Goal: Information Seeking & Learning: Learn about a topic

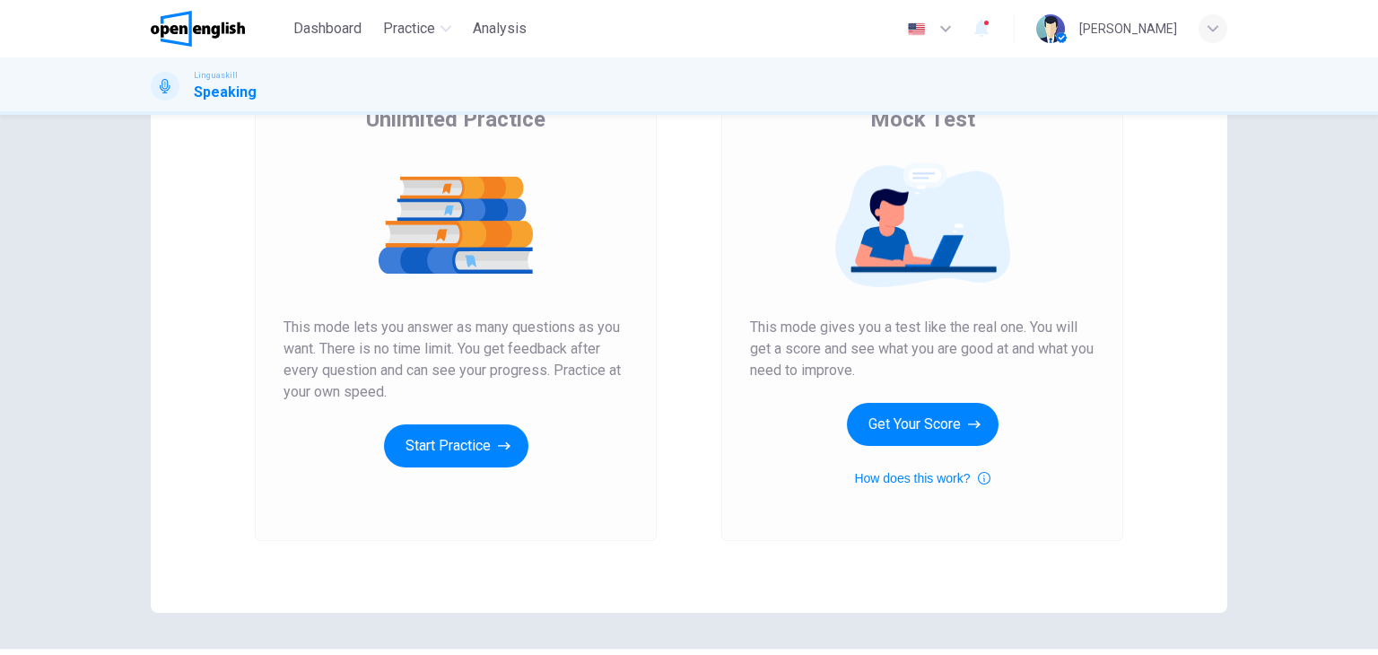
scroll to position [179, 0]
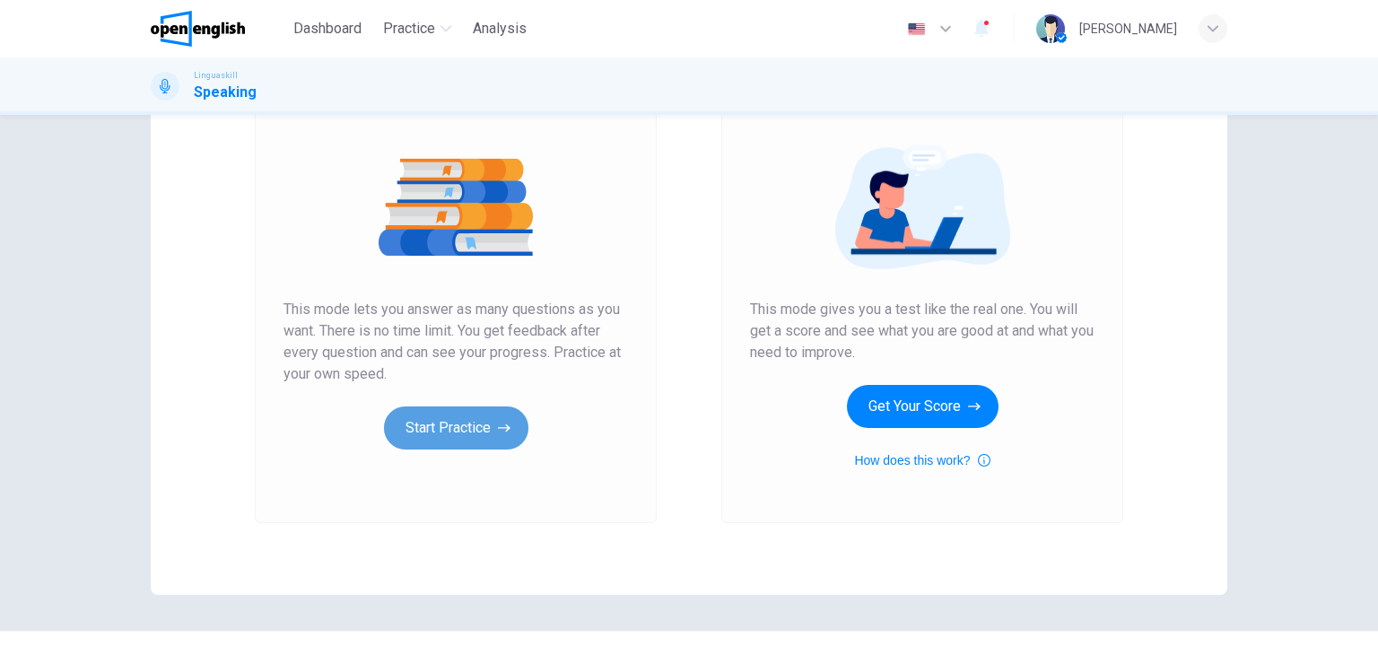
click at [441, 442] on button "Start Practice" at bounding box center [456, 427] width 144 height 43
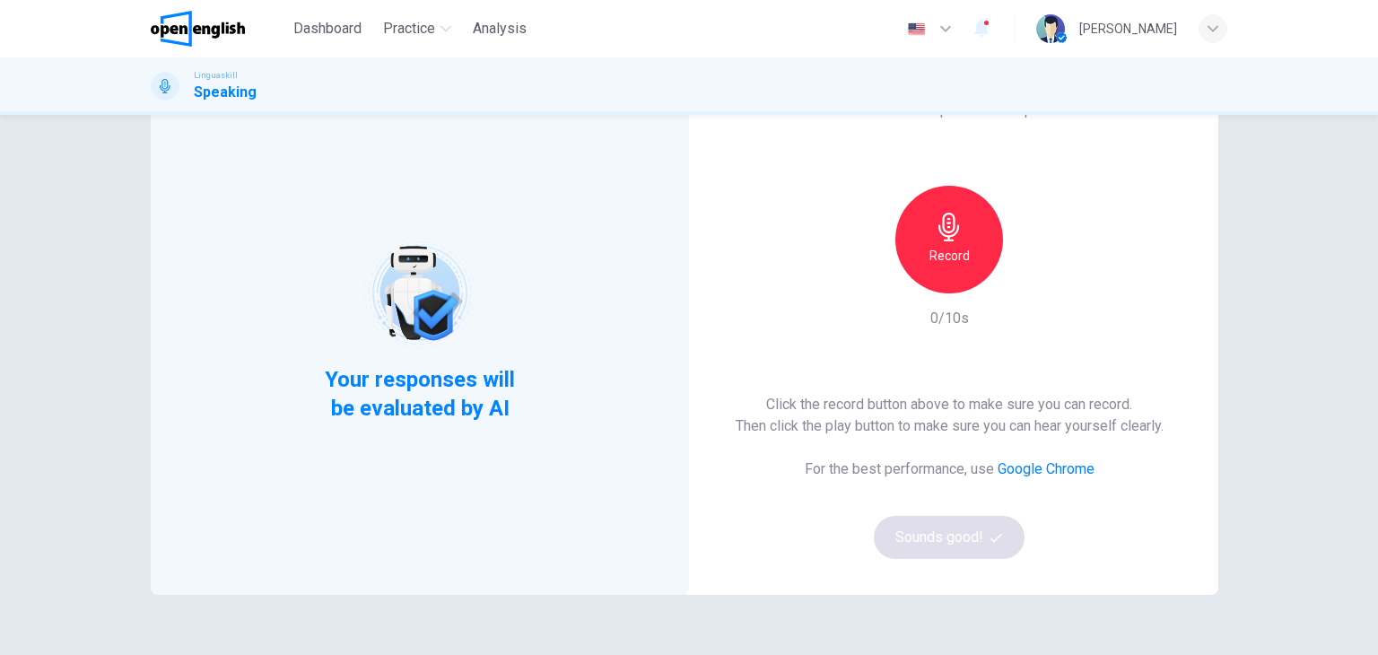
scroll to position [90, 0]
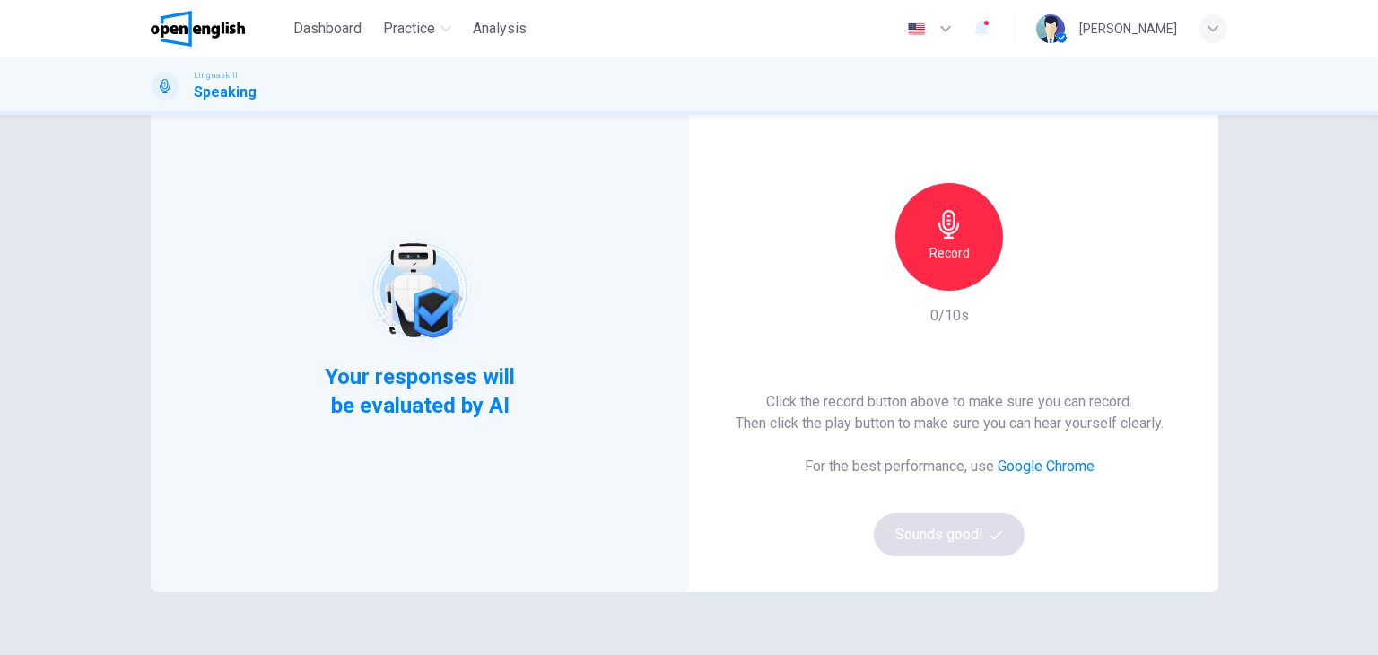
click at [940, 256] on h6 "Record" at bounding box center [949, 253] width 40 height 22
click at [954, 259] on h6 "Stop" at bounding box center [949, 253] width 27 height 22
click at [1023, 281] on icon "button" at bounding box center [1032, 276] width 18 height 18
click at [923, 253] on div "Record" at bounding box center [949, 237] width 108 height 108
click at [949, 255] on h6 "Stop" at bounding box center [949, 253] width 27 height 22
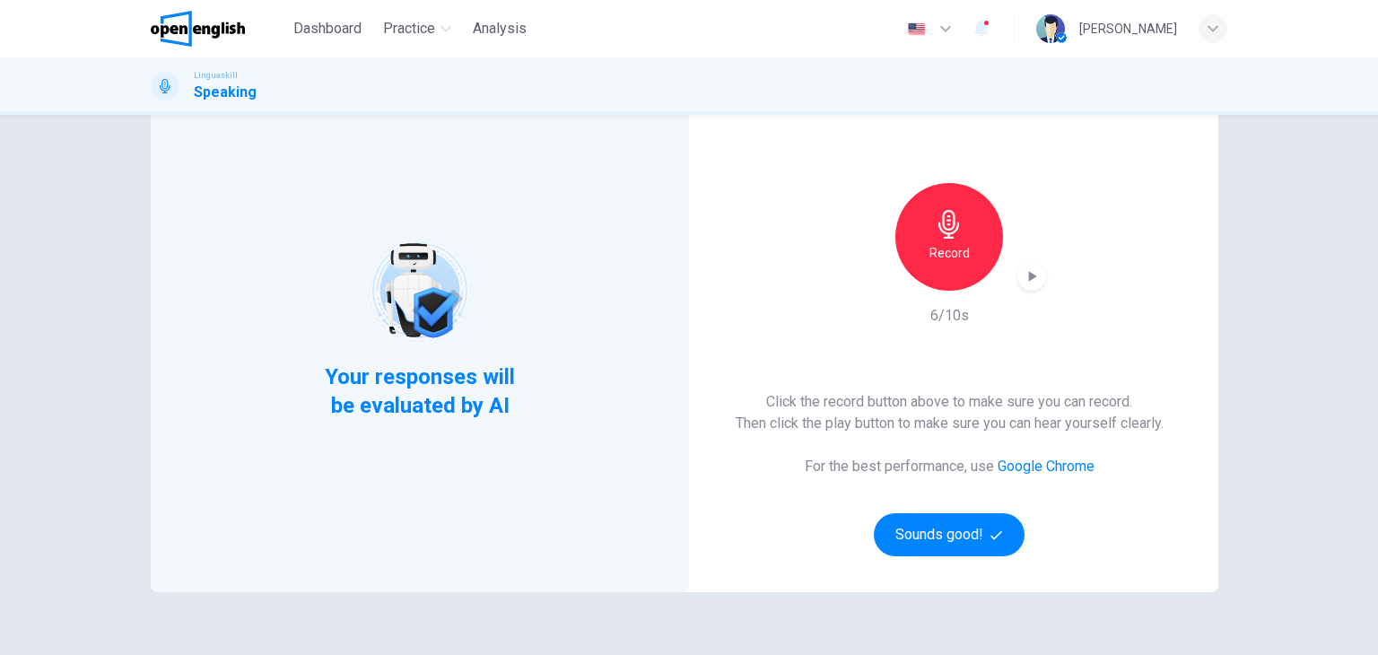
click at [1023, 277] on icon "button" at bounding box center [1032, 276] width 18 height 18
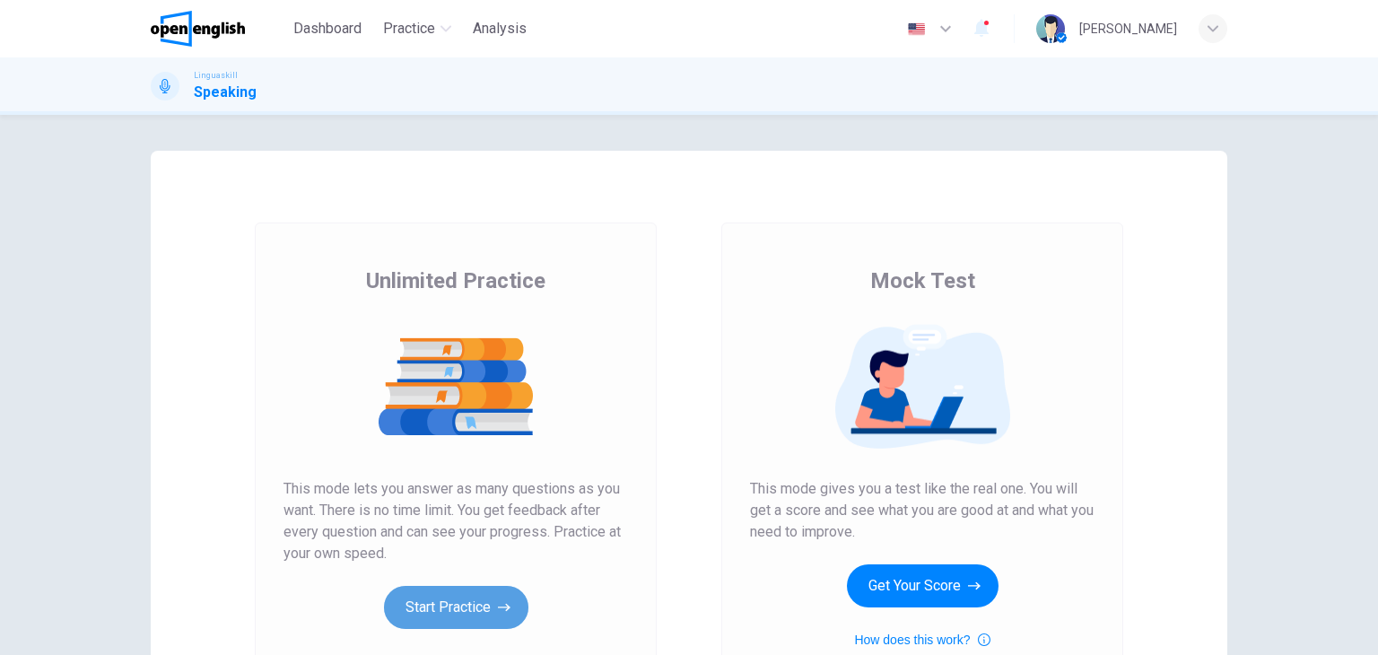
click at [468, 617] on button "Start Practice" at bounding box center [456, 607] width 144 height 43
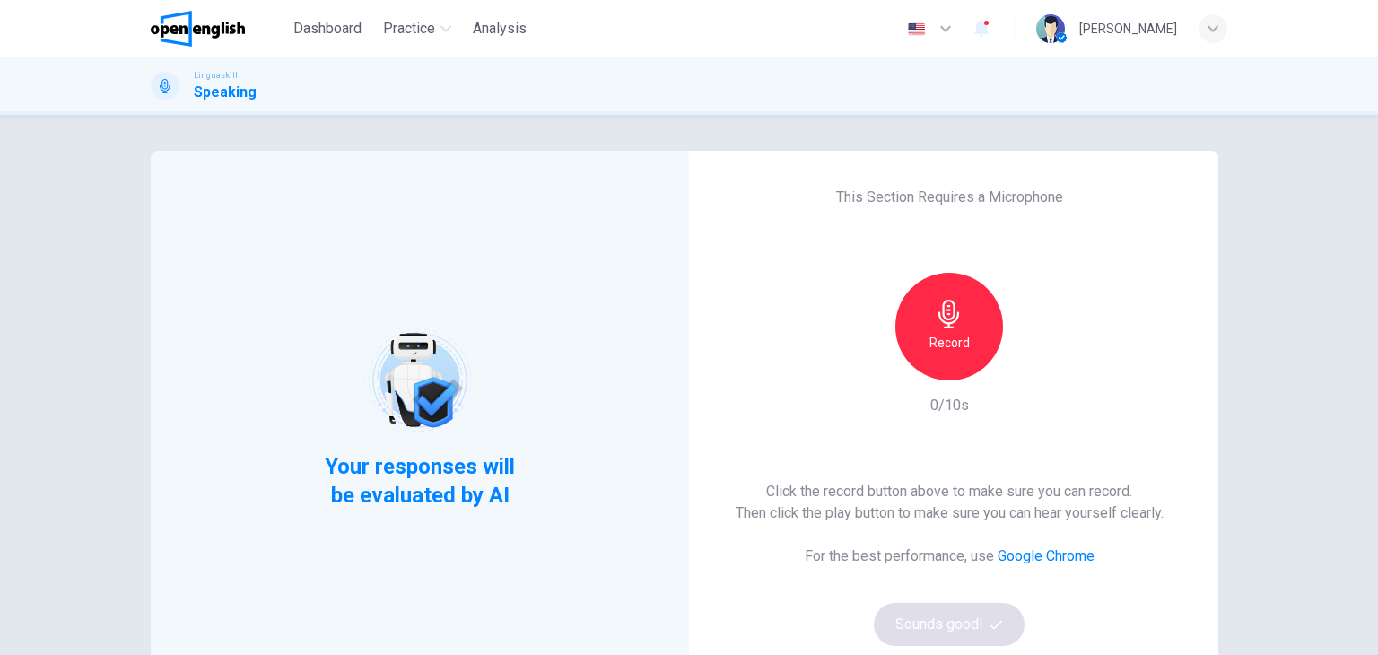
click at [969, 355] on div "Record" at bounding box center [949, 327] width 108 height 108
click at [937, 340] on h6 "Stop" at bounding box center [949, 343] width 27 height 22
click at [1035, 371] on icon "button" at bounding box center [1032, 366] width 18 height 18
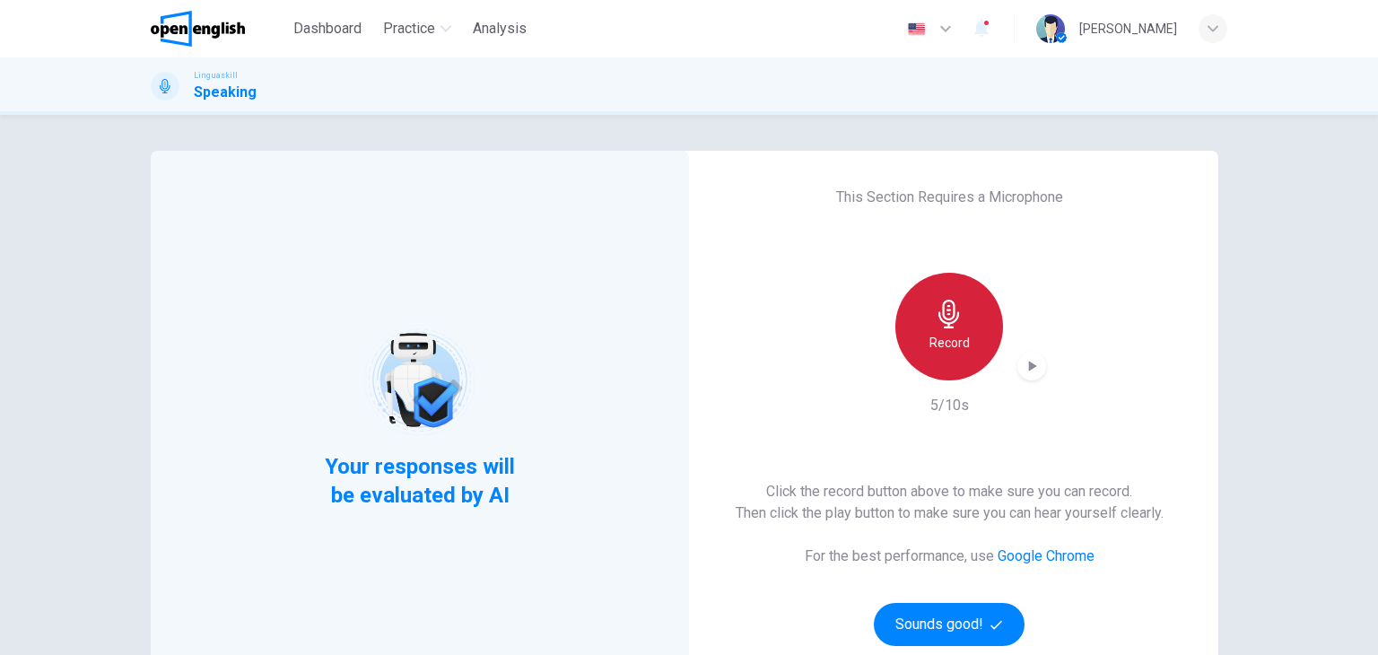
click at [976, 326] on div "Record" at bounding box center [949, 327] width 108 height 108
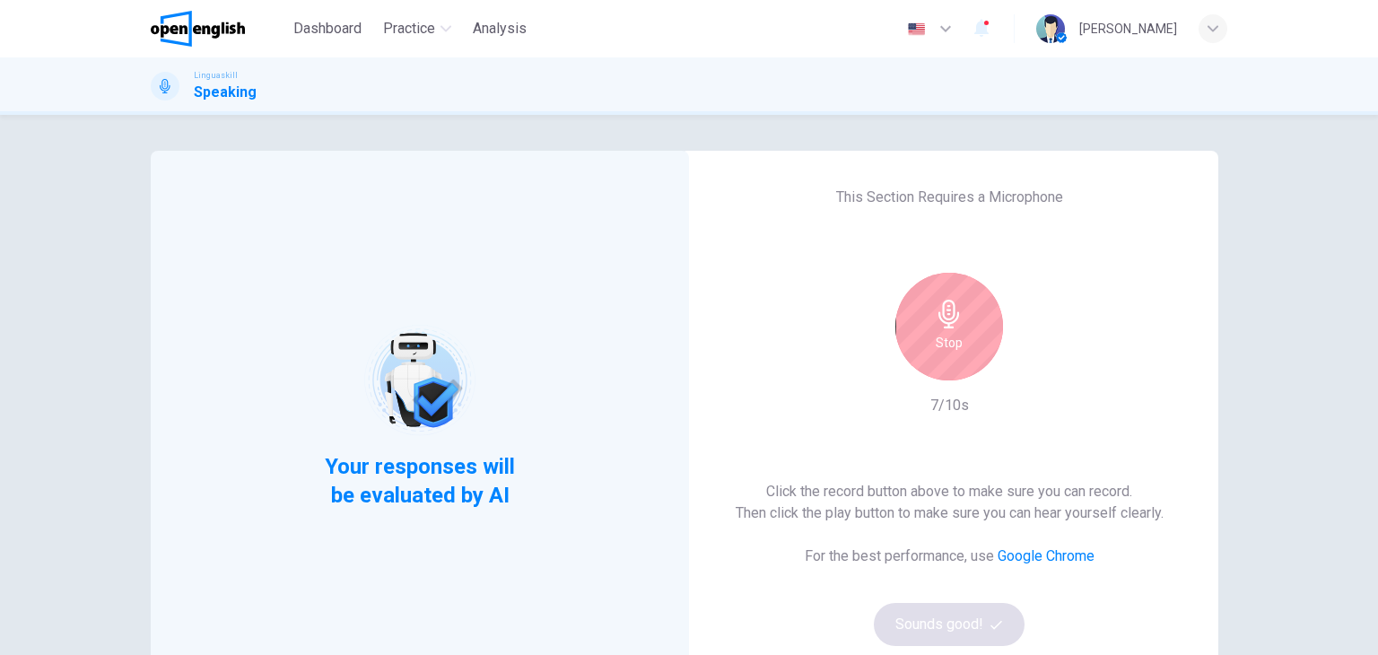
click at [960, 360] on div "Stop" at bounding box center [949, 327] width 108 height 108
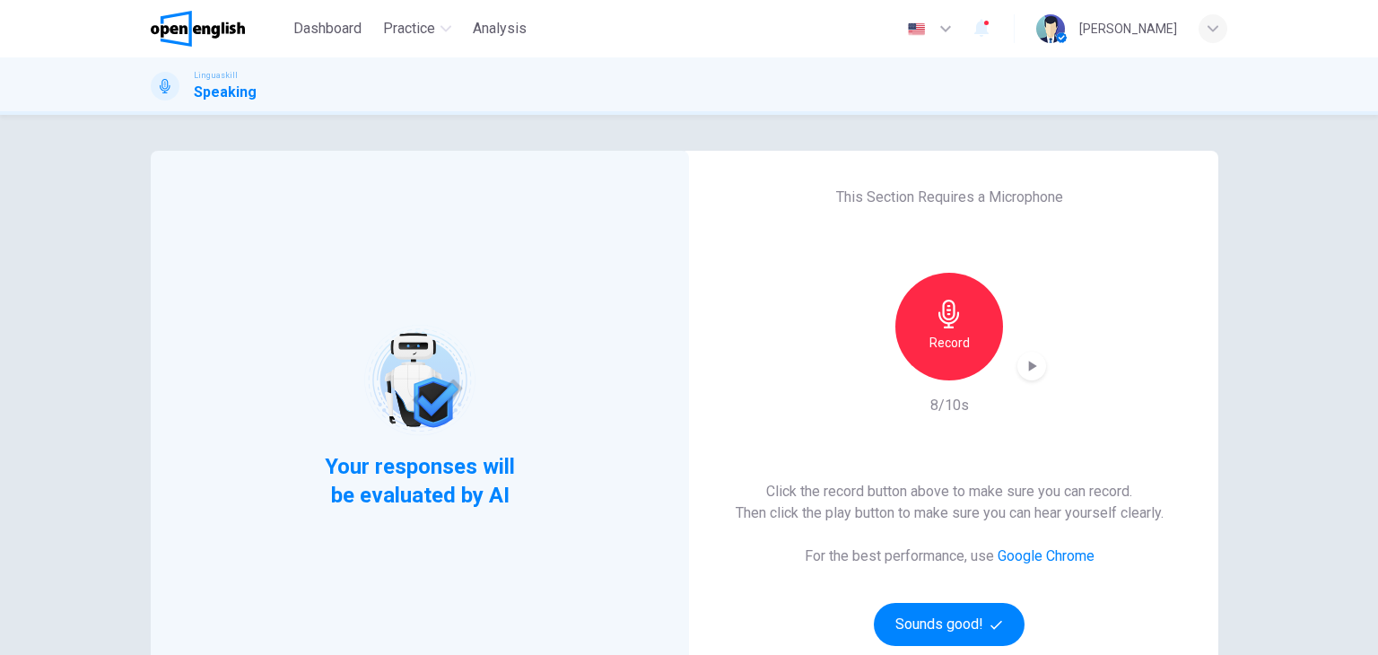
click at [1023, 371] on icon "button" at bounding box center [1032, 366] width 18 height 18
click at [954, 332] on h6 "Record" at bounding box center [949, 343] width 40 height 22
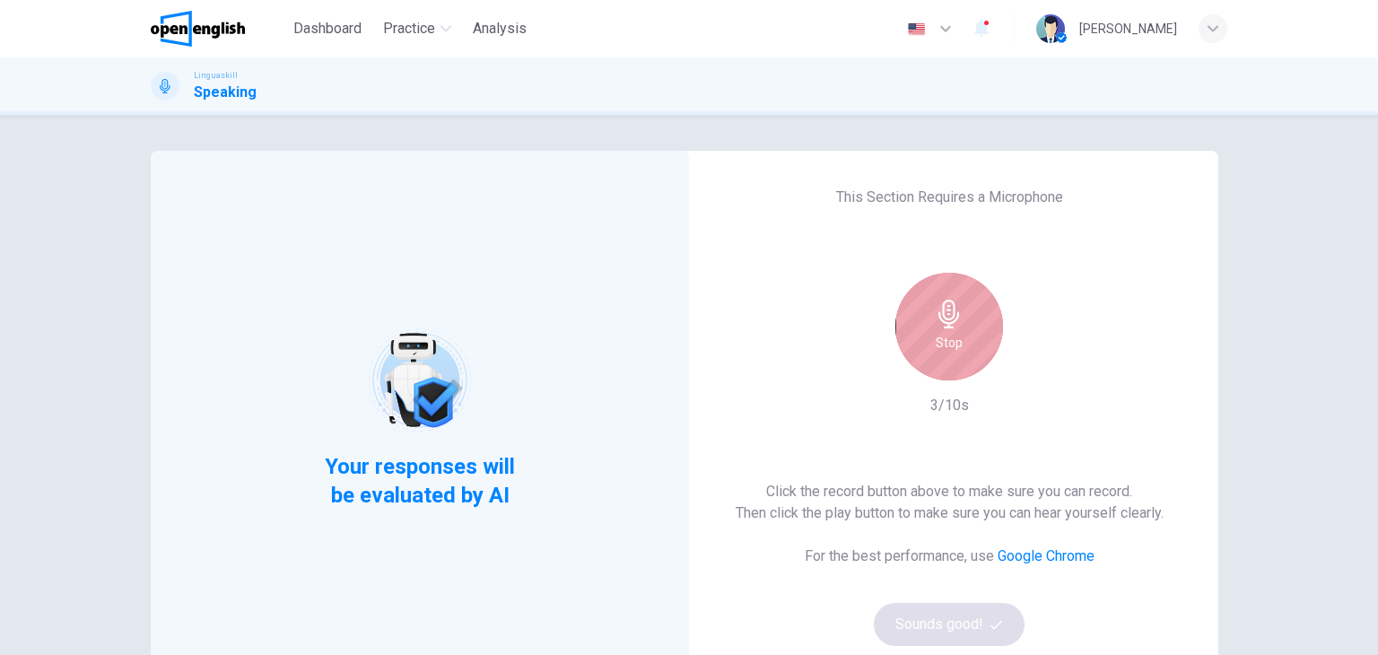
click at [955, 339] on h6 "Stop" at bounding box center [949, 343] width 27 height 22
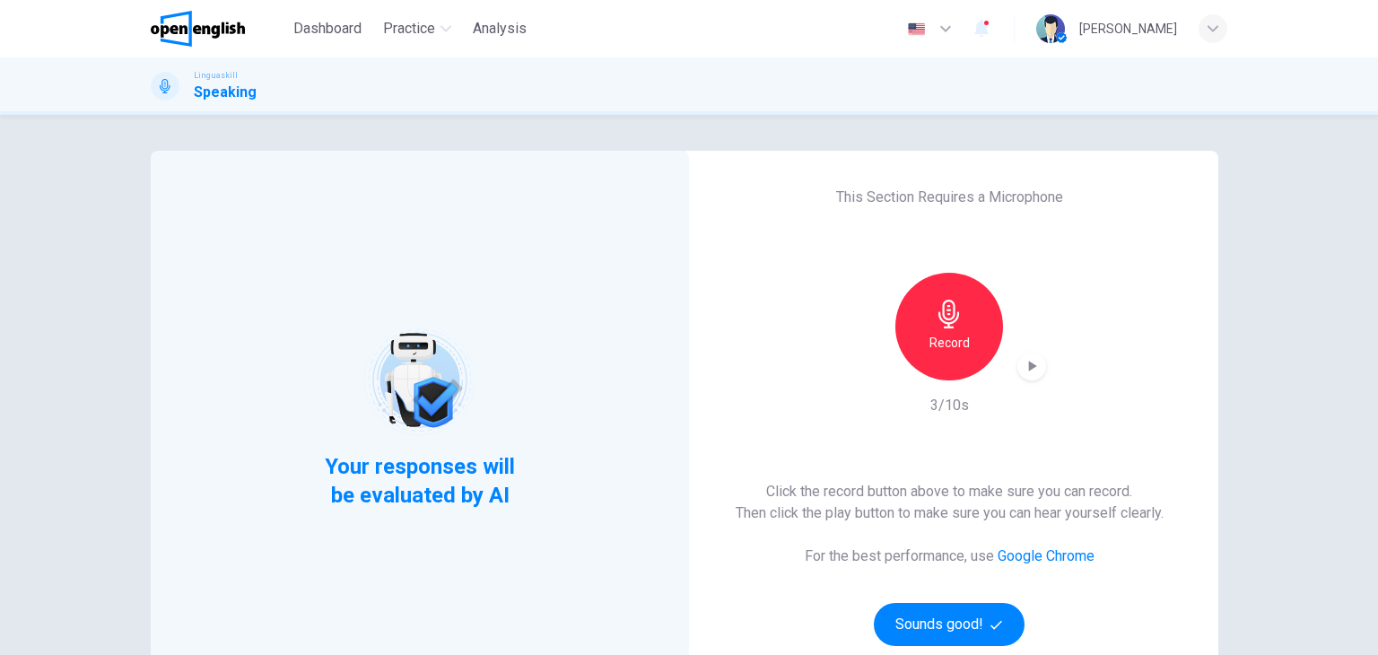
click at [1029, 365] on icon "button" at bounding box center [1033, 366] width 8 height 11
click at [936, 341] on h6 "Record" at bounding box center [949, 343] width 40 height 22
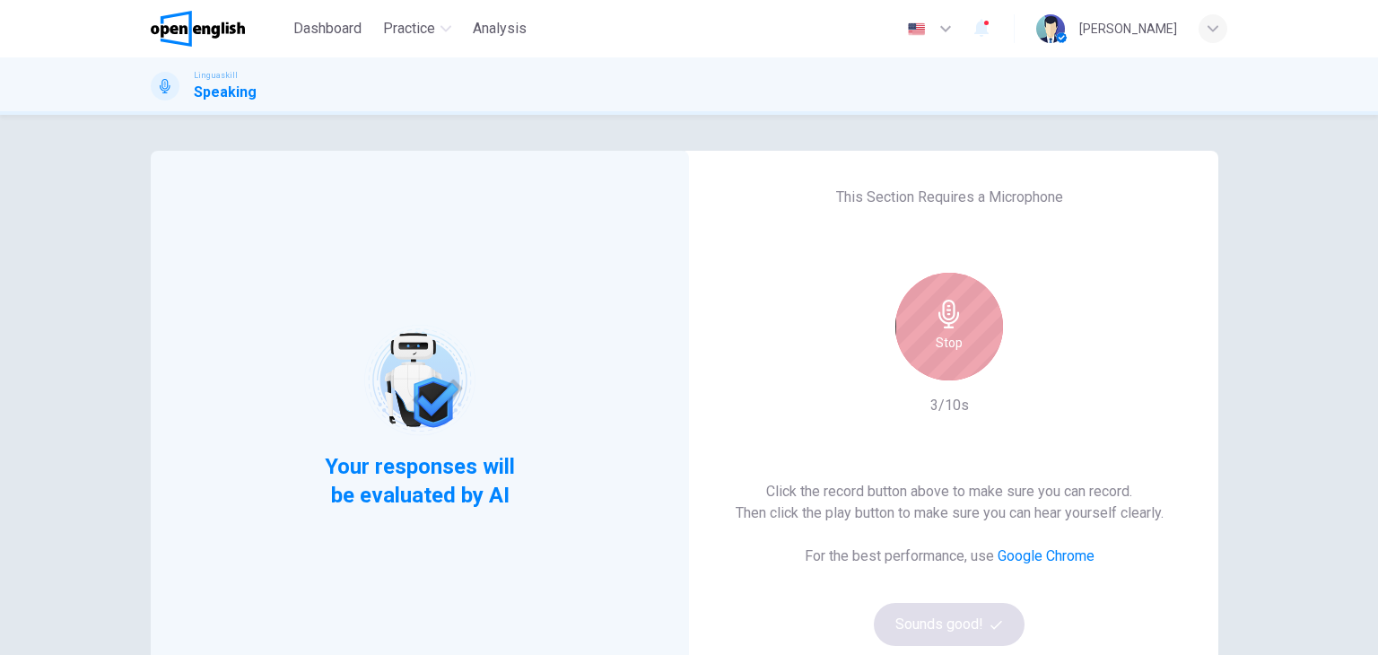
click at [929, 341] on div "Stop" at bounding box center [949, 327] width 108 height 108
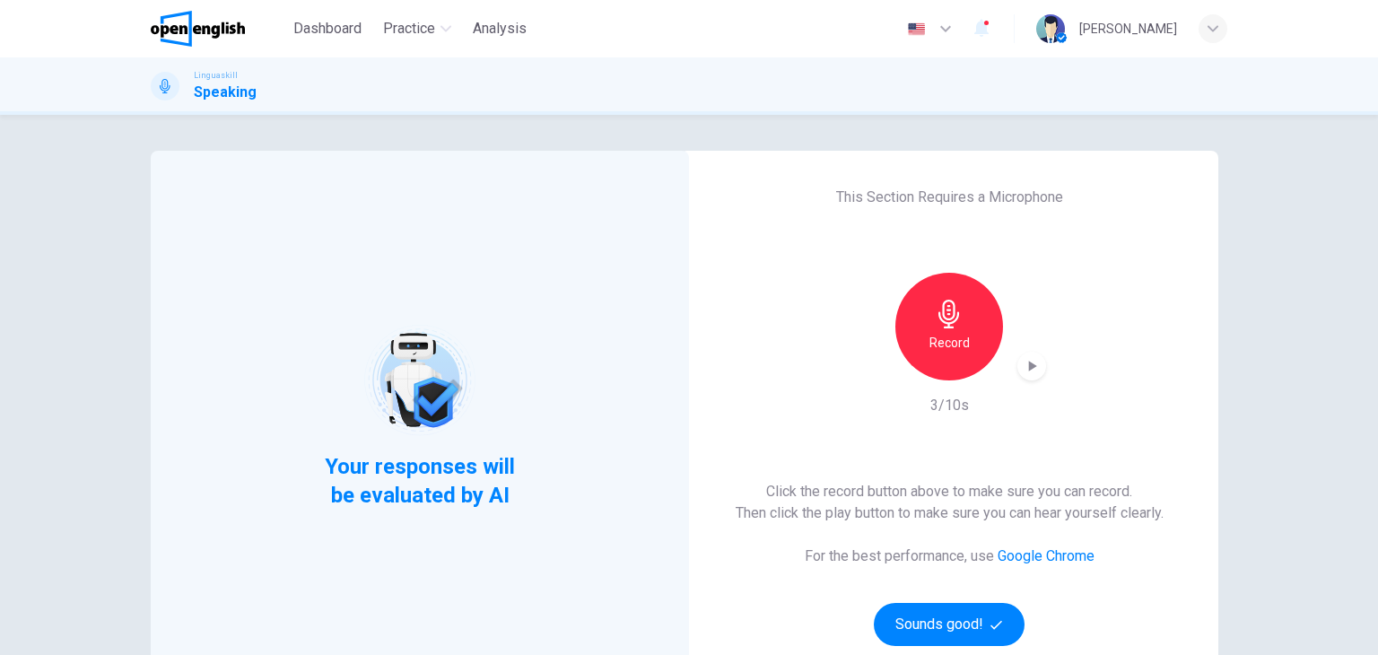
click at [1033, 375] on div "button" at bounding box center [1031, 366] width 29 height 29
click at [969, 349] on div "Record" at bounding box center [949, 327] width 108 height 108
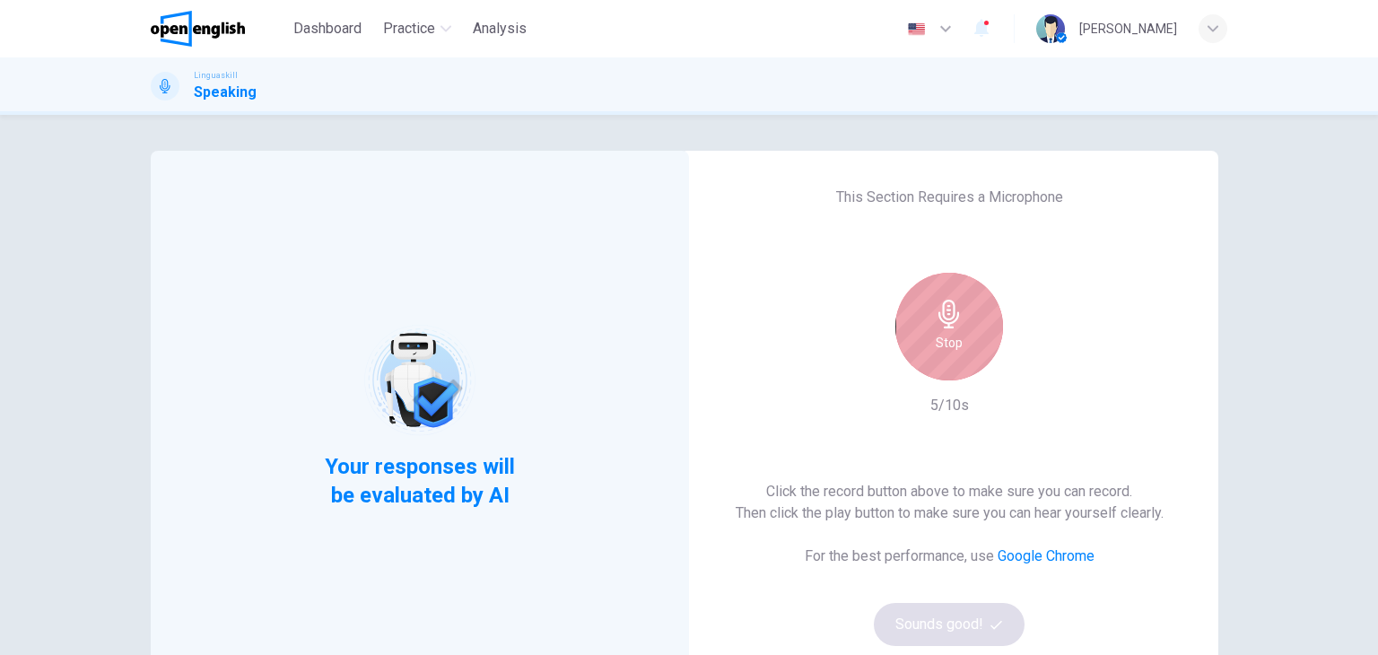
click at [929, 342] on div "Stop" at bounding box center [949, 327] width 108 height 108
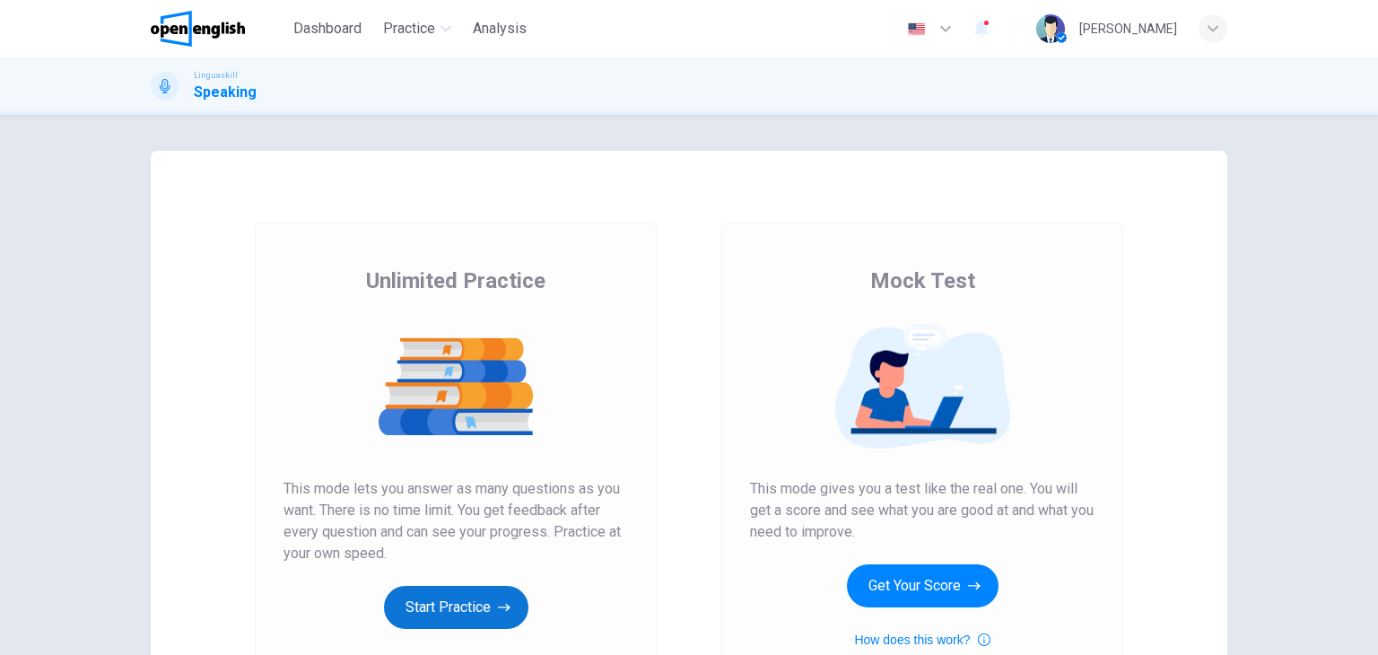
click at [438, 600] on button "Start Practice" at bounding box center [456, 607] width 144 height 43
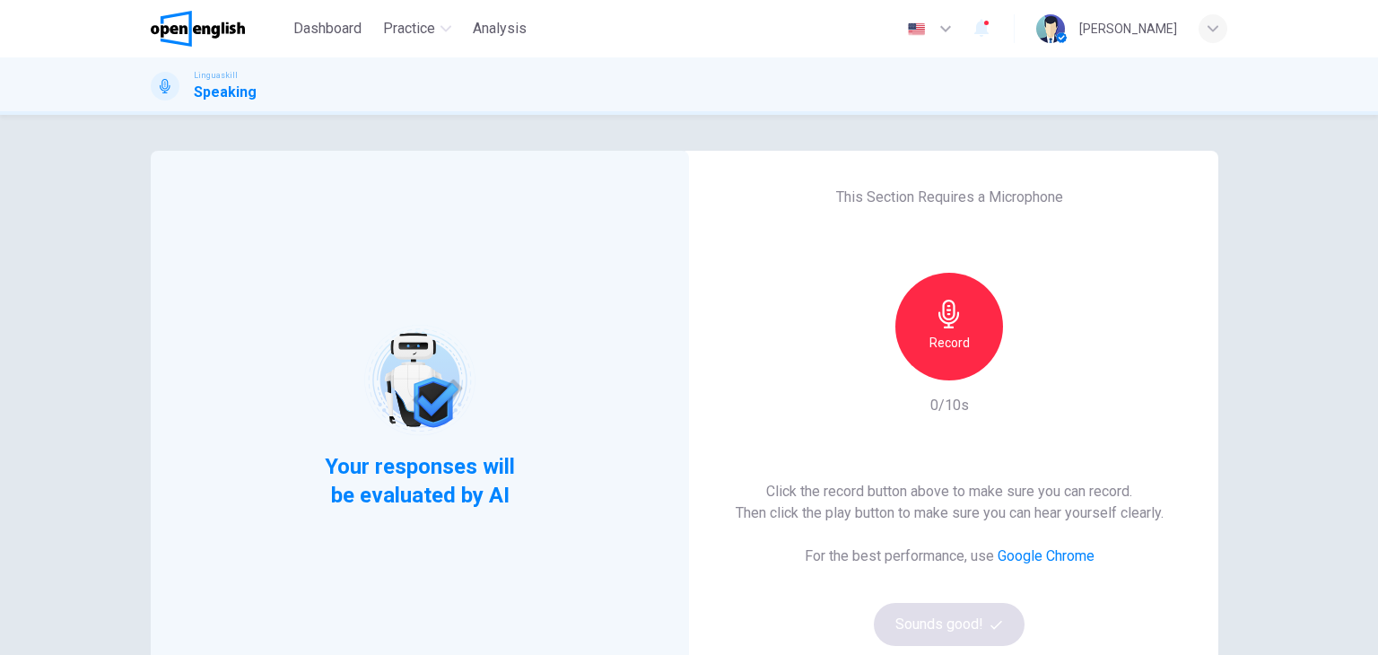
click at [980, 338] on div "Record" at bounding box center [949, 327] width 108 height 108
click at [976, 336] on div "Stop" at bounding box center [949, 327] width 108 height 108
click at [1029, 364] on icon "button" at bounding box center [1033, 366] width 8 height 11
click at [939, 621] on button "Sounds good!" at bounding box center [949, 624] width 151 height 43
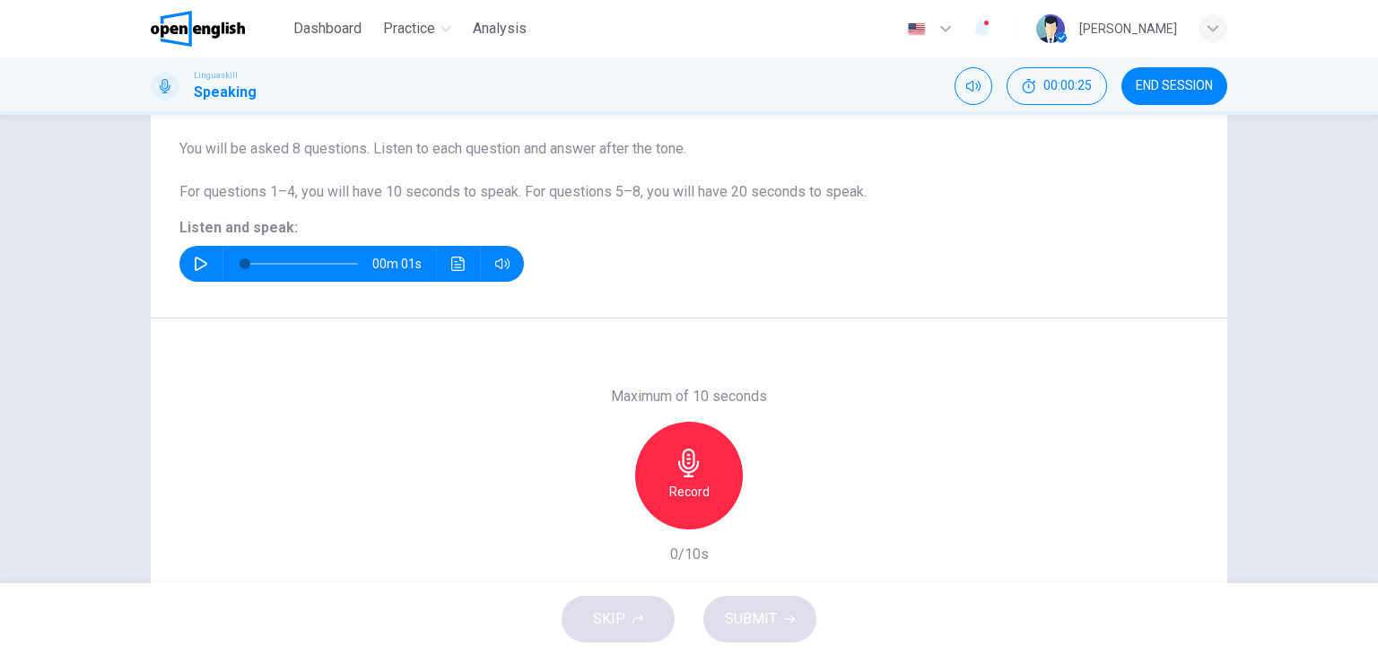
scroll to position [137, 0]
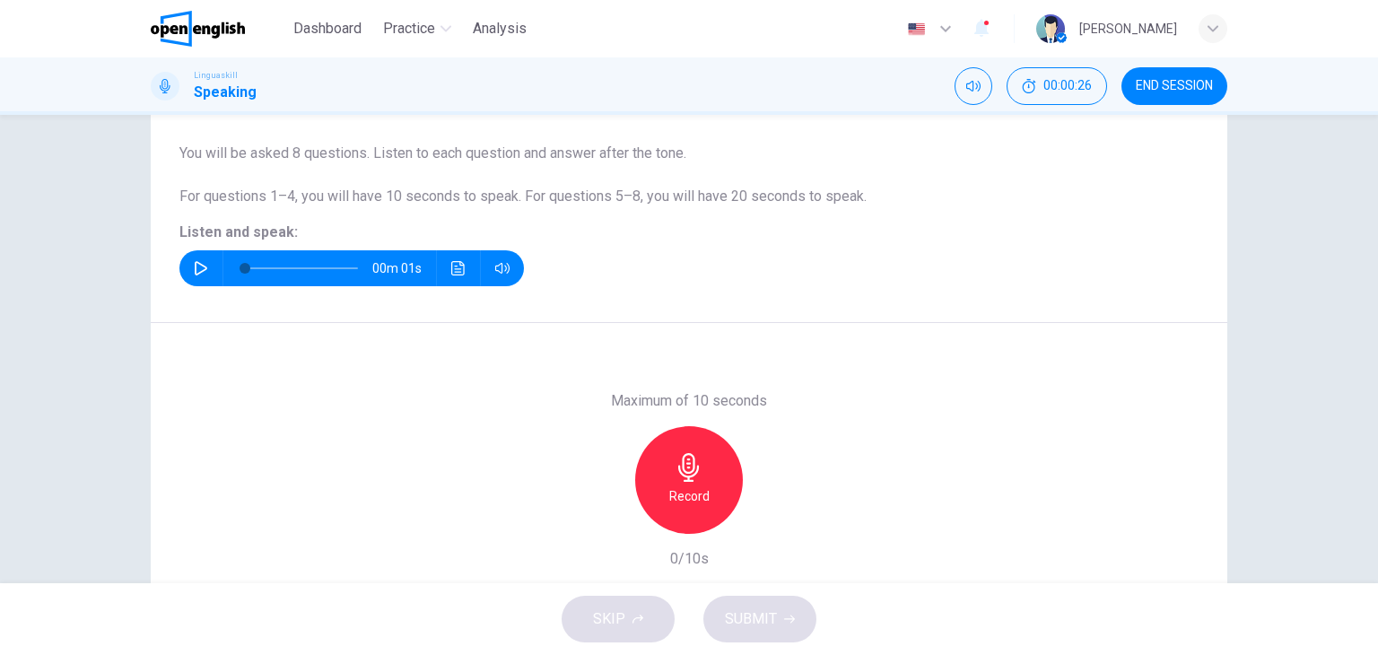
click at [194, 266] on icon "button" at bounding box center [201, 268] width 14 height 14
type input "*"
click at [688, 490] on h6 "Record" at bounding box center [689, 496] width 40 height 22
click at [682, 496] on h6 "Stop" at bounding box center [689, 496] width 27 height 22
click at [769, 627] on span "SUBMIT" at bounding box center [751, 618] width 52 height 25
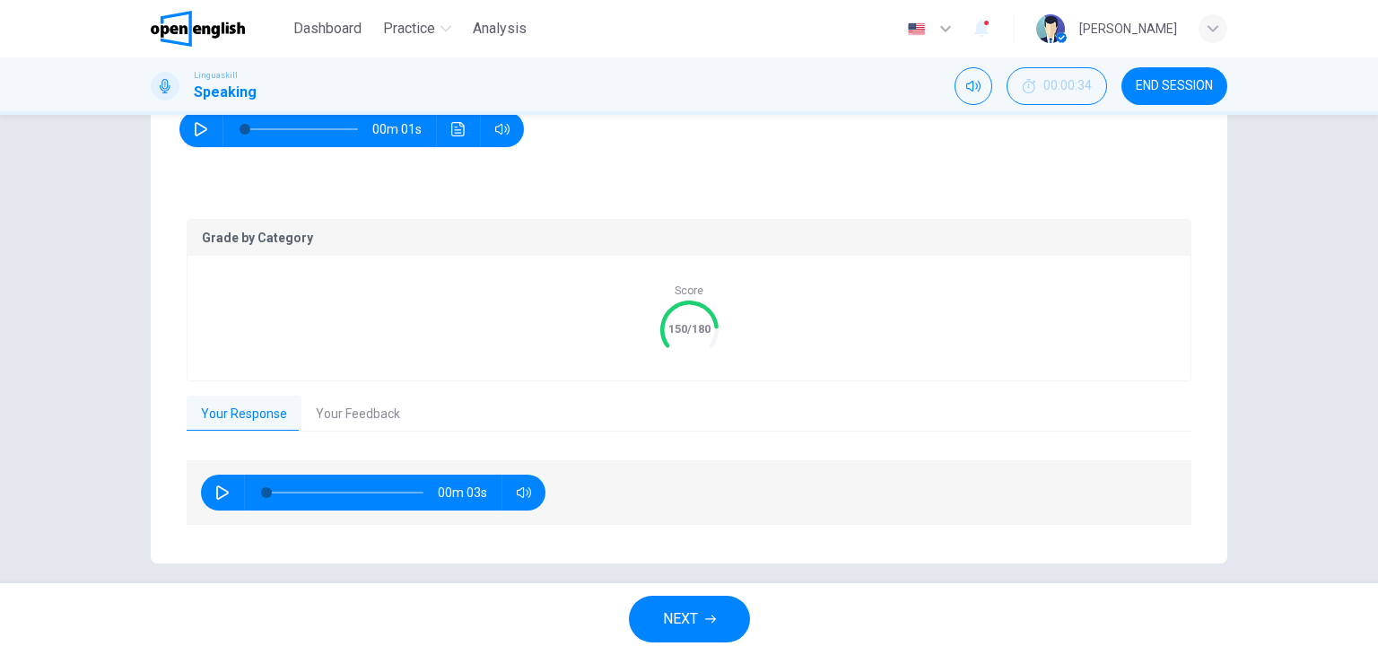
scroll to position [292, 0]
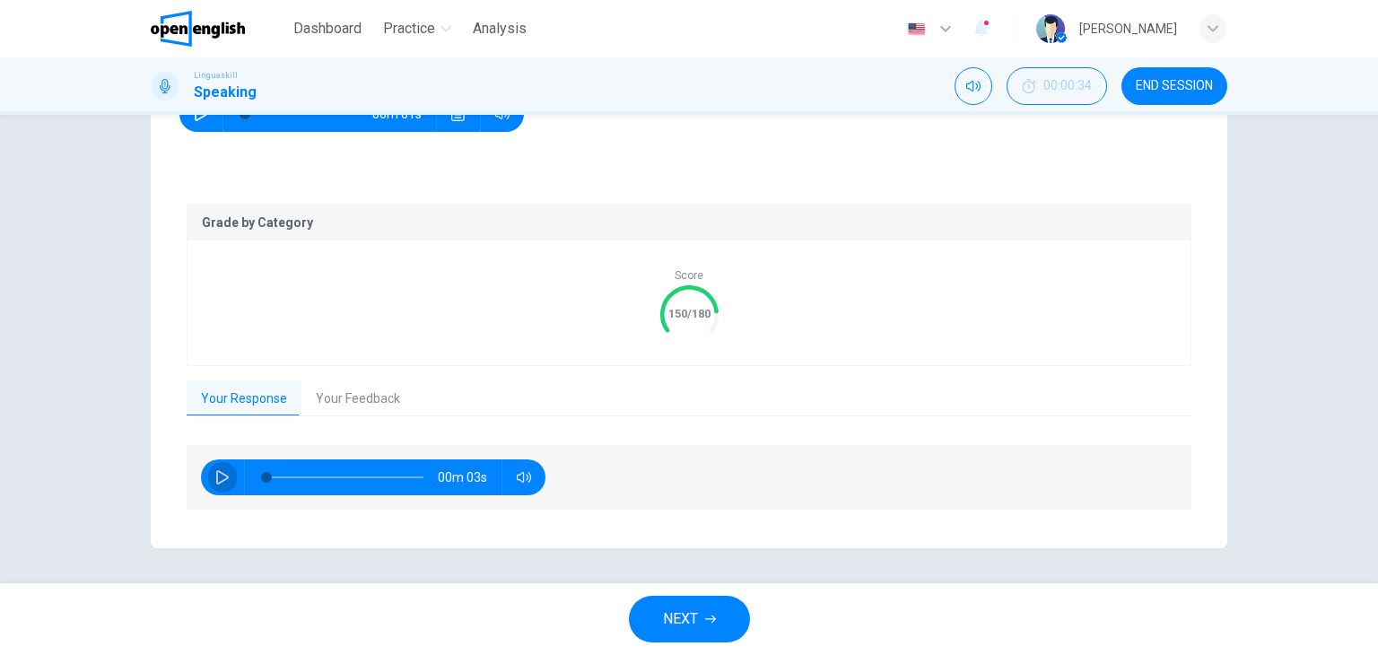
click at [218, 475] on icon "button" at bounding box center [222, 477] width 14 height 14
type input "*"
click at [371, 408] on button "Your Feedback" at bounding box center [357, 399] width 113 height 38
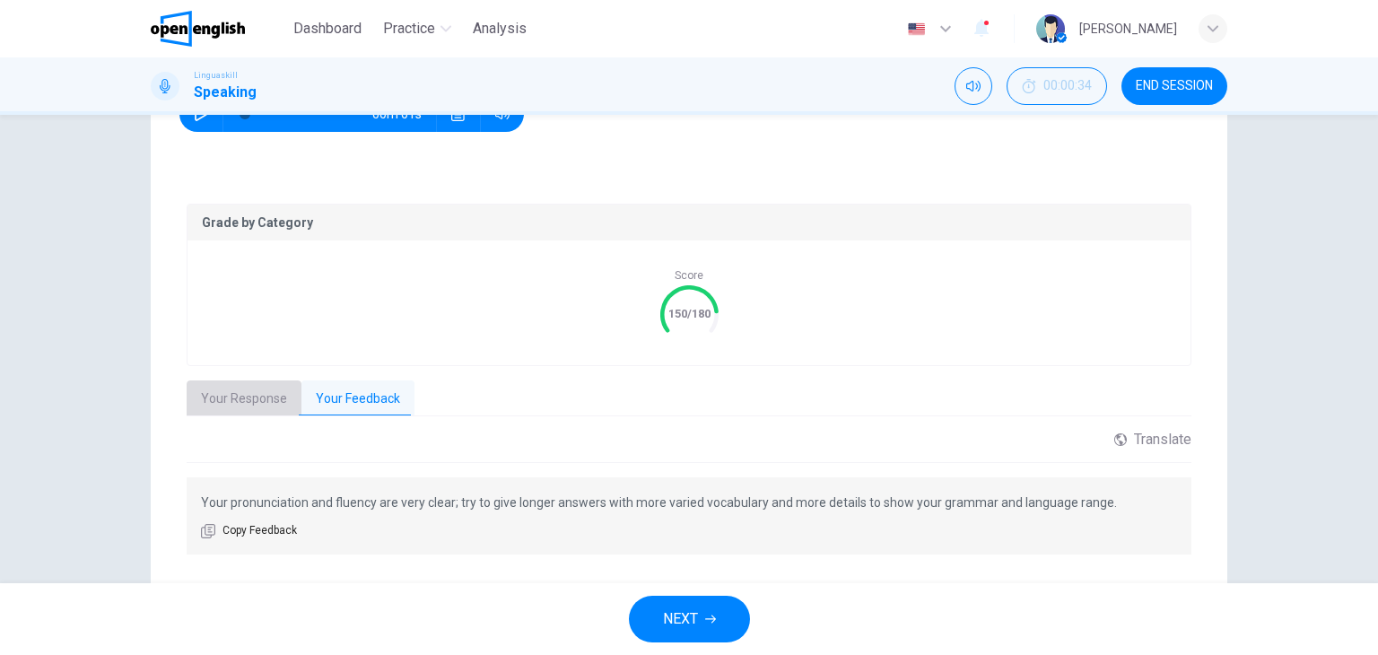
click at [262, 402] on button "Your Response" at bounding box center [244, 399] width 115 height 38
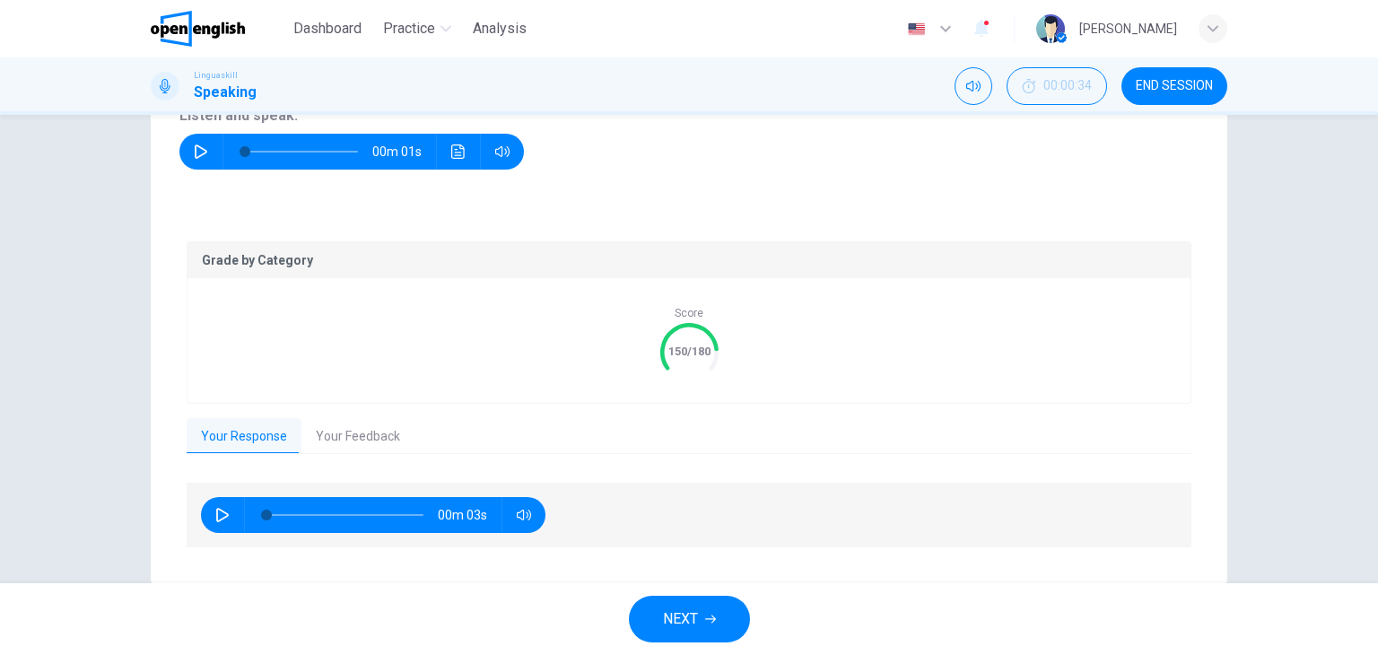
scroll to position [112, 0]
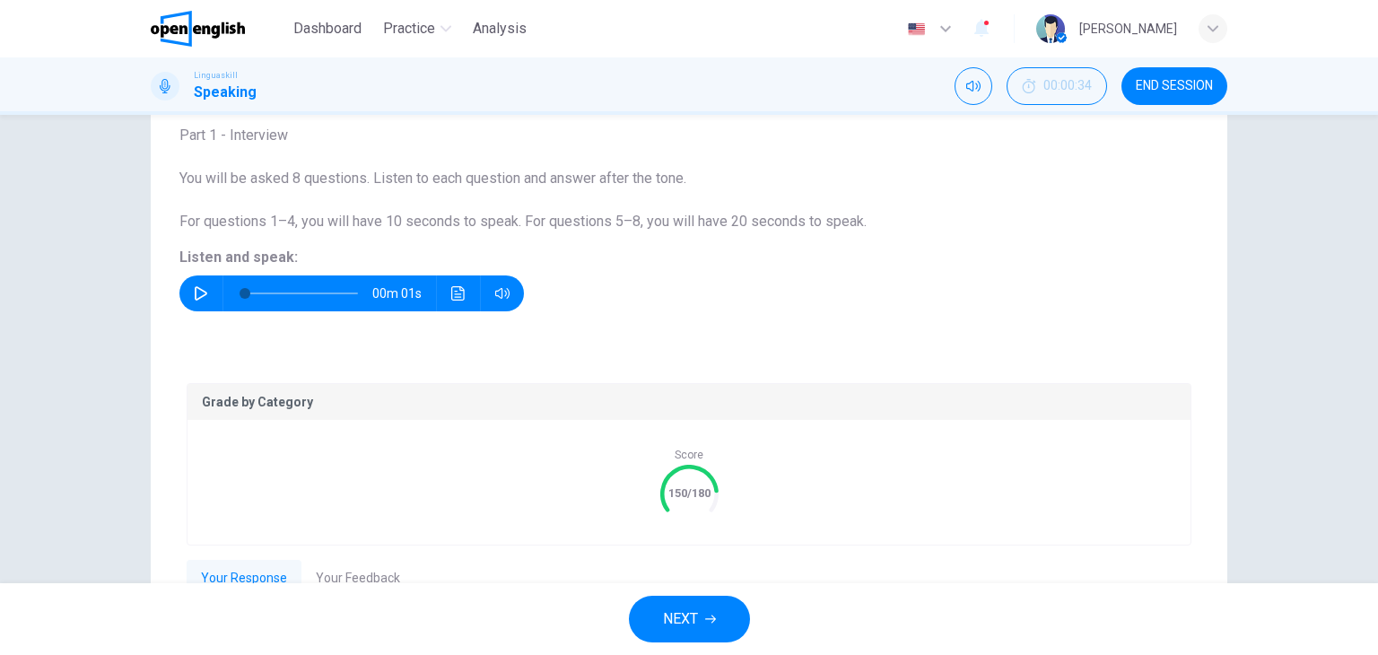
click at [200, 295] on icon "button" at bounding box center [201, 293] width 13 height 14
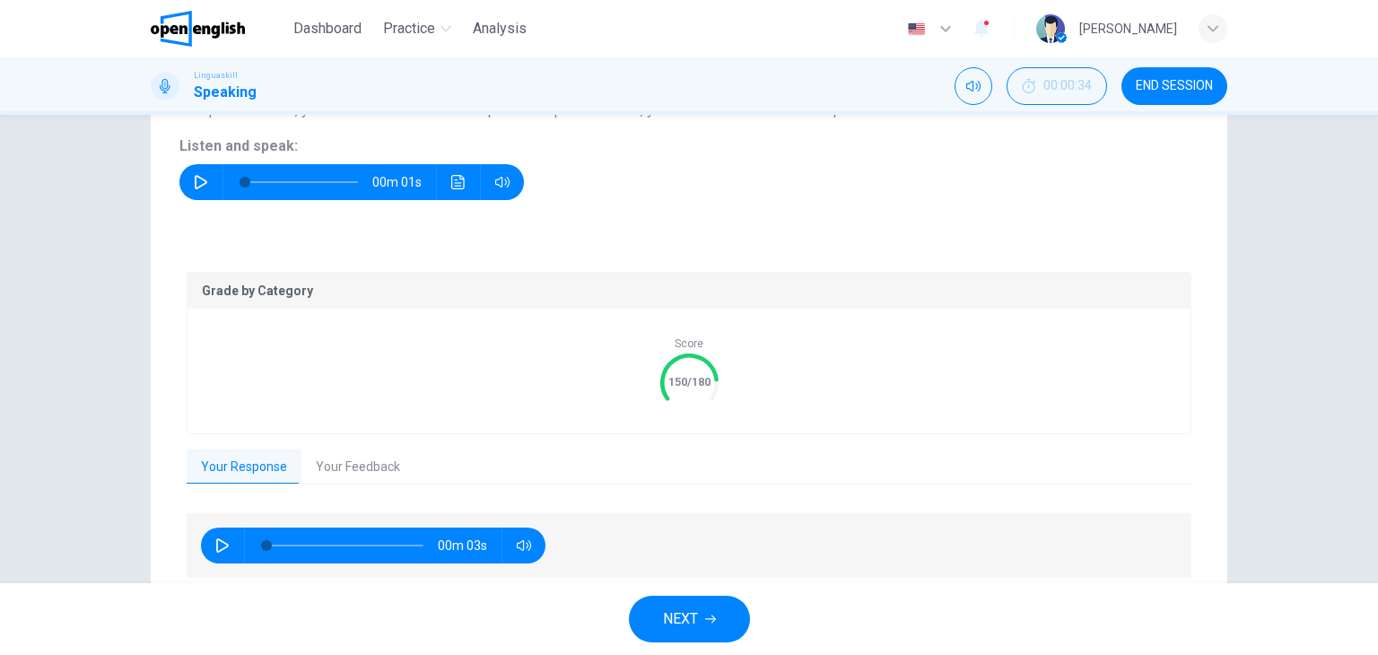
scroll to position [292, 0]
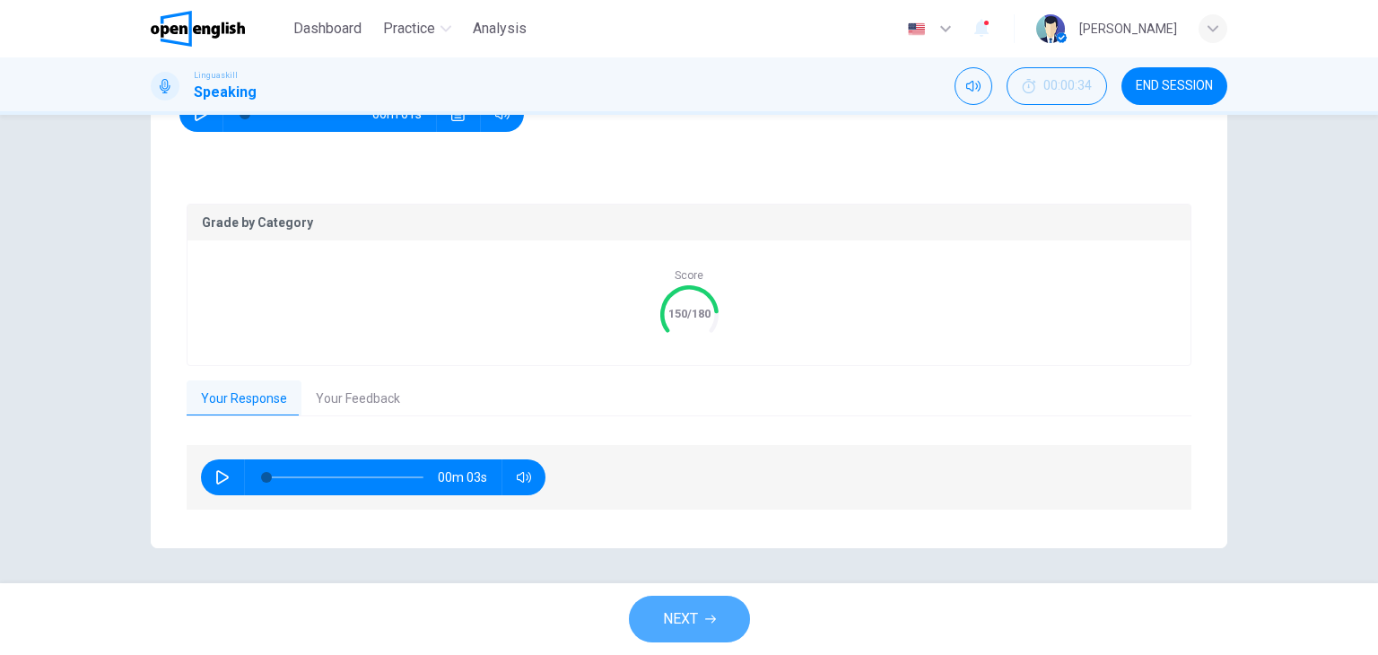
click at [702, 621] on button "NEXT" at bounding box center [689, 619] width 121 height 47
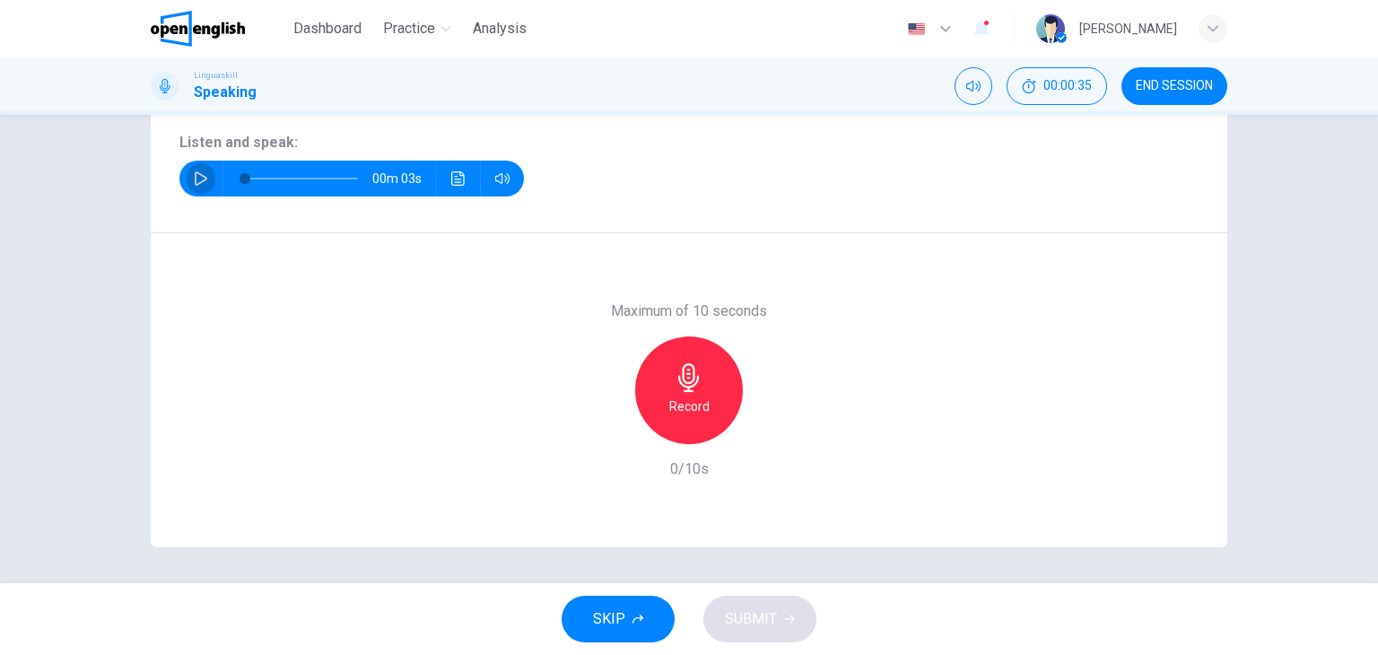
click at [203, 175] on icon "button" at bounding box center [201, 178] width 14 height 14
click at [196, 178] on icon "button" at bounding box center [201, 178] width 14 height 14
click at [689, 384] on icon "button" at bounding box center [688, 377] width 21 height 29
click at [691, 403] on h6 "Stop" at bounding box center [689, 407] width 27 height 22
click at [763, 613] on span "SUBMIT" at bounding box center [751, 618] width 52 height 25
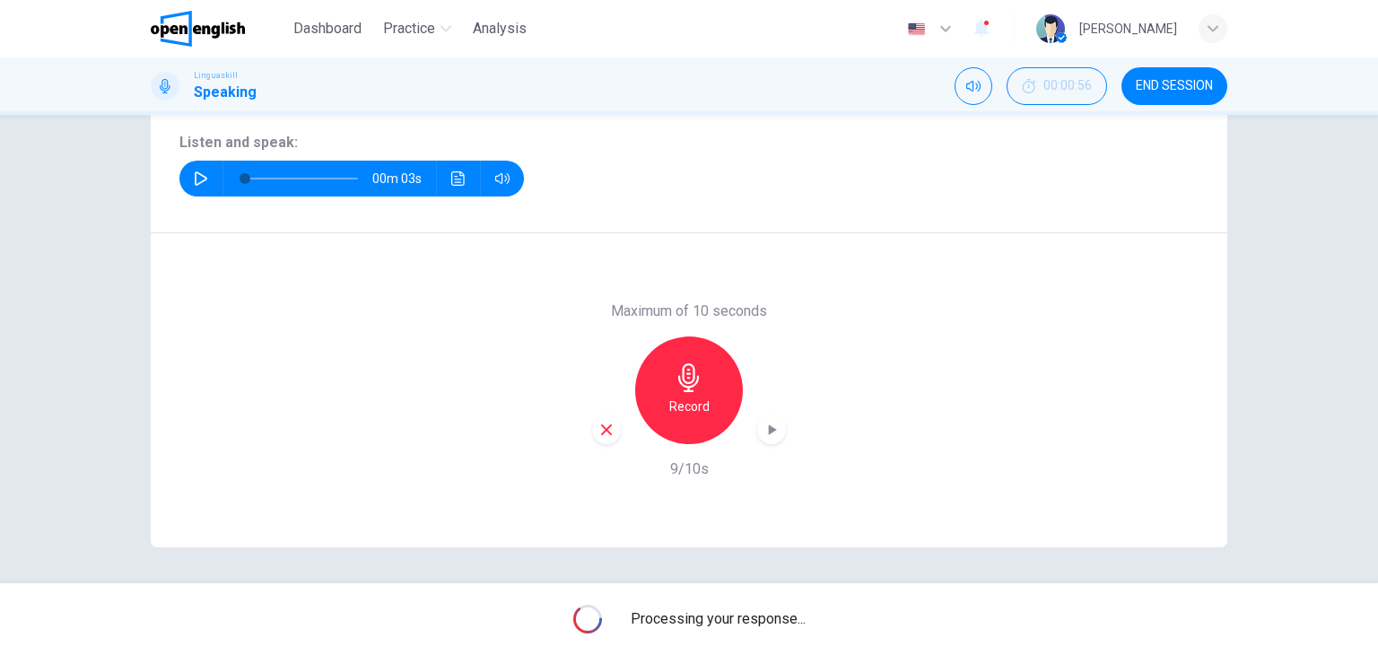
click at [195, 173] on icon "button" at bounding box center [201, 178] width 13 height 14
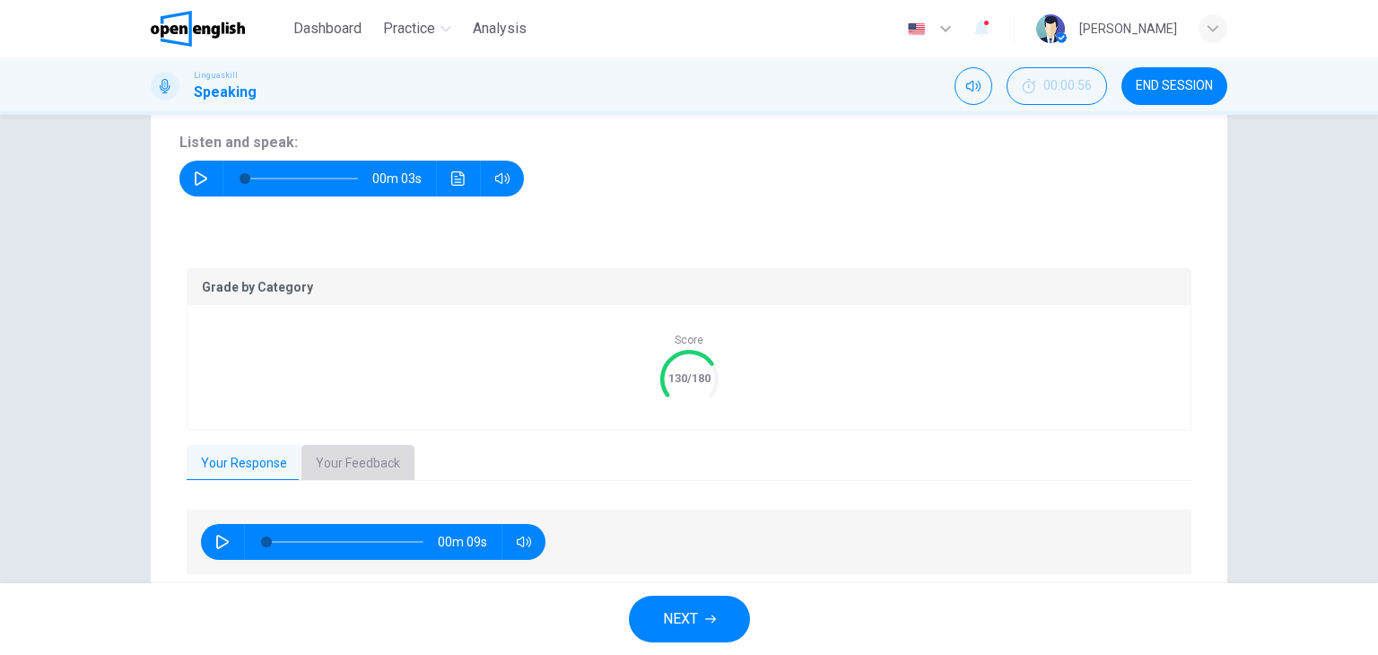
click at [346, 460] on button "Your Feedback" at bounding box center [357, 464] width 113 height 38
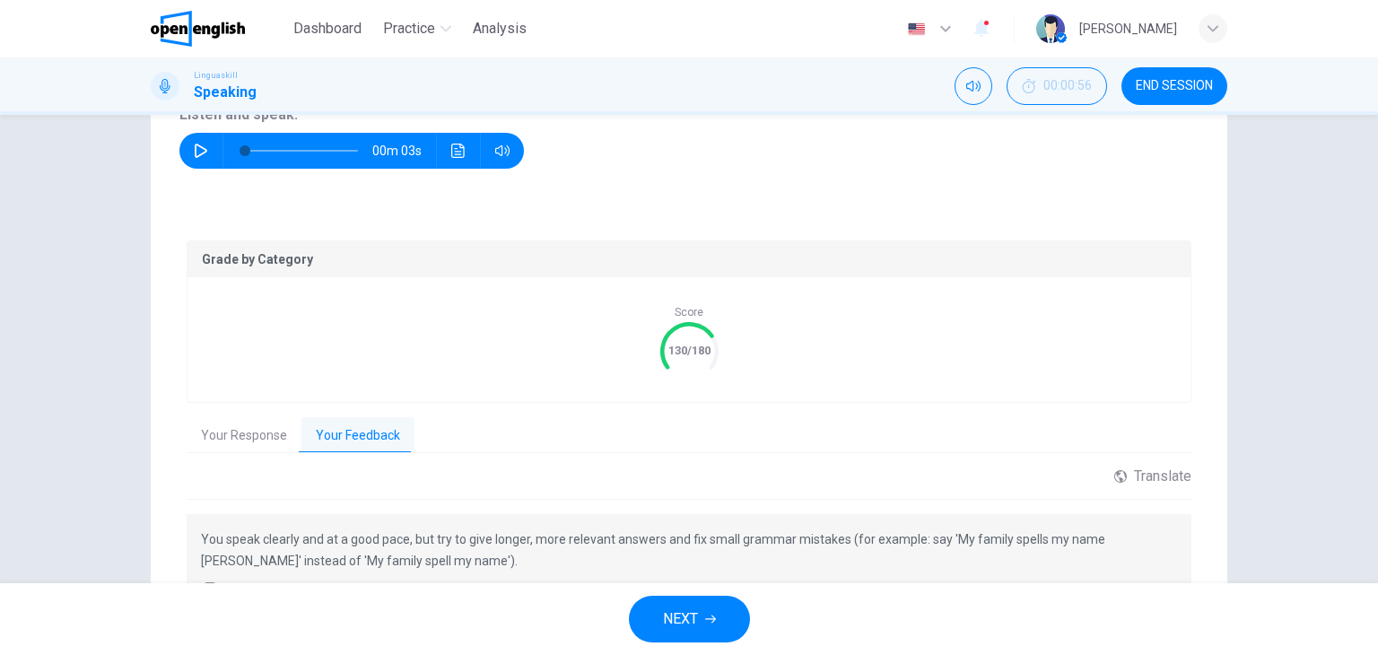
scroll to position [269, 0]
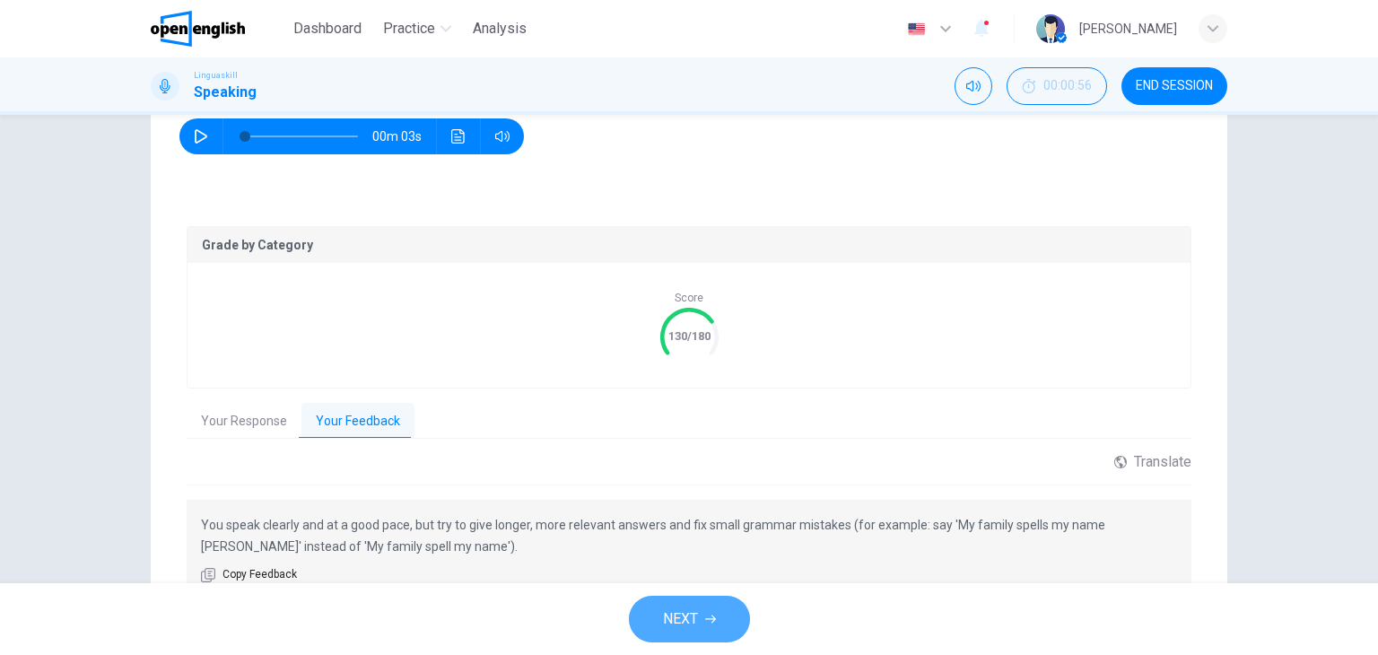
click at [688, 610] on span "NEXT" at bounding box center [680, 618] width 35 height 25
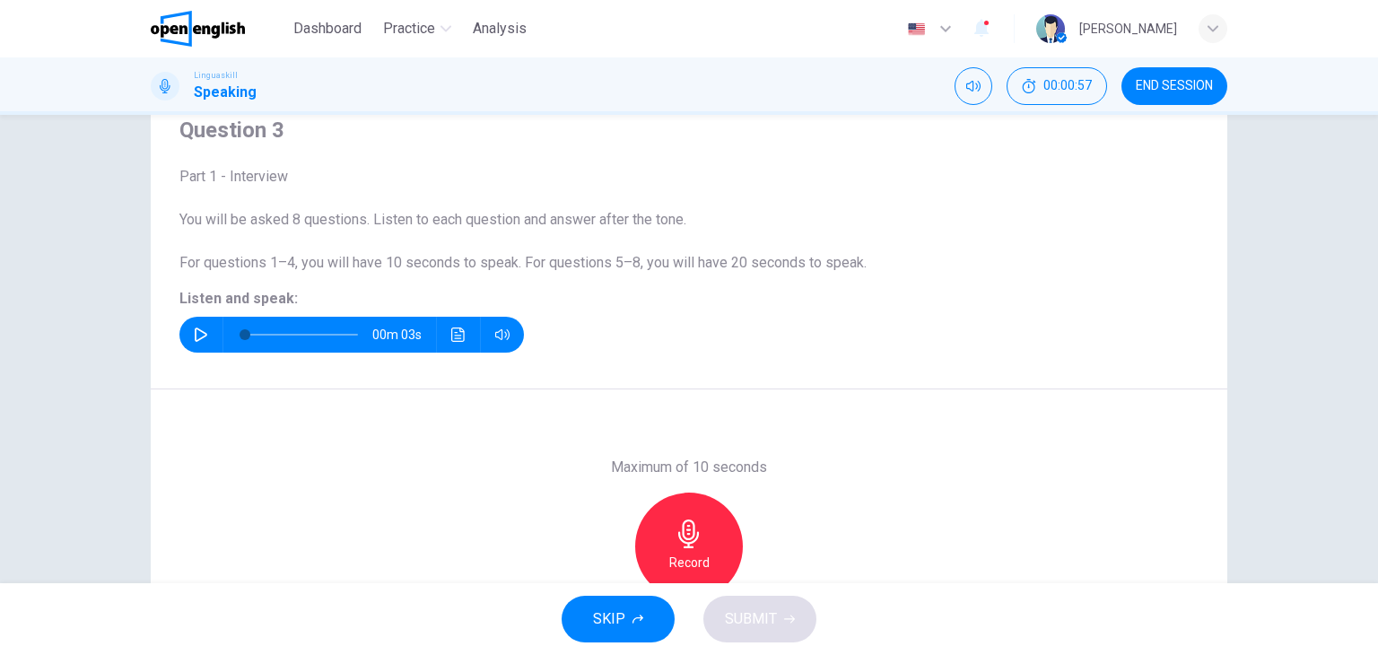
scroll to position [48, 0]
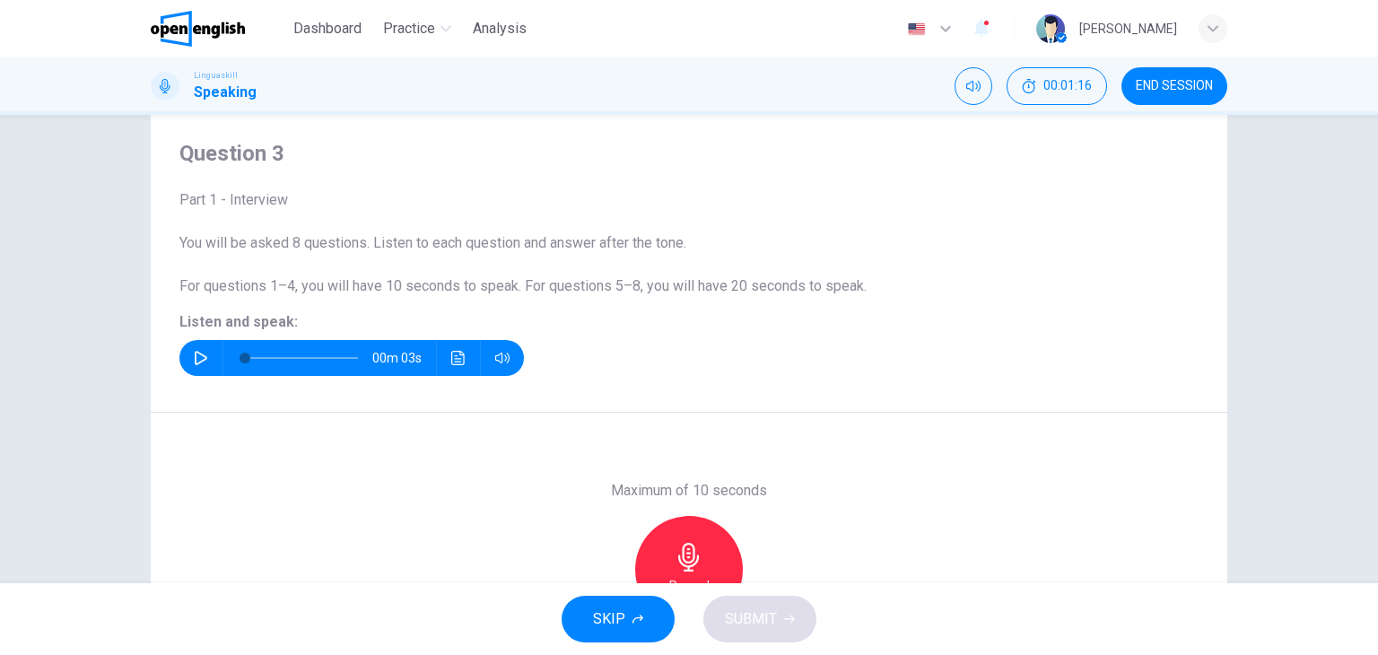
click at [194, 360] on icon "button" at bounding box center [201, 358] width 14 height 14
click at [461, 357] on button "Click to see the audio transcription" at bounding box center [458, 358] width 29 height 36
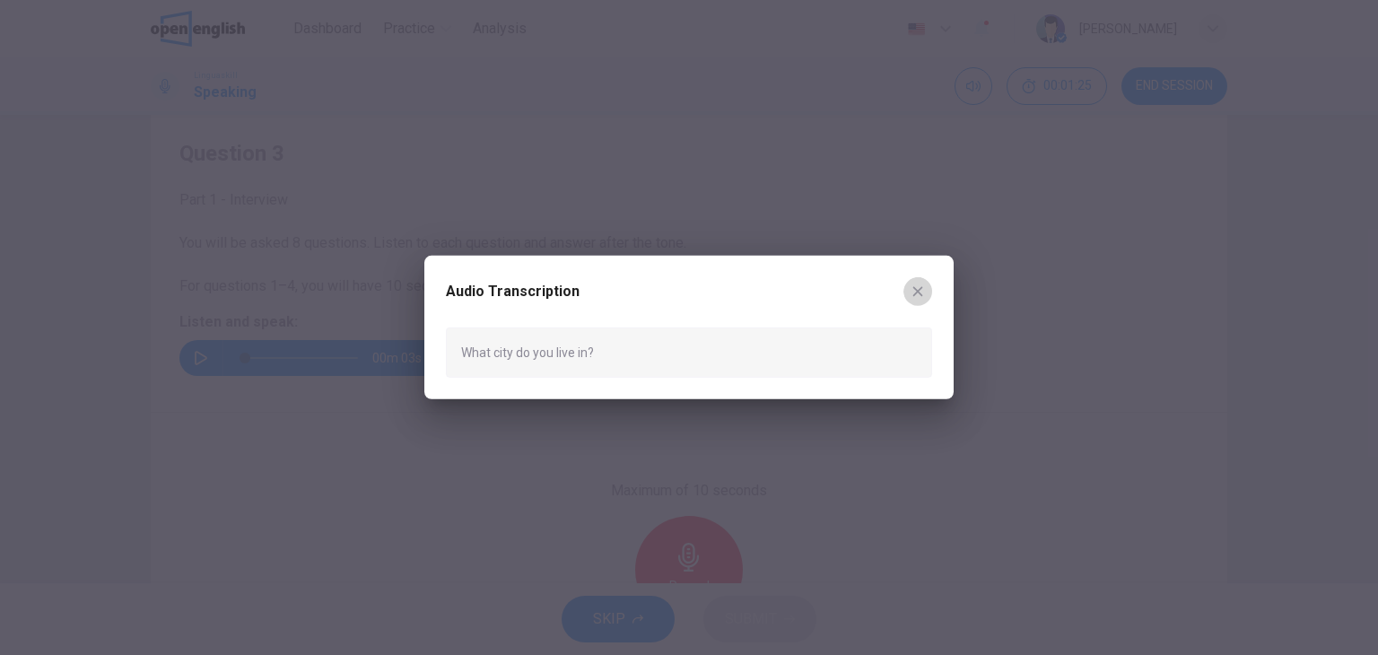
click at [919, 292] on icon "button" at bounding box center [918, 291] width 10 height 10
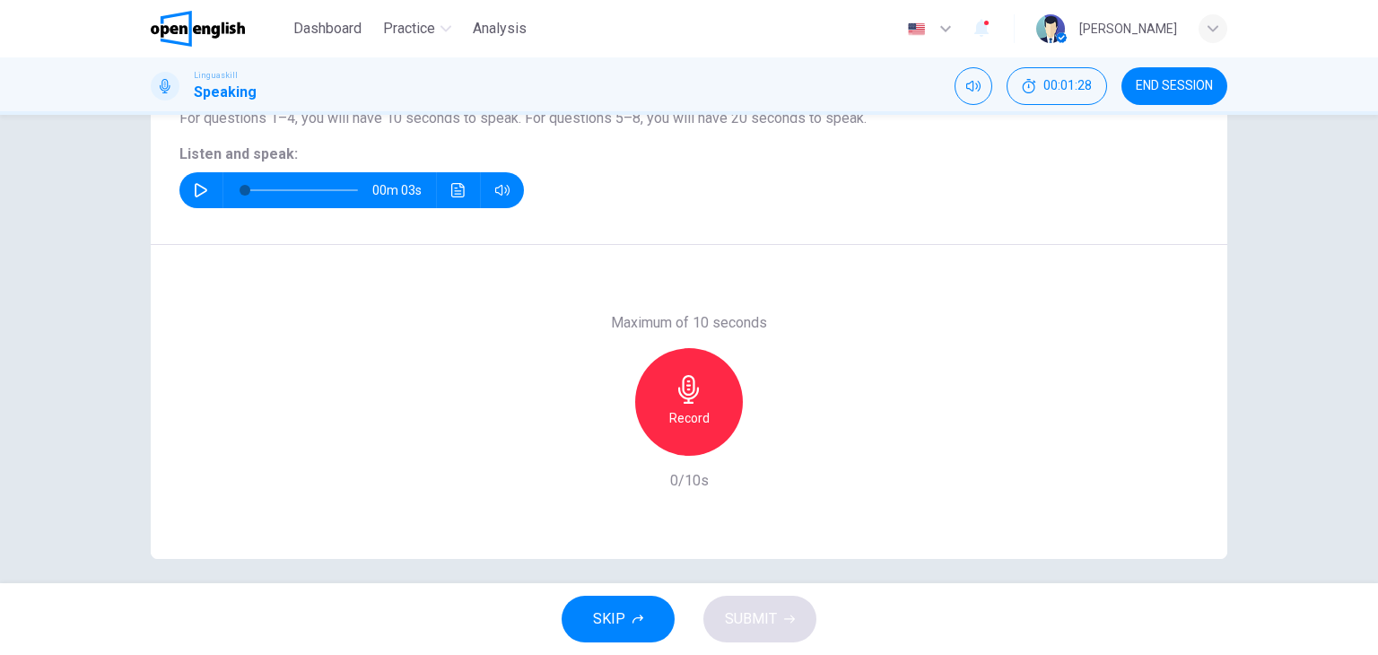
scroll to position [227, 0]
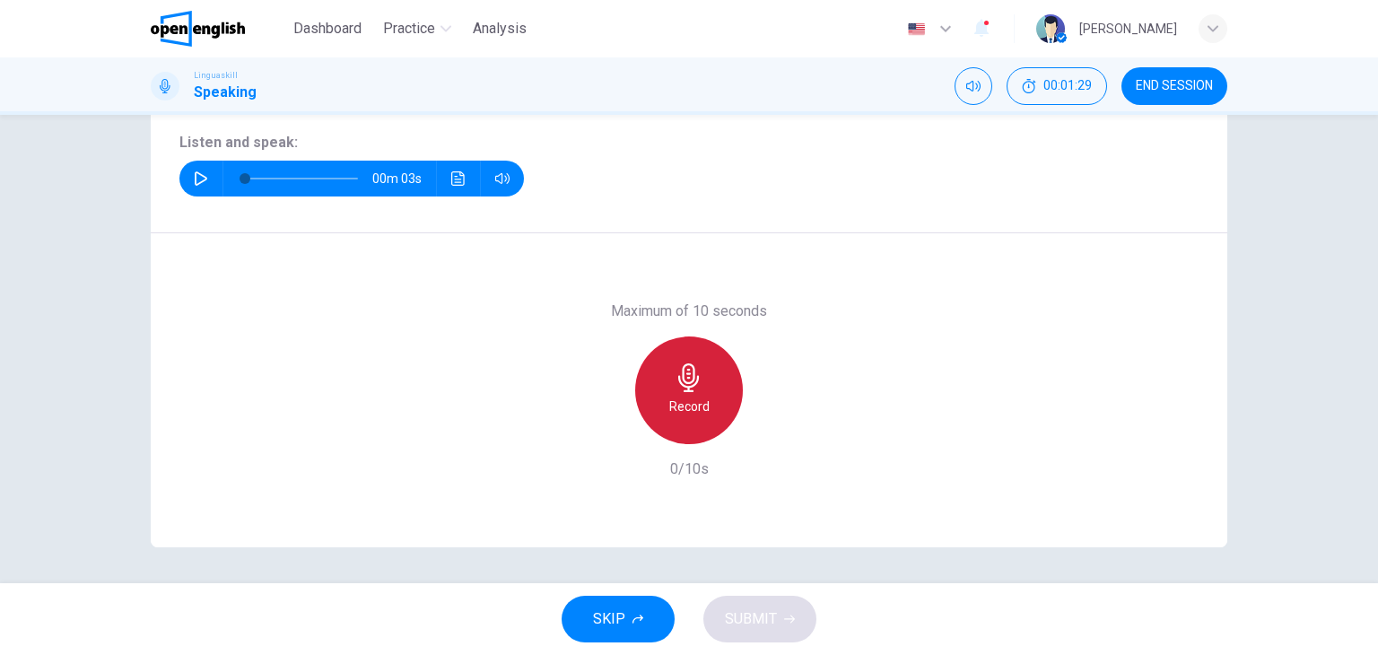
click at [675, 388] on icon "button" at bounding box center [689, 377] width 29 height 29
click at [678, 379] on icon "button" at bounding box center [688, 377] width 21 height 29
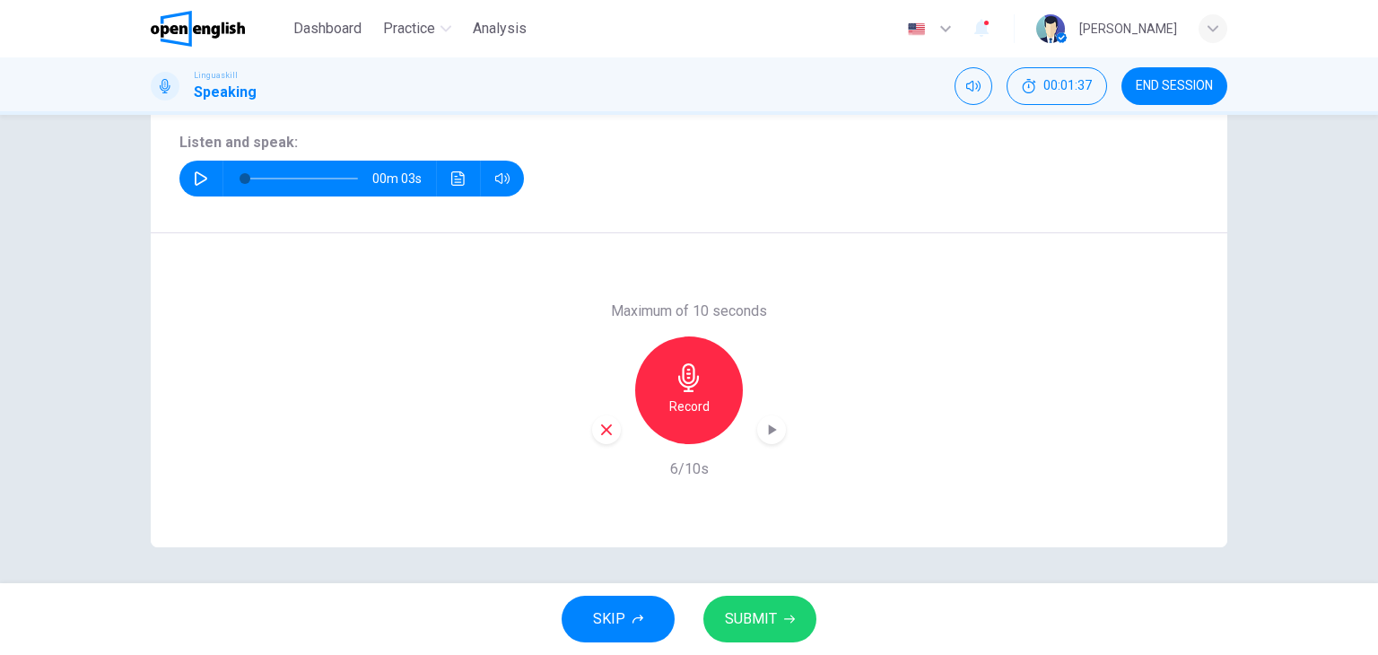
click at [771, 433] on icon "button" at bounding box center [772, 430] width 18 height 18
click at [768, 623] on span "SUBMIT" at bounding box center [751, 618] width 52 height 25
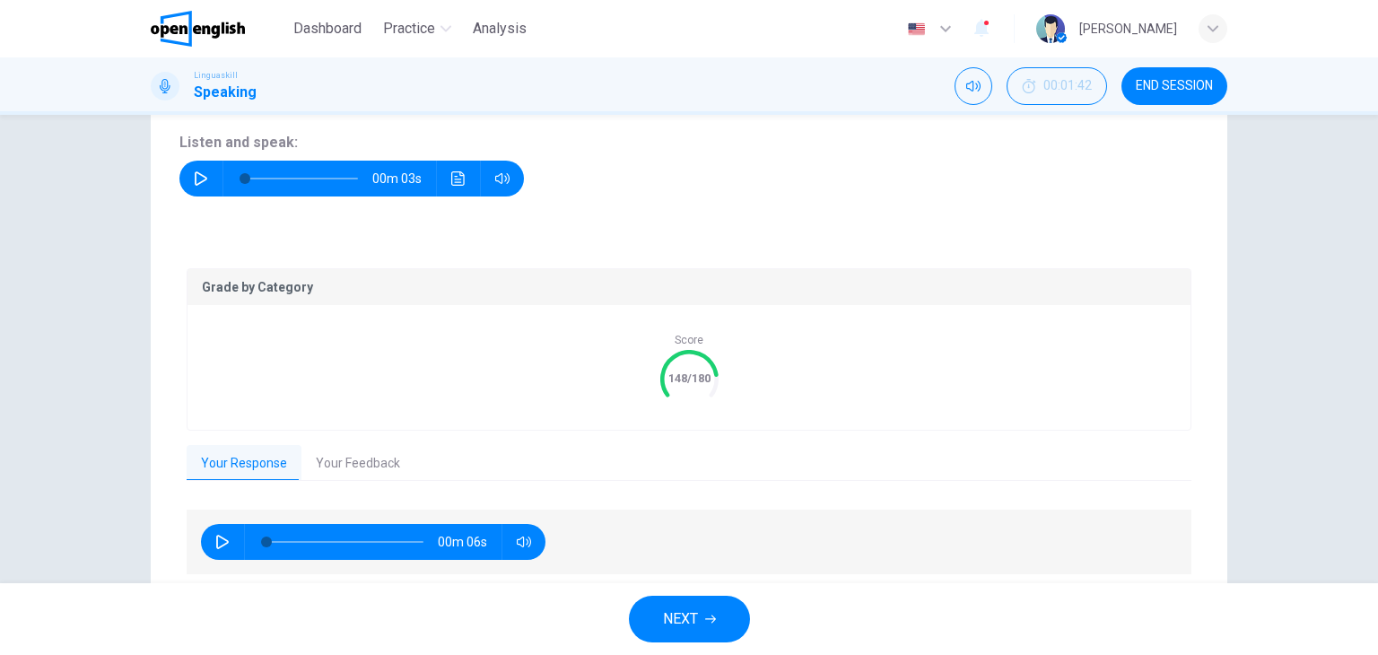
click at [347, 467] on button "Your Feedback" at bounding box center [357, 464] width 113 height 38
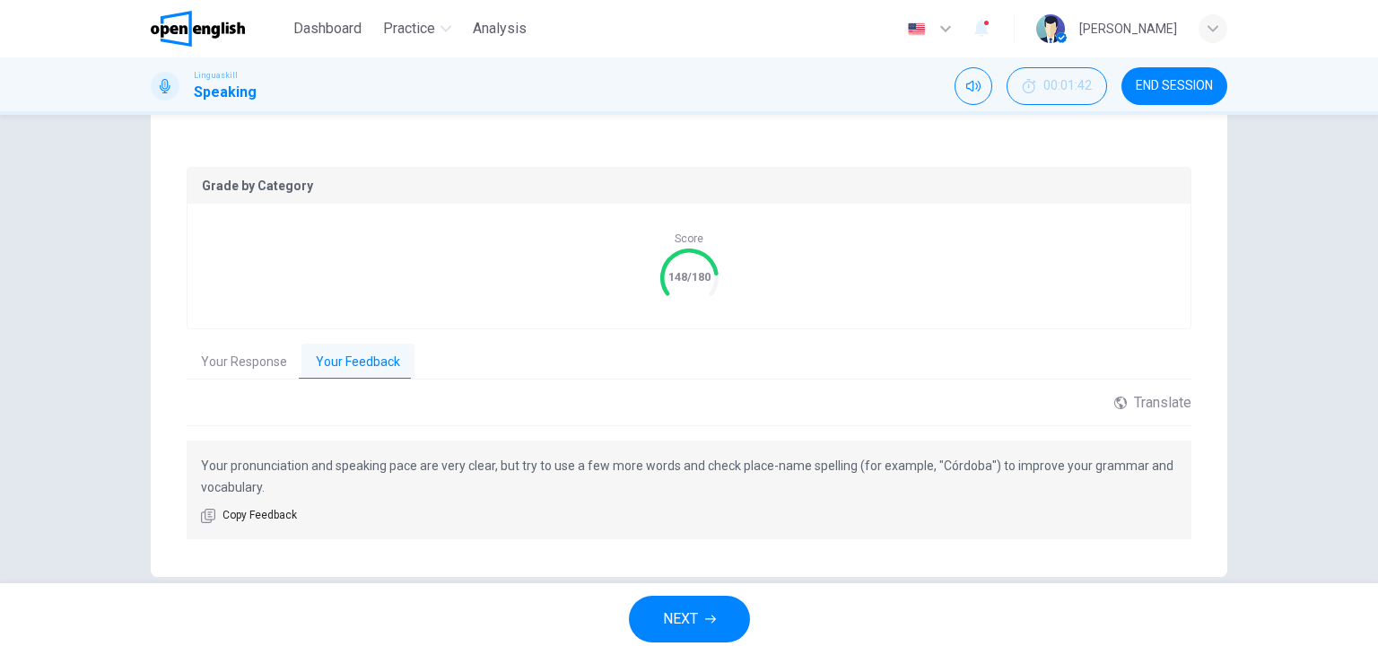
scroll to position [358, 0]
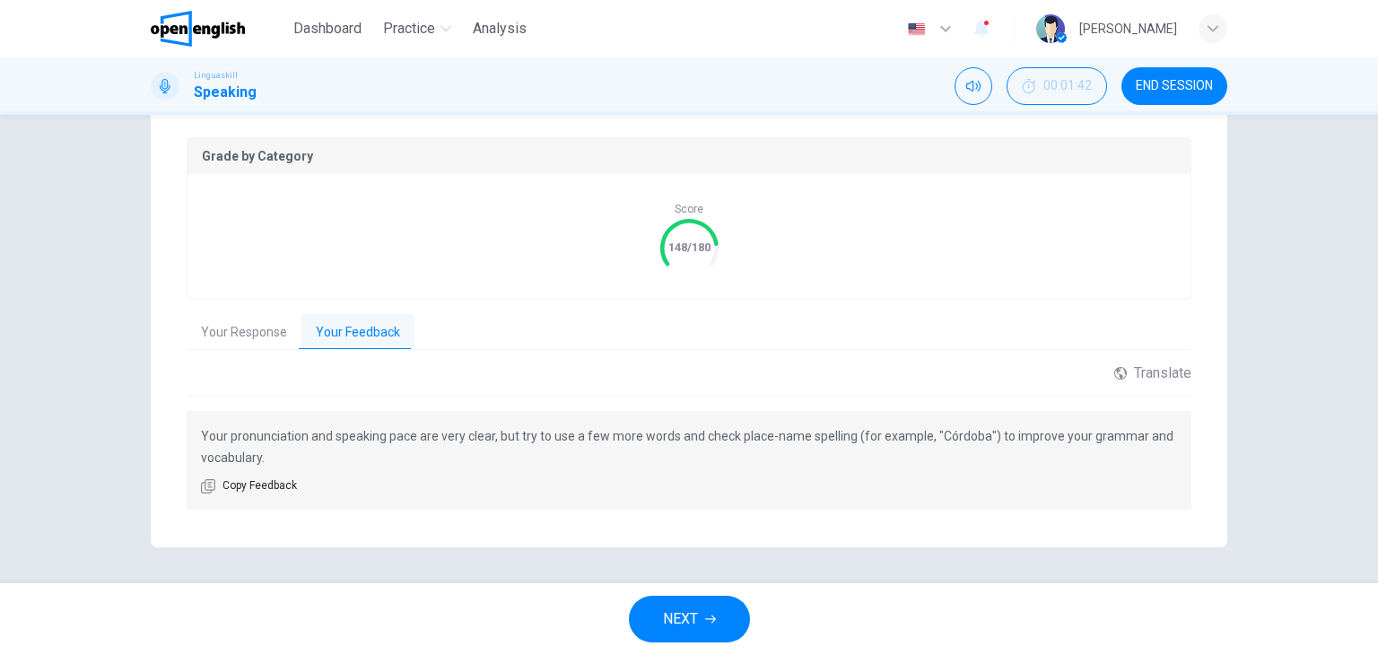
click at [696, 616] on span "NEXT" at bounding box center [680, 618] width 35 height 25
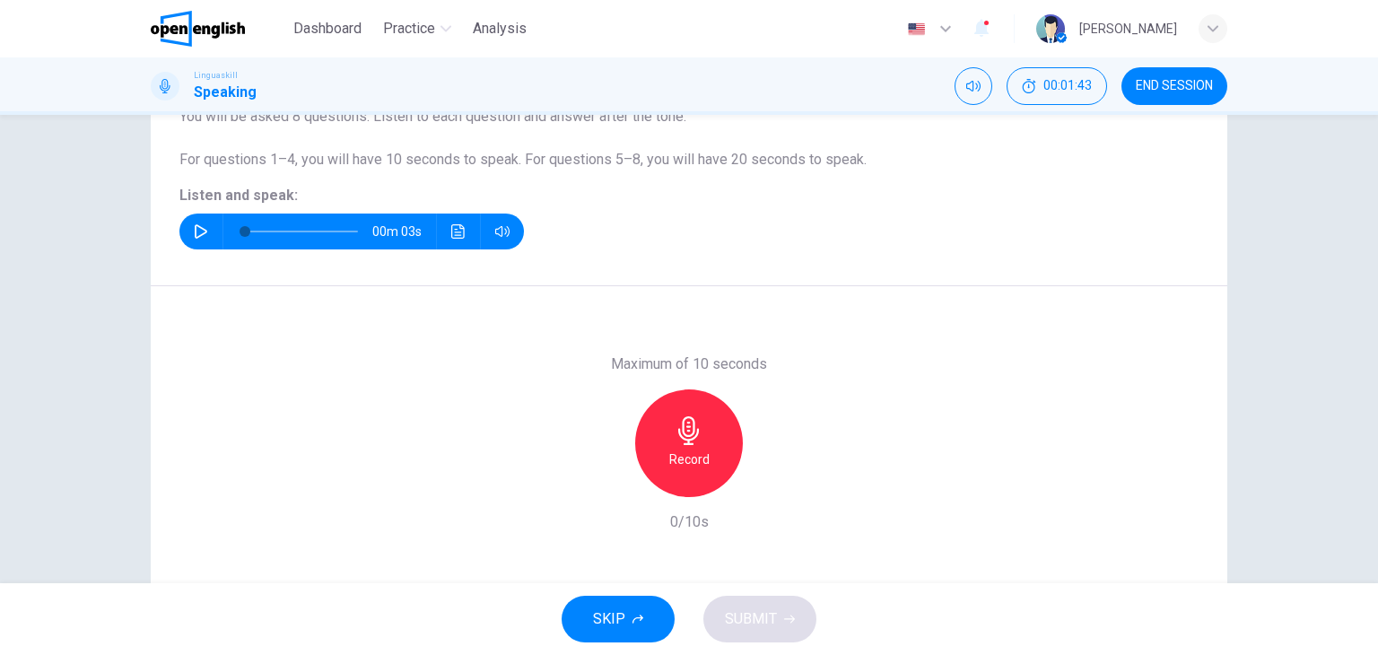
scroll to position [48, 0]
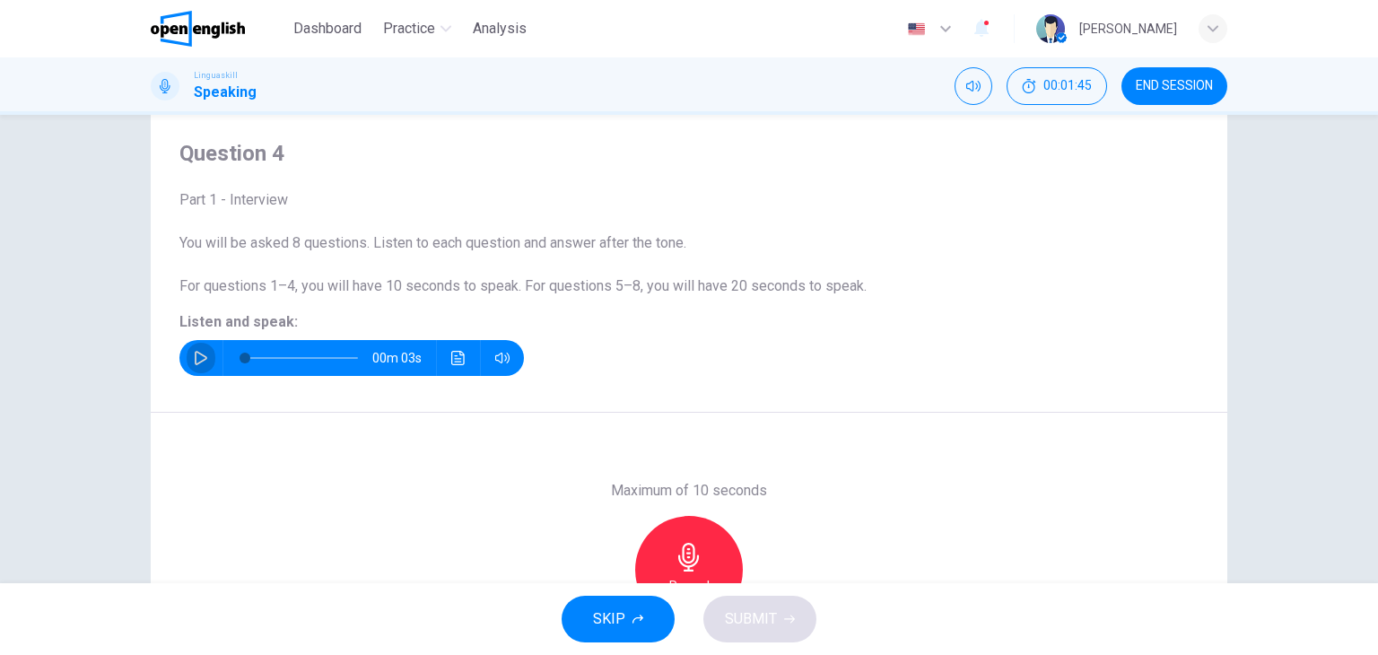
click at [199, 368] on button "button" at bounding box center [201, 358] width 29 height 36
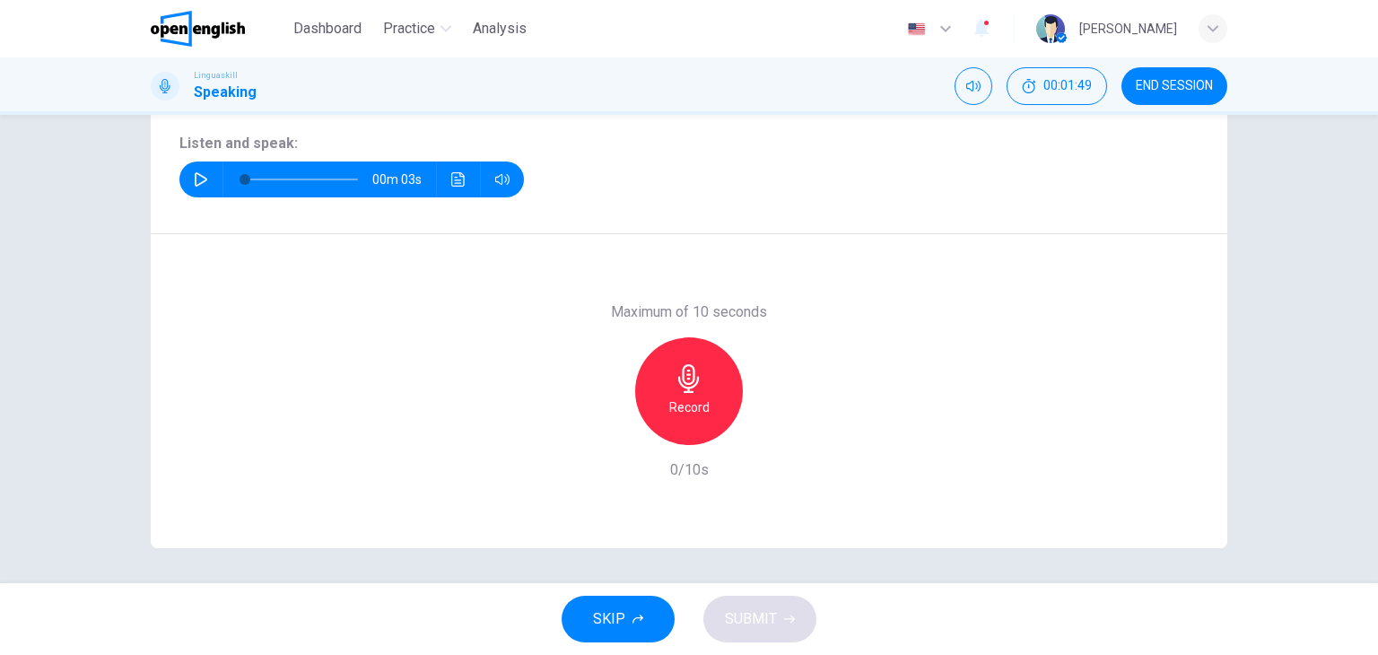
scroll to position [227, 0]
click at [699, 414] on h6 "Record" at bounding box center [689, 407] width 40 height 22
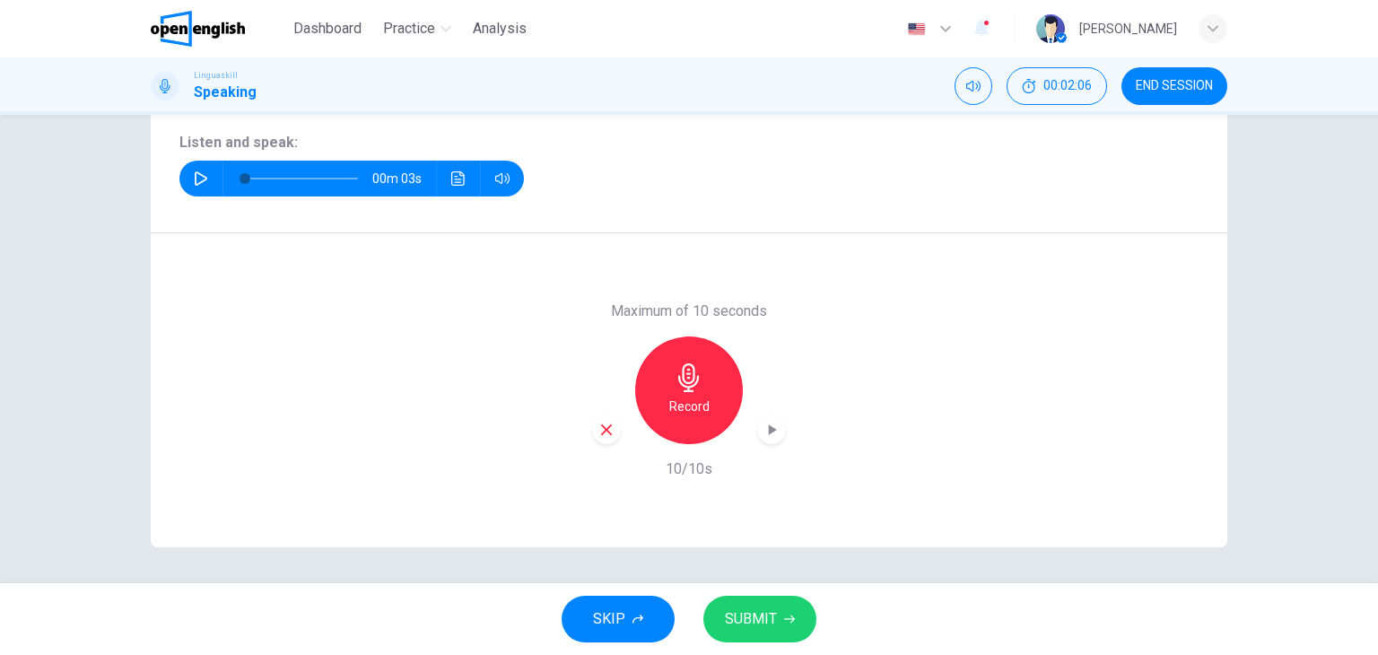
click at [757, 616] on span "SUBMIT" at bounding box center [751, 618] width 52 height 25
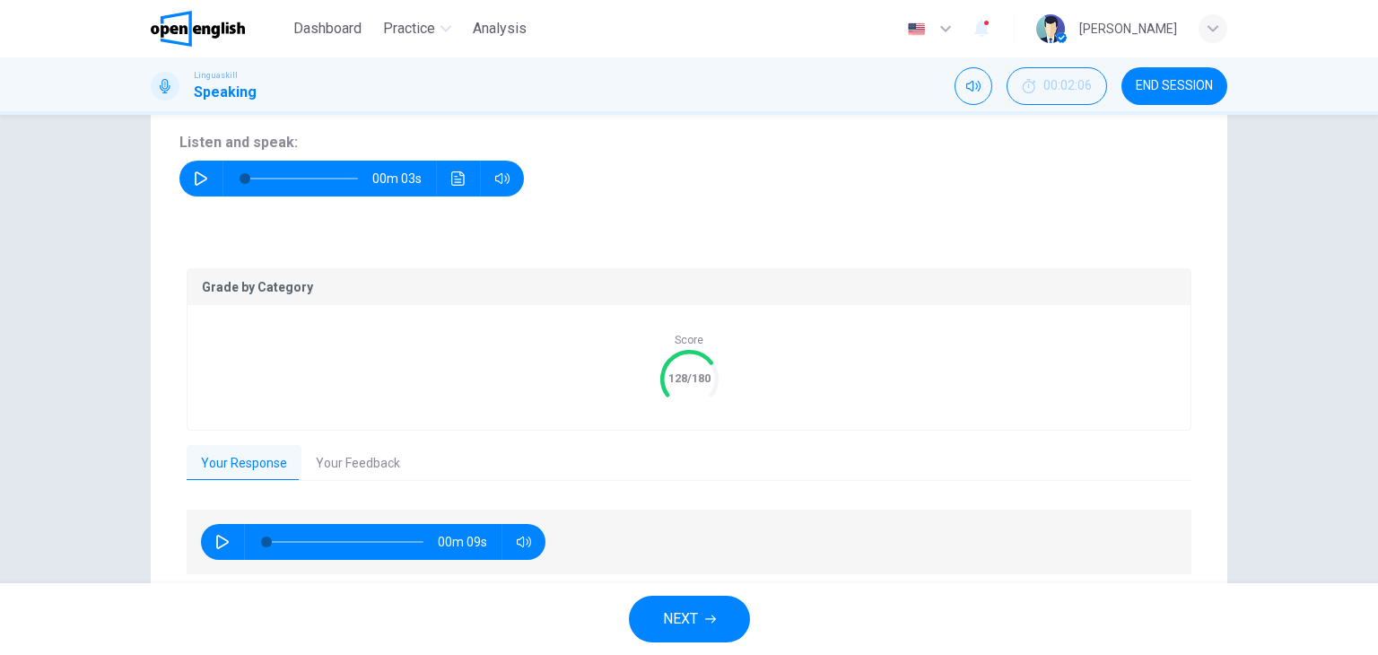
click at [377, 458] on button "Your Feedback" at bounding box center [357, 464] width 113 height 38
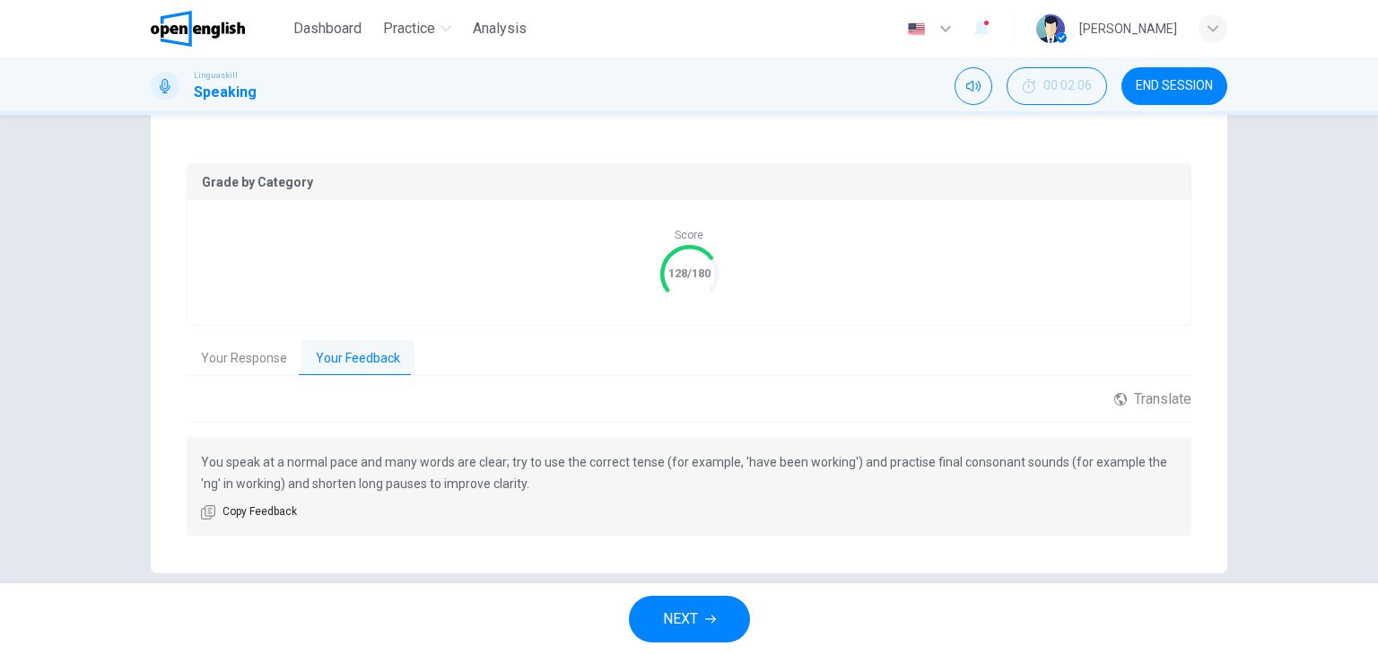
scroll to position [358, 0]
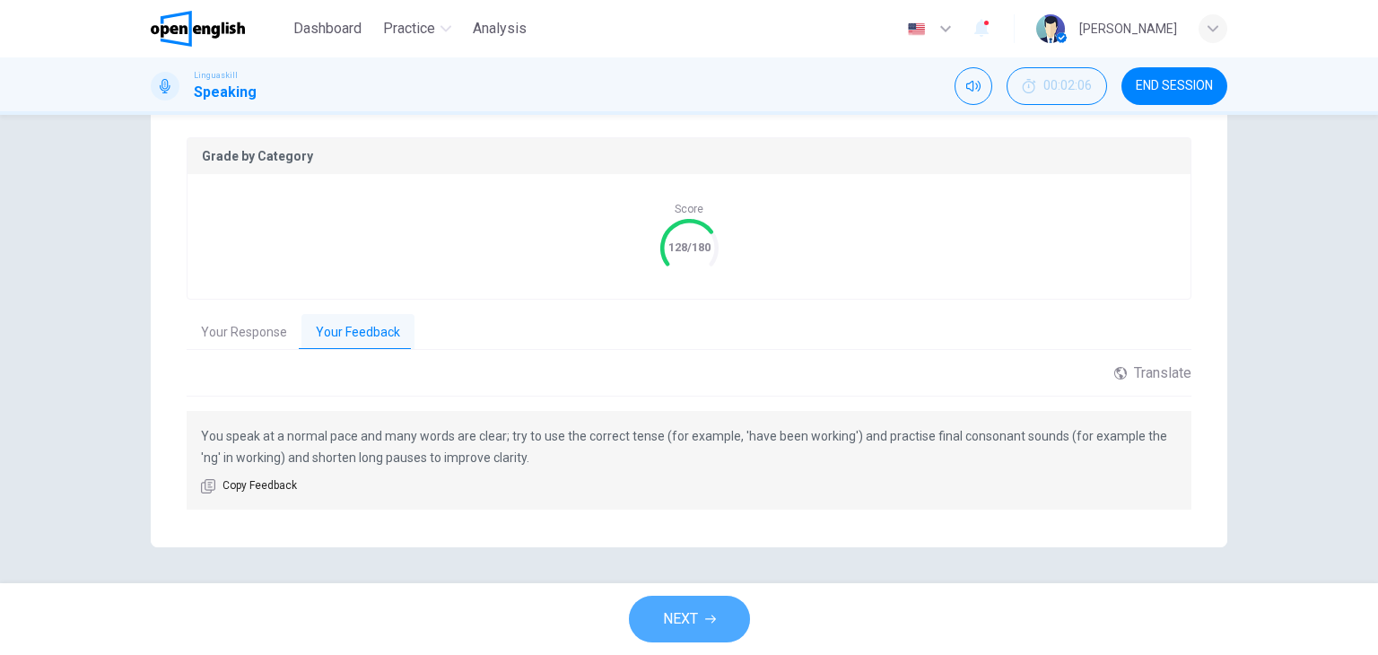
click at [719, 618] on button "NEXT" at bounding box center [689, 619] width 121 height 47
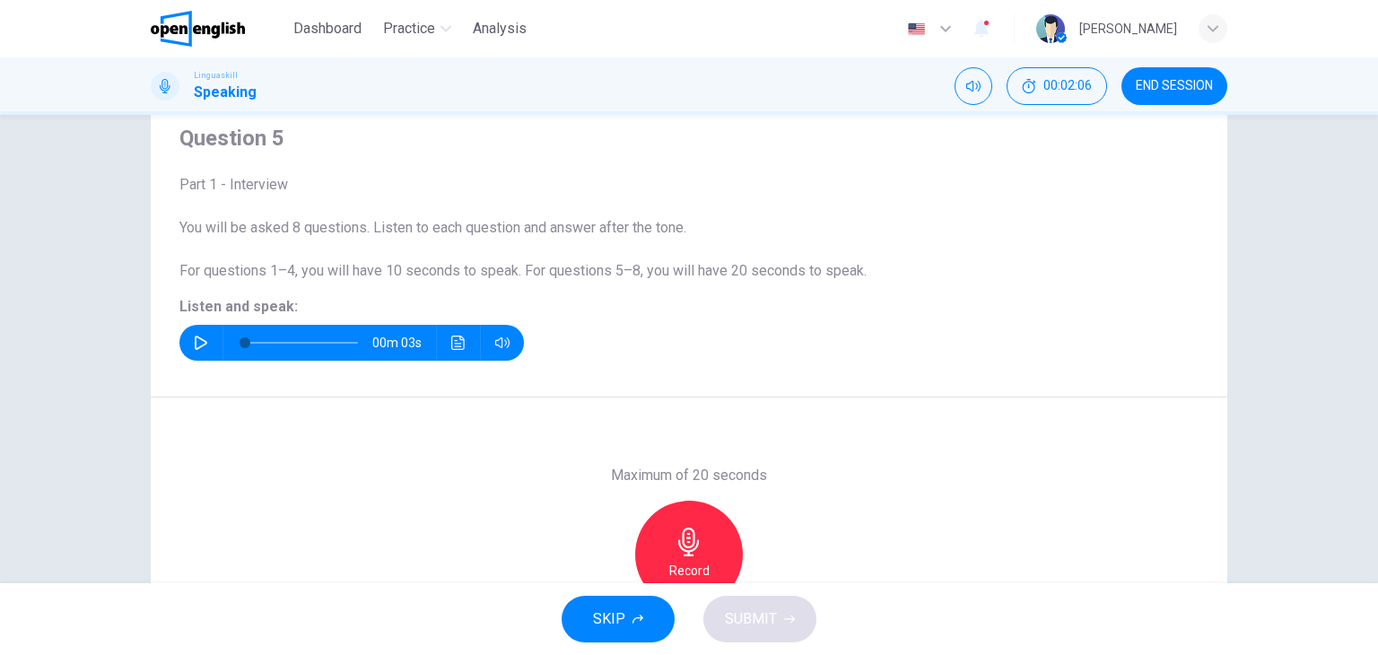
scroll to position [48, 0]
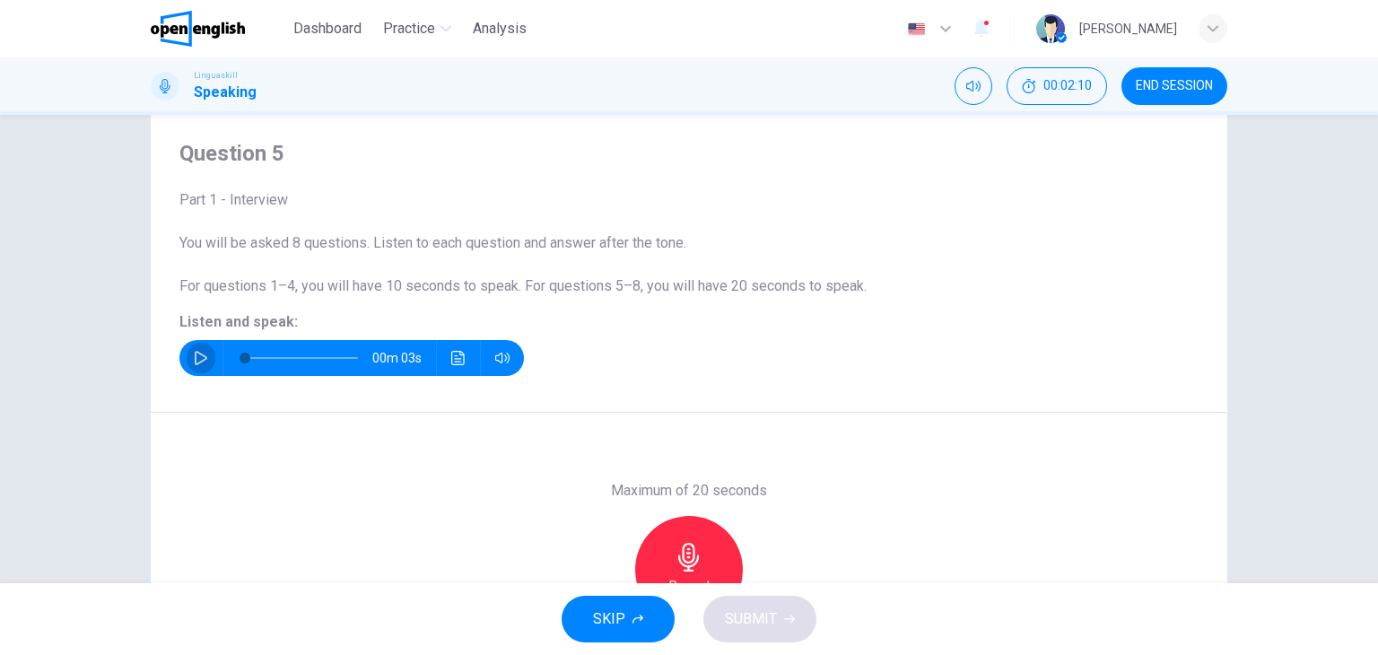
click at [196, 359] on icon "button" at bounding box center [201, 358] width 14 height 14
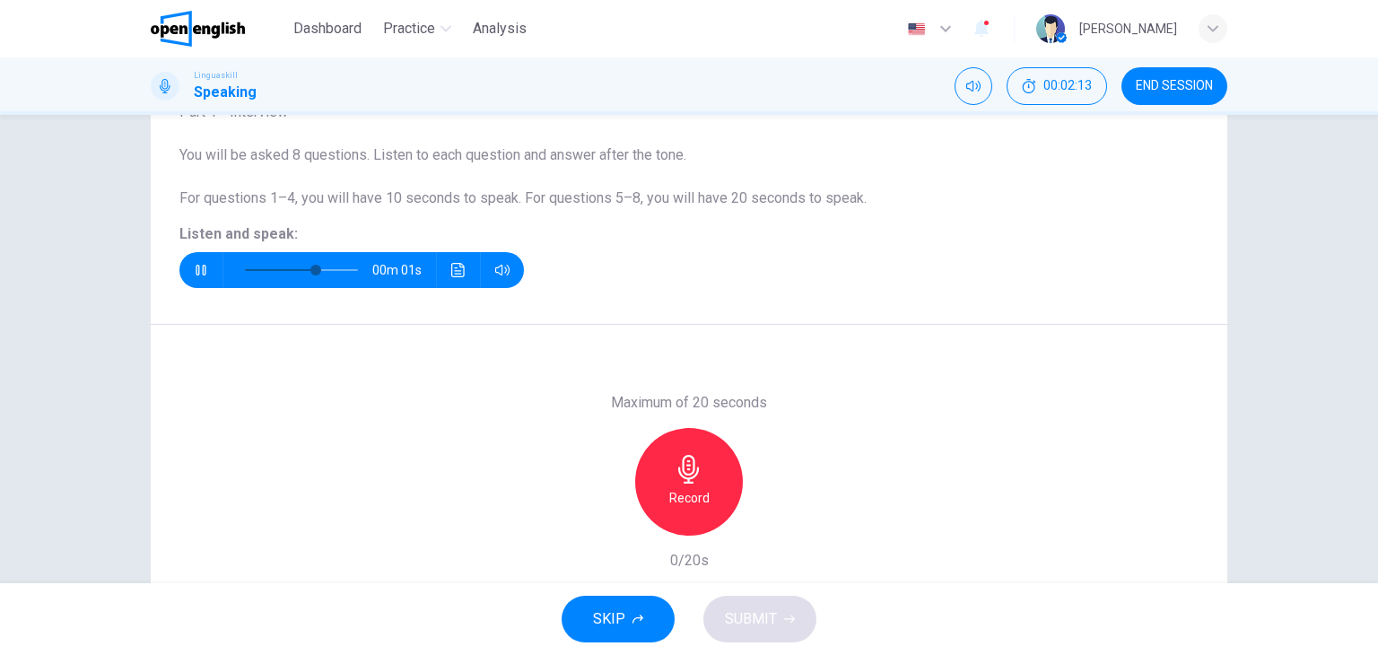
scroll to position [137, 0]
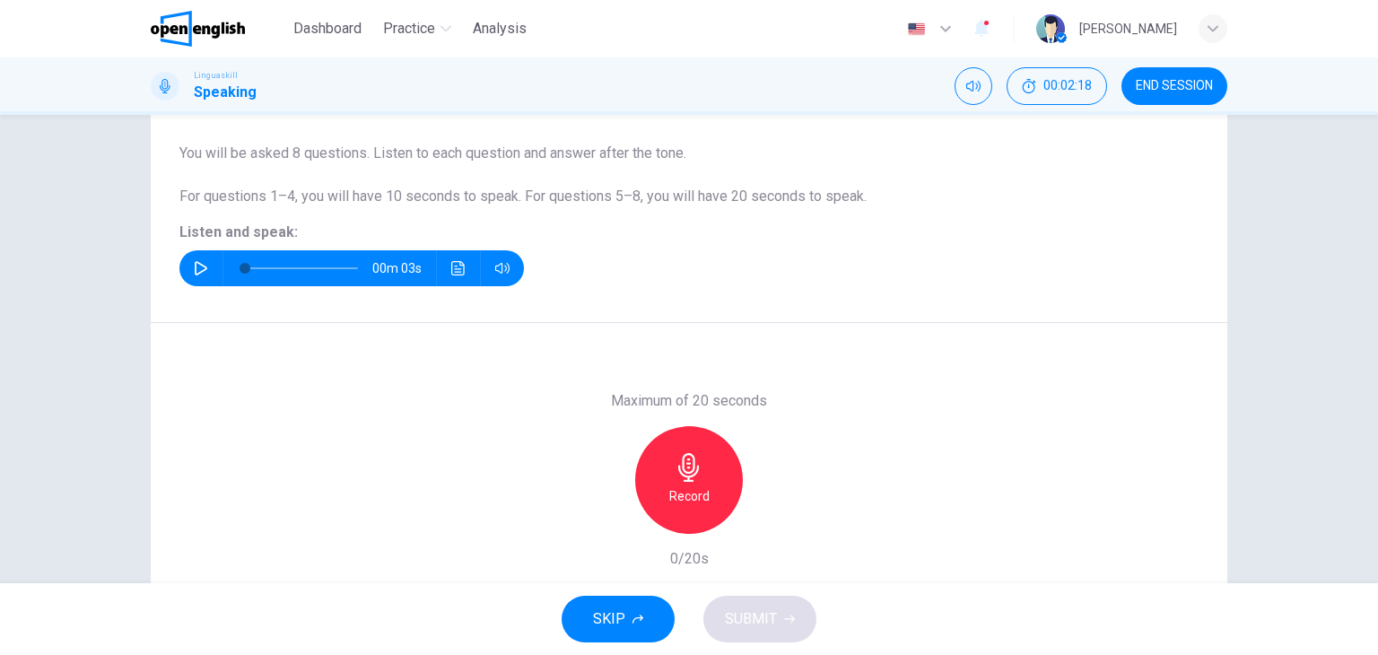
click at [671, 496] on h6 "Record" at bounding box center [689, 496] width 40 height 22
click at [697, 492] on div "Stop" at bounding box center [689, 480] width 108 height 108
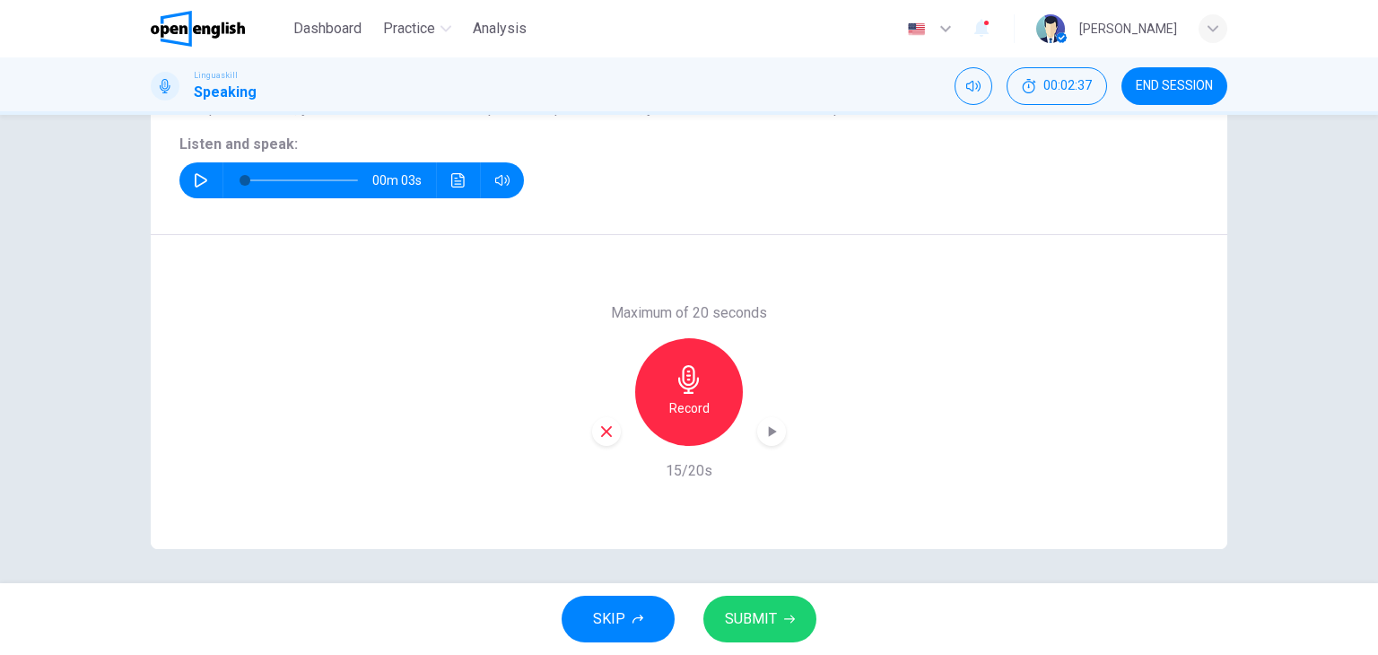
scroll to position [227, 0]
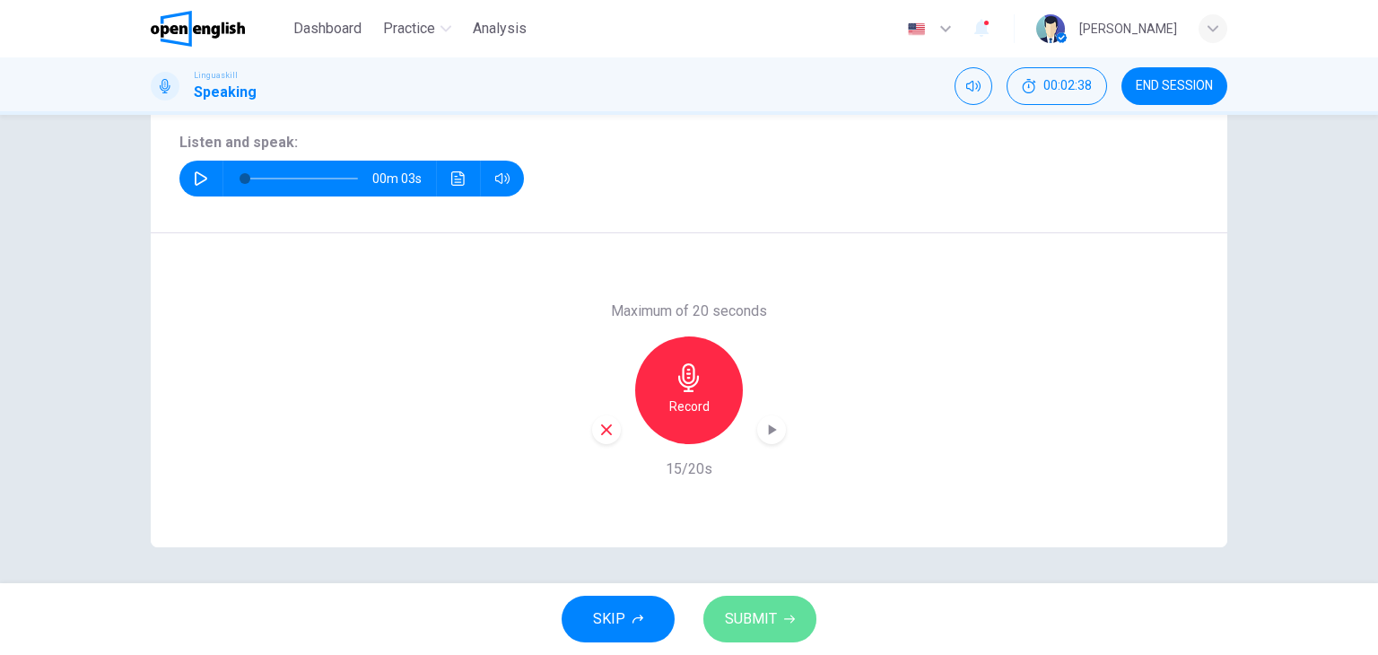
click at [759, 612] on span "SUBMIT" at bounding box center [751, 618] width 52 height 25
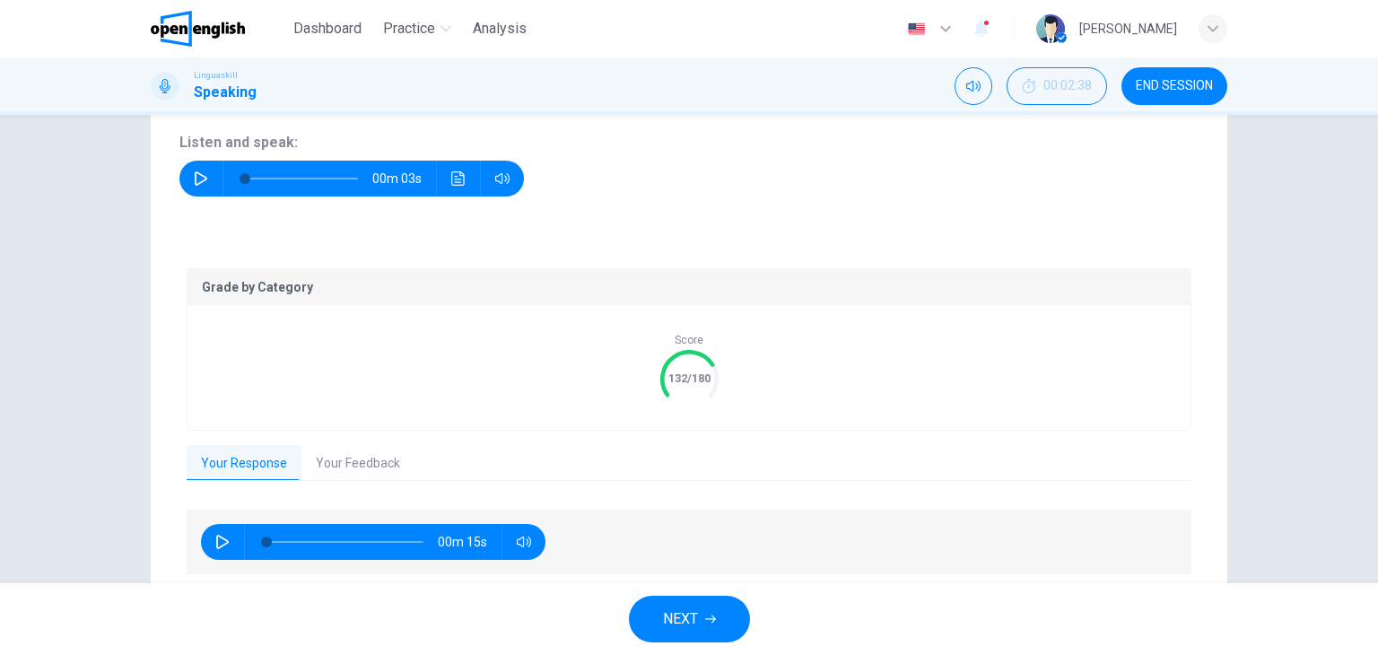
click at [362, 465] on button "Your Feedback" at bounding box center [357, 464] width 113 height 38
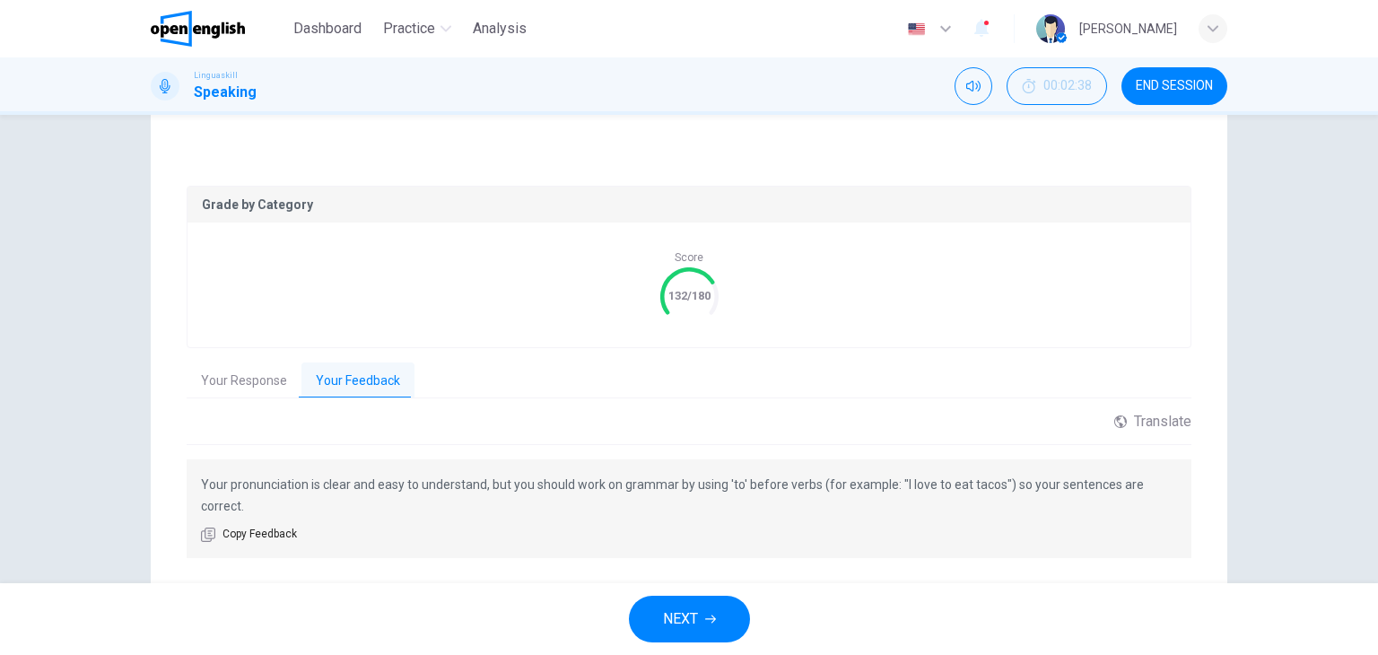
scroll to position [317, 0]
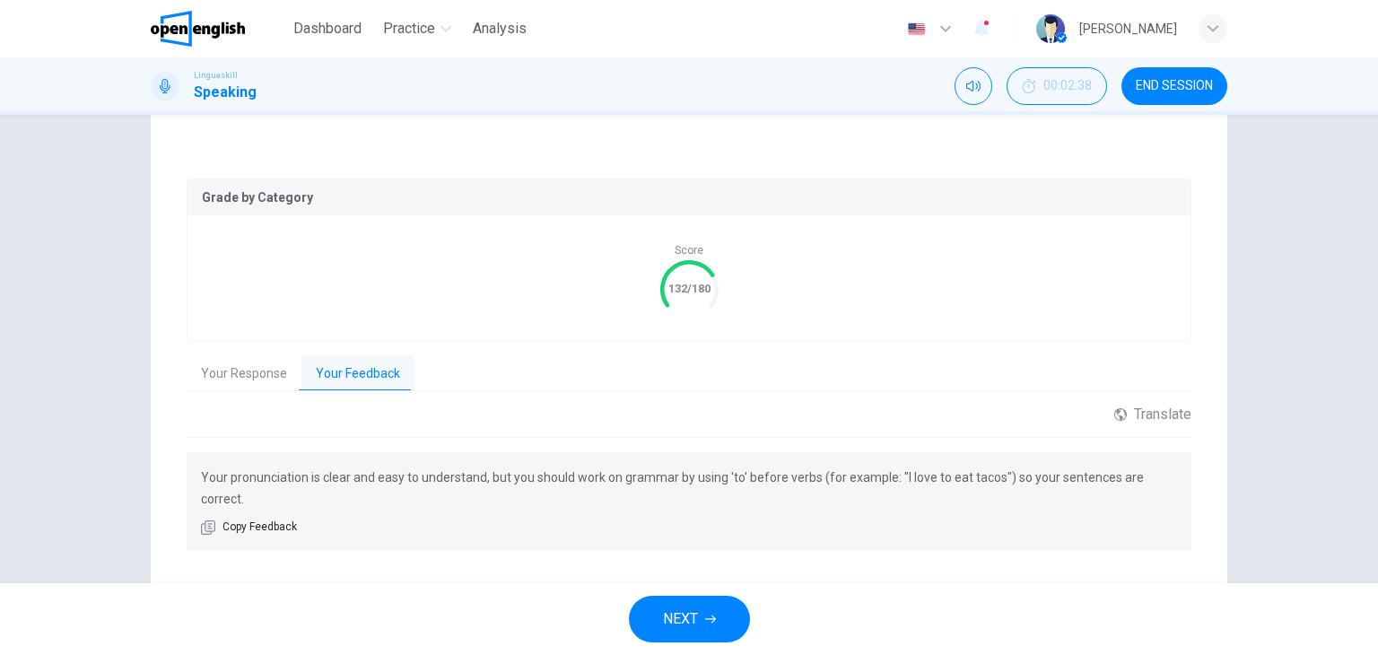
click at [718, 620] on button "NEXT" at bounding box center [689, 619] width 121 height 47
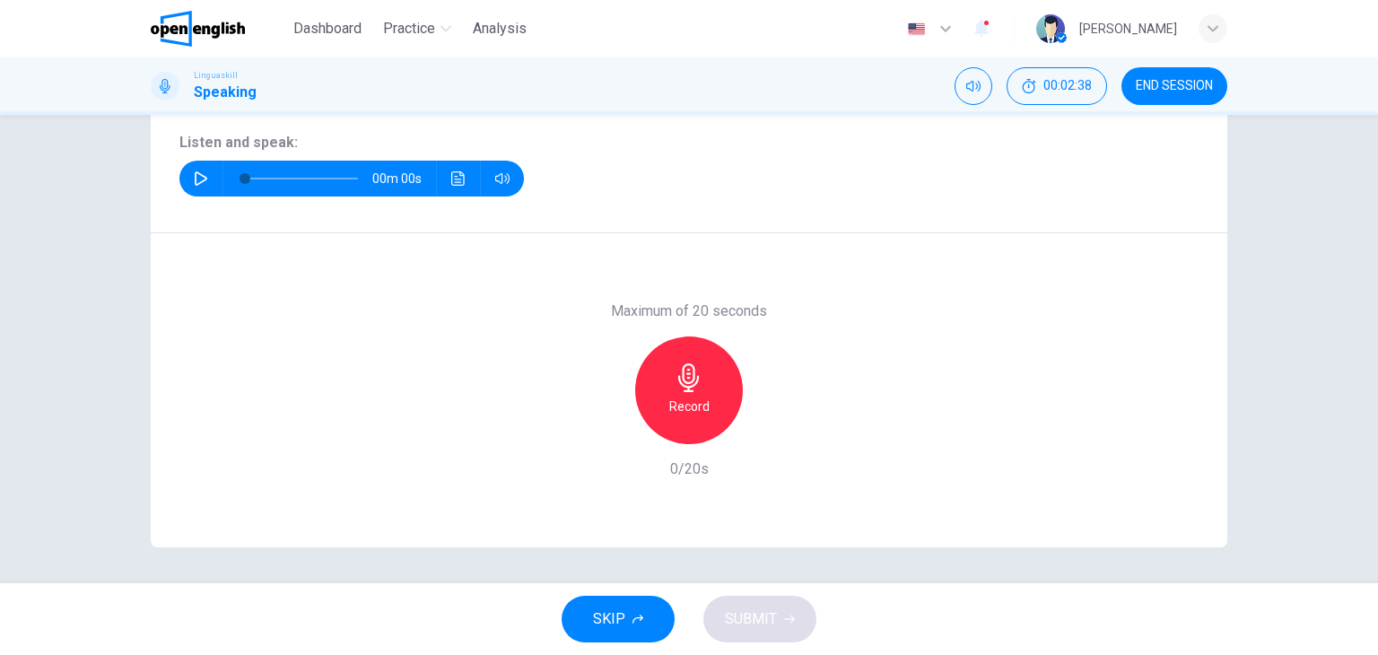
scroll to position [227, 0]
click at [195, 176] on icon "button" at bounding box center [201, 178] width 14 height 14
click at [693, 405] on h6 "Record" at bounding box center [689, 407] width 40 height 22
click at [684, 414] on h6 "Stop" at bounding box center [689, 407] width 27 height 22
click at [763, 622] on span "SUBMIT" at bounding box center [751, 618] width 52 height 25
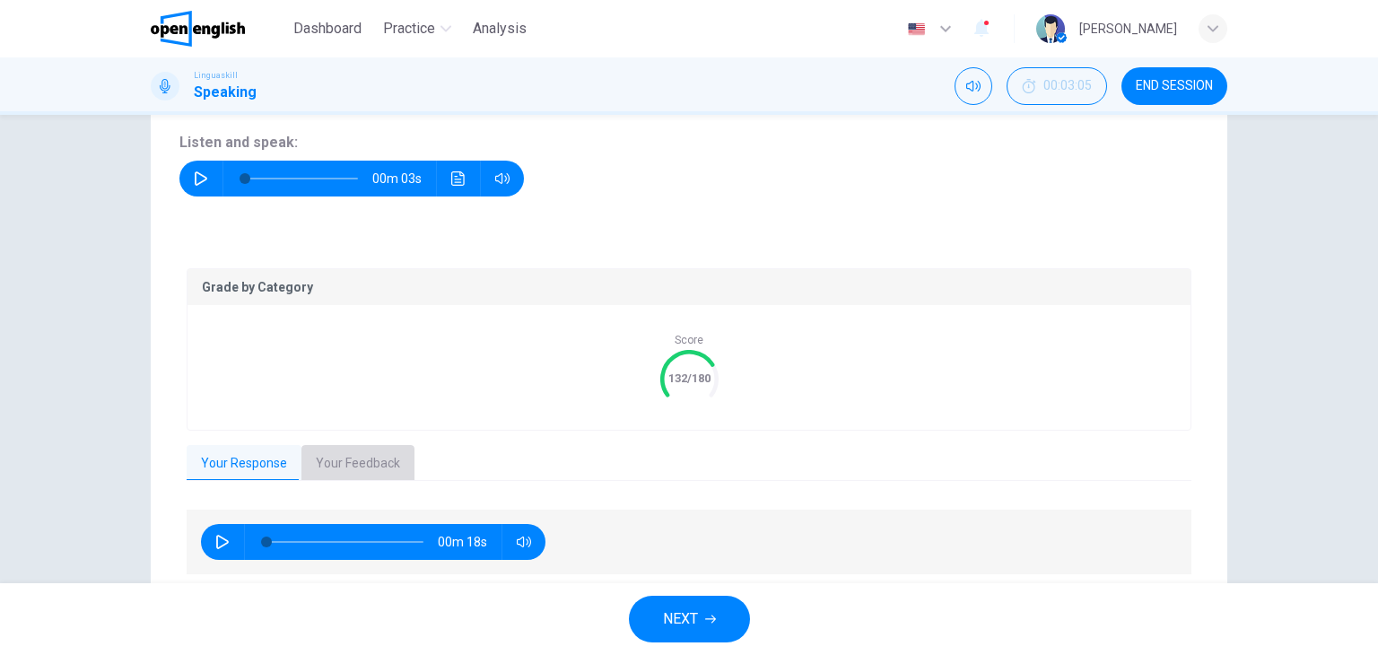
click at [374, 469] on button "Your Feedback" at bounding box center [357, 464] width 113 height 38
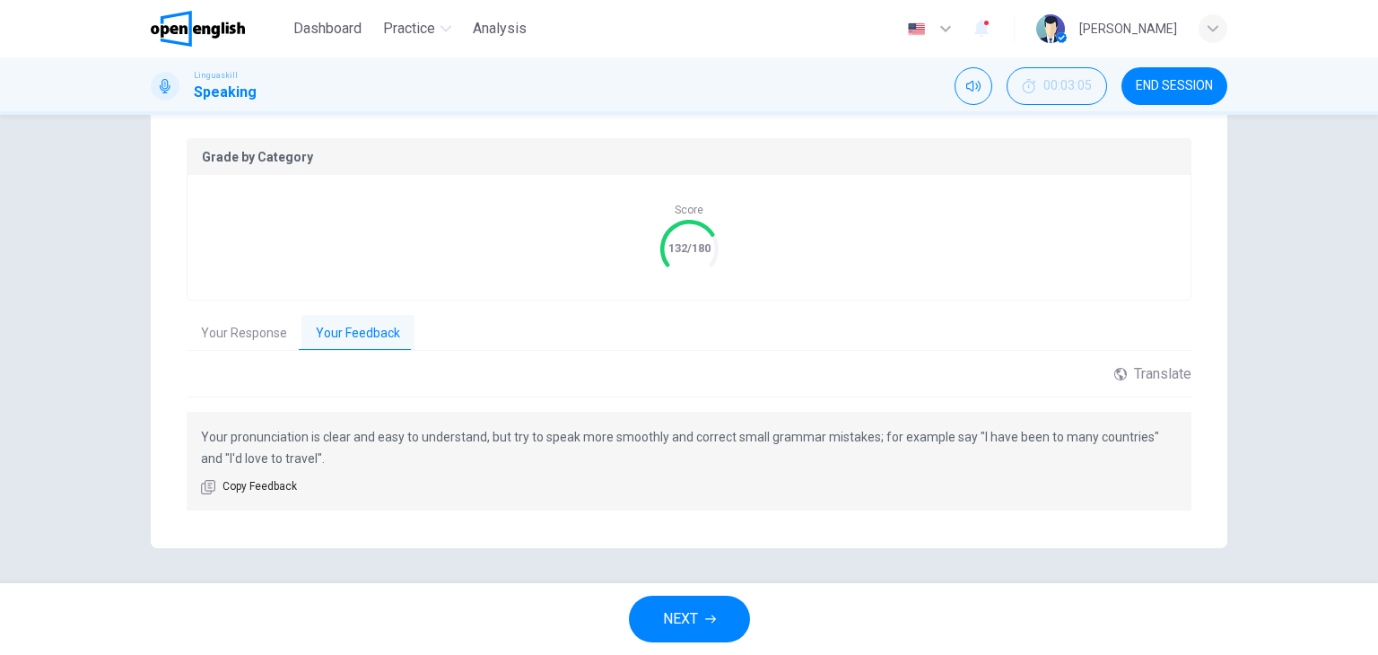
scroll to position [358, 0]
click at [711, 619] on icon "button" at bounding box center [710, 619] width 11 height 11
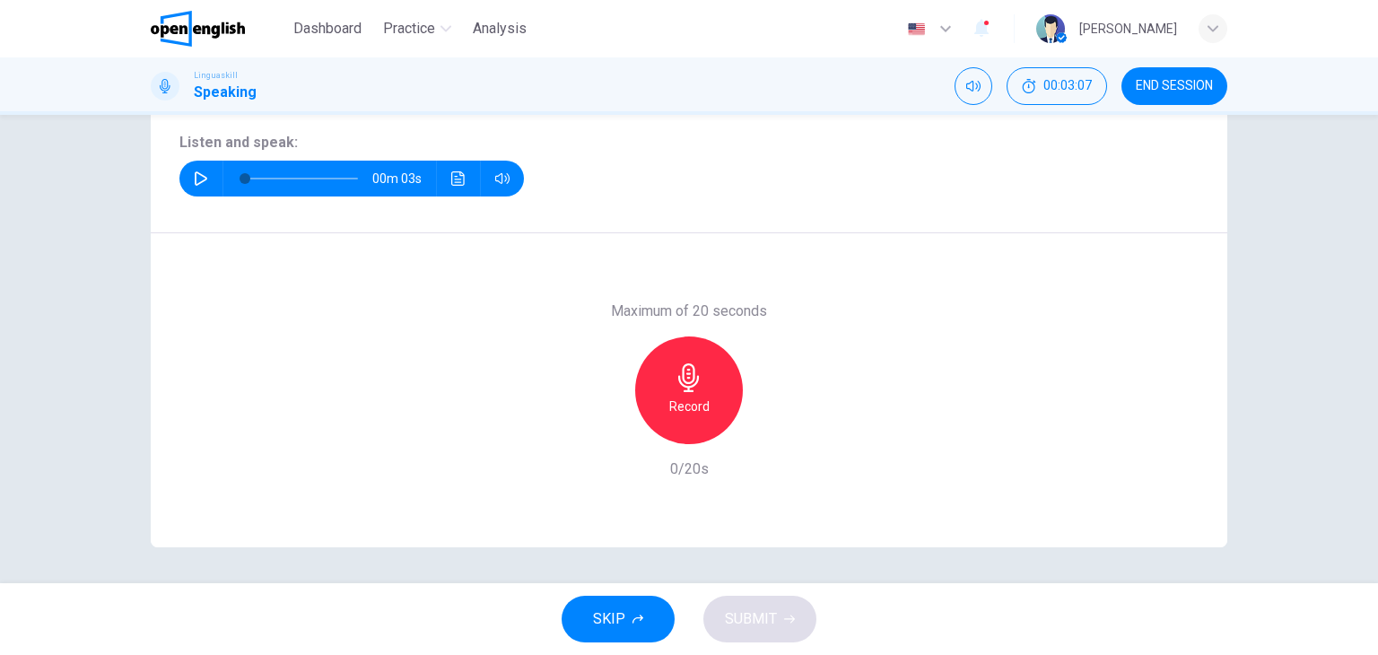
click at [196, 178] on icon "button" at bounding box center [201, 178] width 14 height 14
click at [686, 396] on h6 "Record" at bounding box center [689, 407] width 40 height 22
click at [699, 403] on div "Stop" at bounding box center [689, 390] width 108 height 108
click at [757, 618] on span "SUBMIT" at bounding box center [751, 618] width 52 height 25
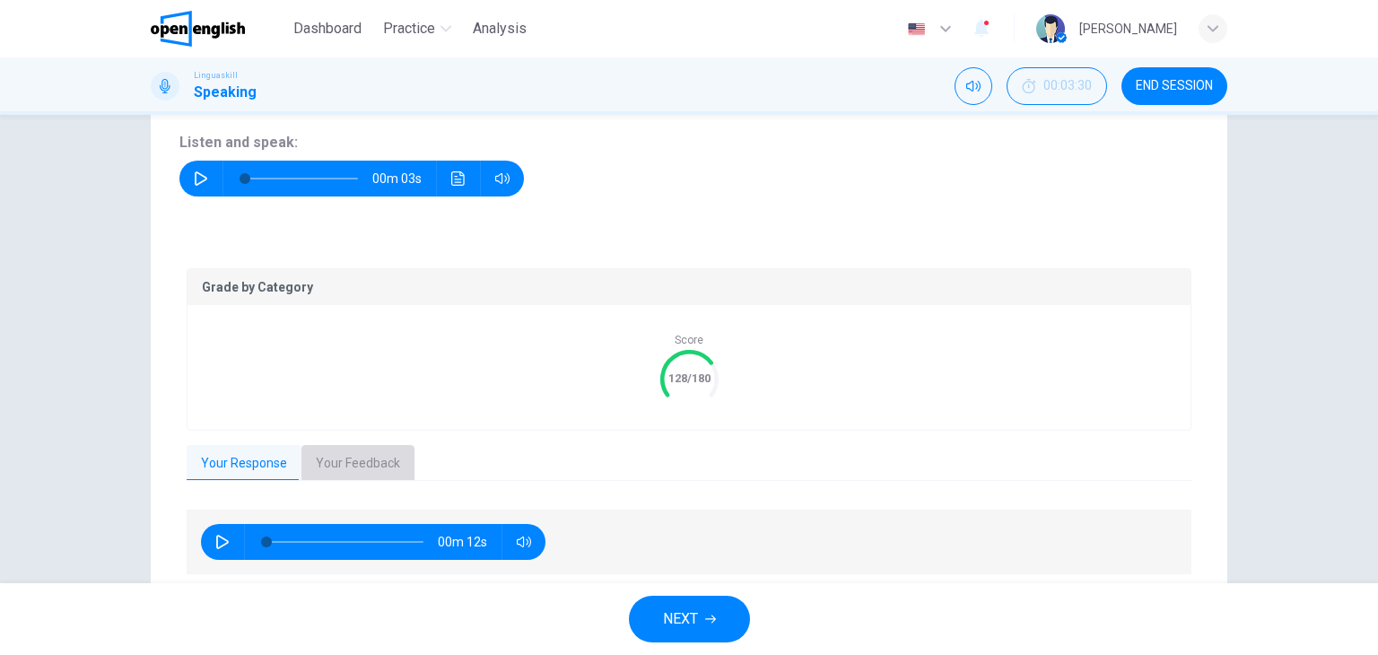
click at [337, 469] on button "Your Feedback" at bounding box center [357, 464] width 113 height 38
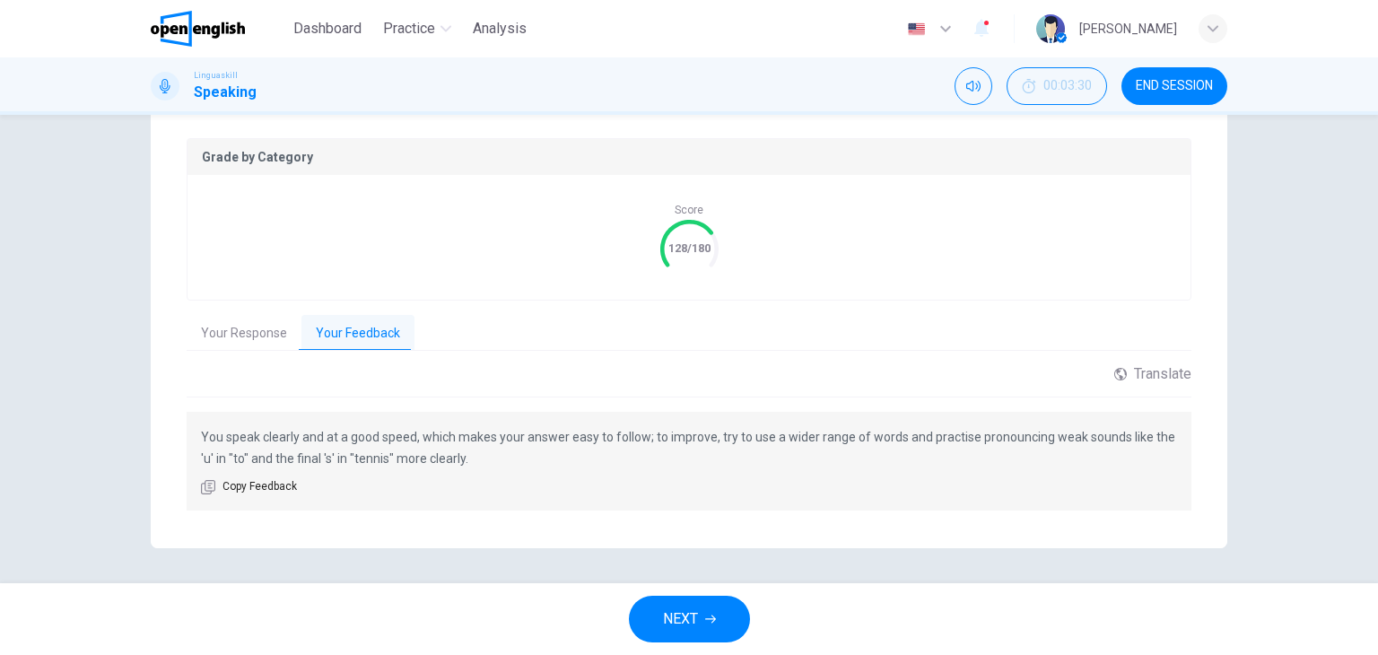
scroll to position [358, 0]
click at [689, 629] on span "NEXT" at bounding box center [680, 618] width 35 height 25
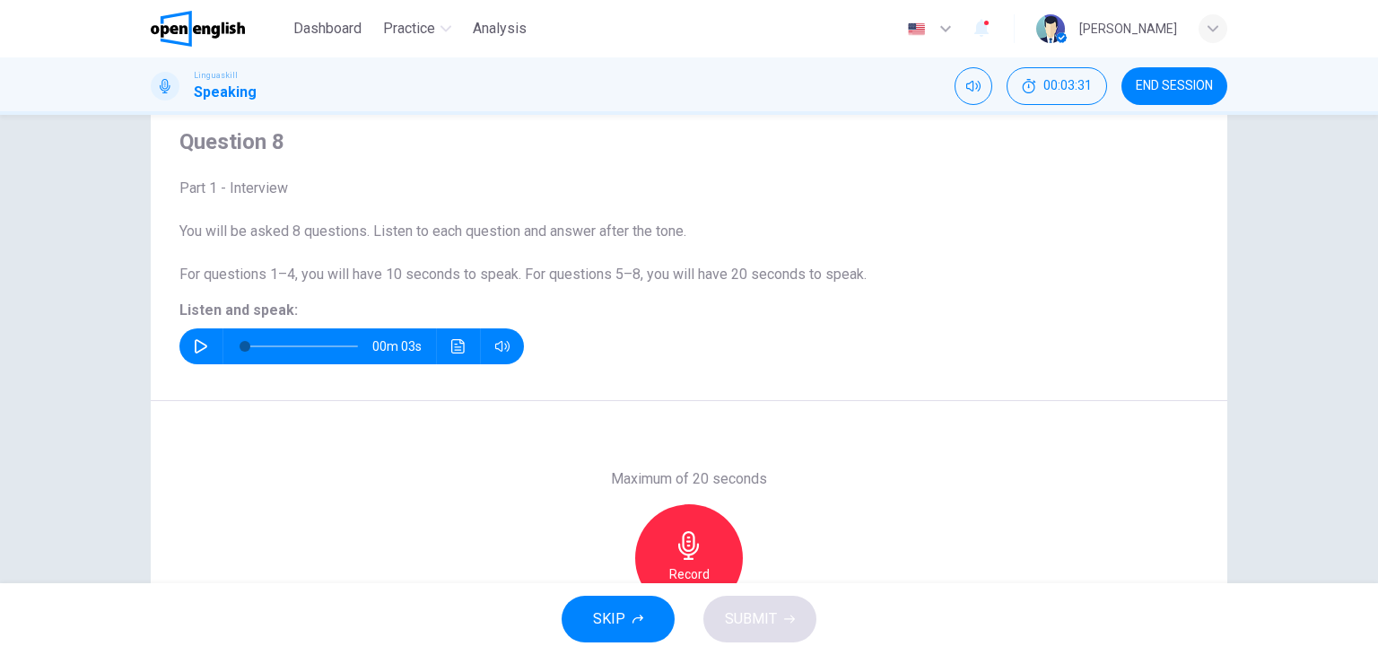
scroll to position [48, 0]
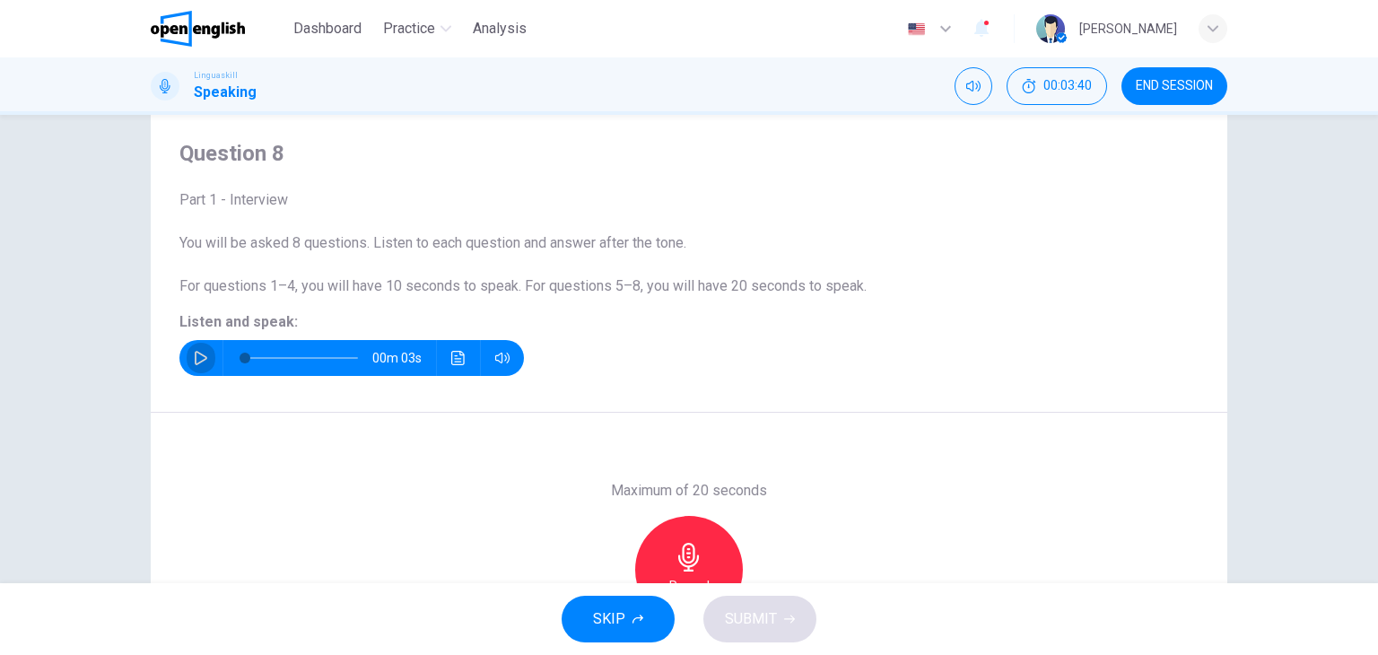
click at [202, 351] on icon "button" at bounding box center [201, 358] width 14 height 14
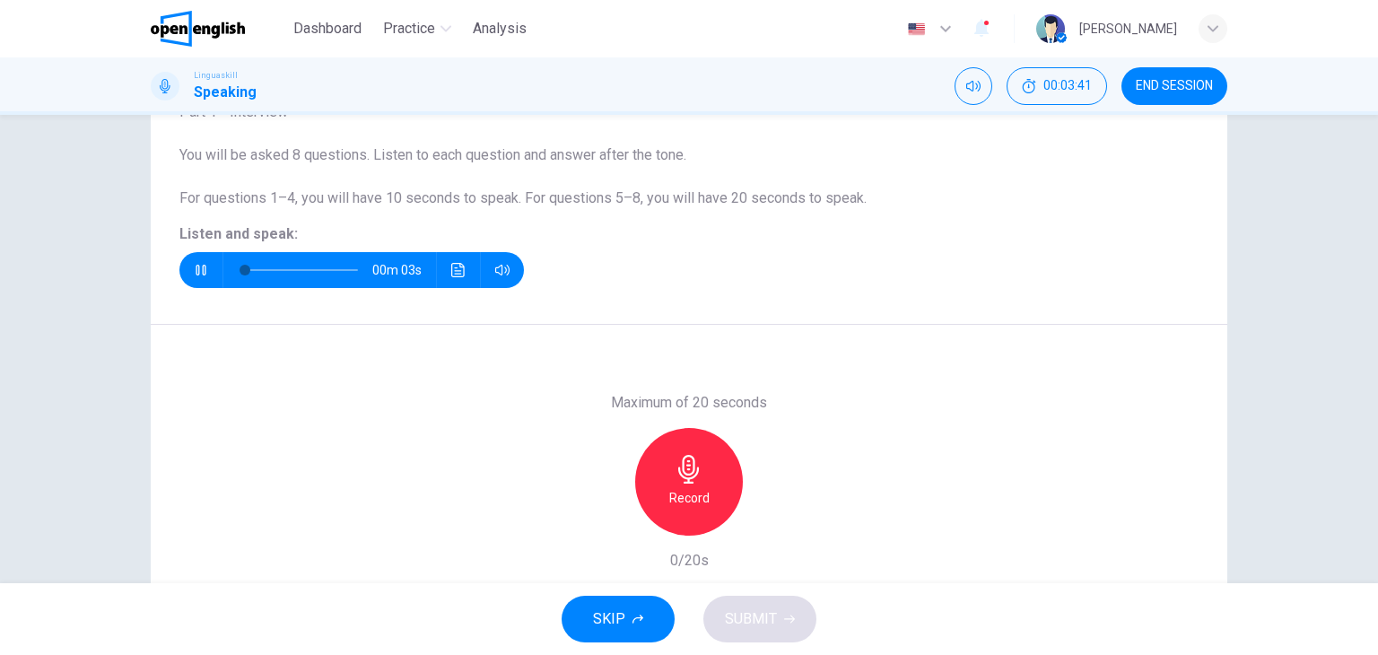
scroll to position [137, 0]
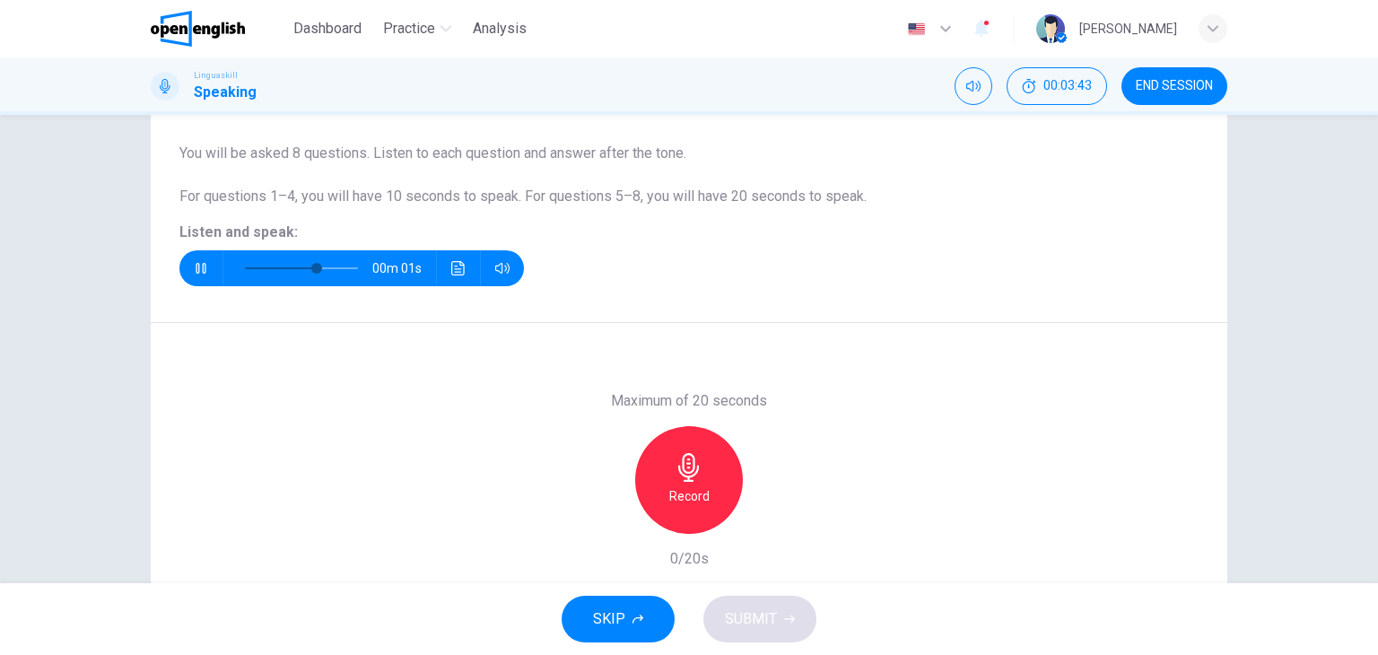
type input "*"
click at [671, 496] on h6 "Record" at bounding box center [689, 496] width 40 height 22
click at [781, 624] on button "SUBMIT" at bounding box center [759, 619] width 113 height 47
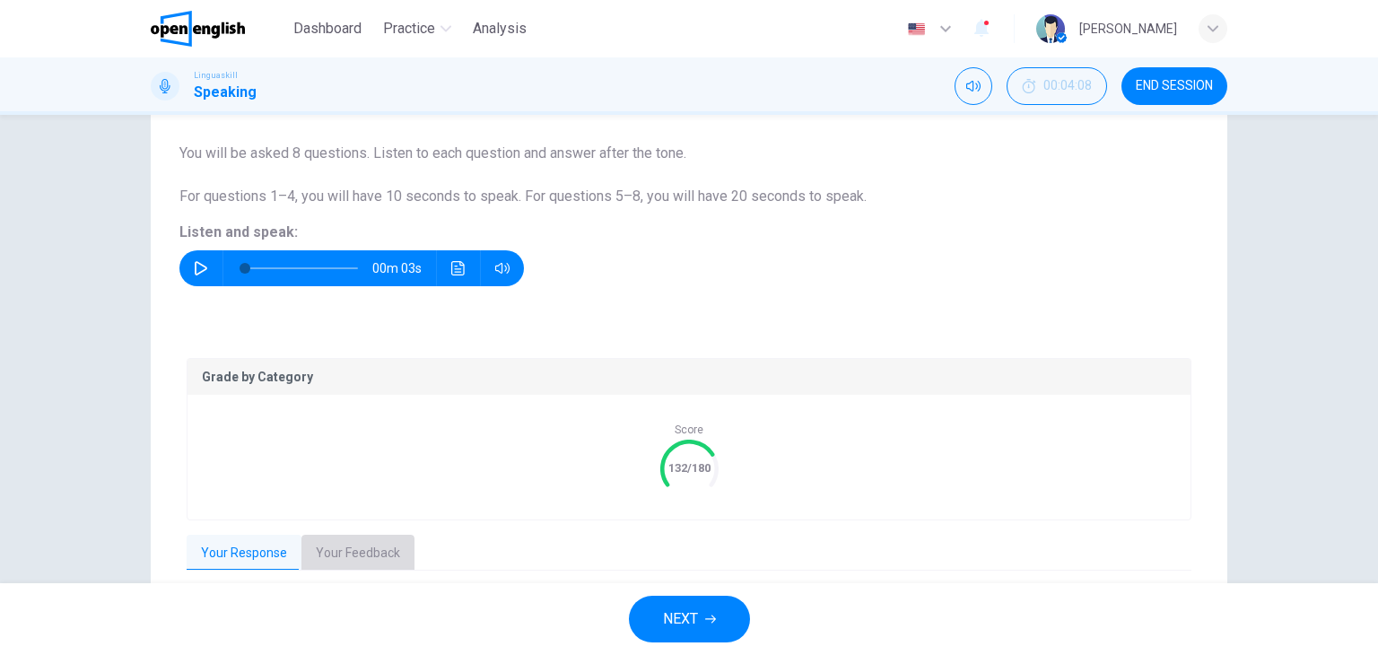
click at [356, 559] on button "Your Feedback" at bounding box center [357, 554] width 113 height 38
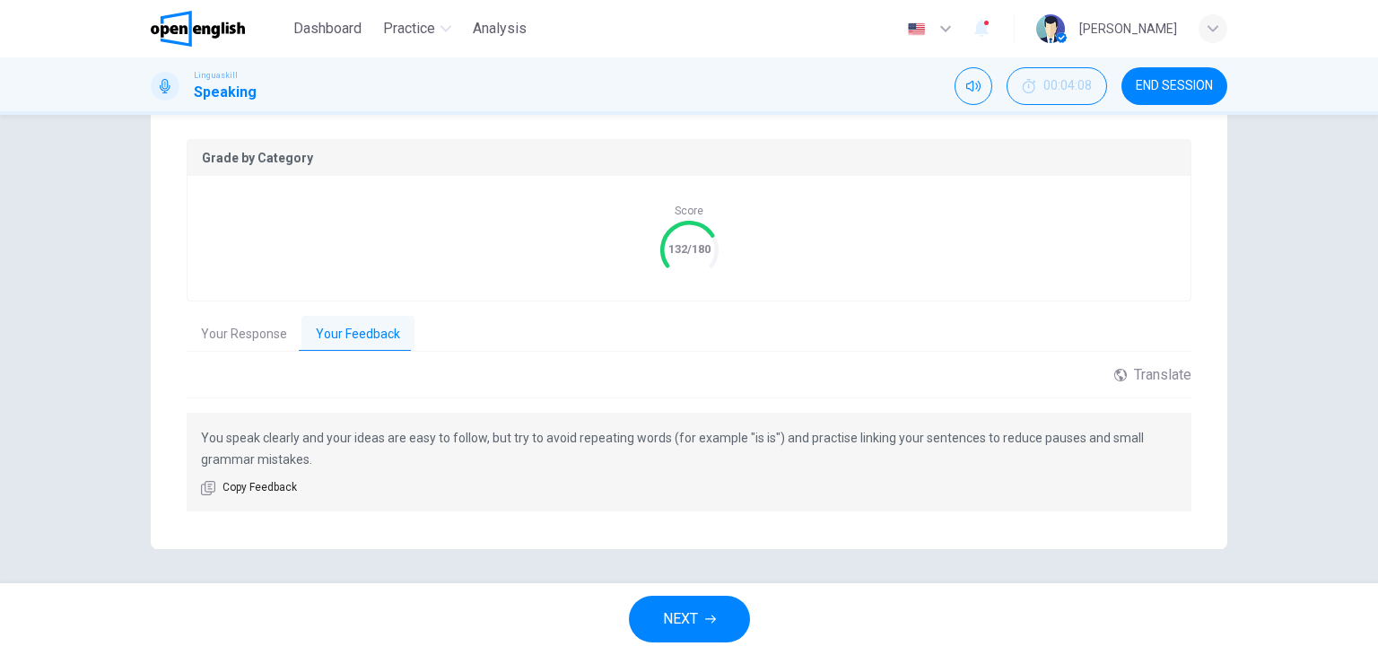
scroll to position [358, 0]
drag, startPoint x: 849, startPoint y: 437, endPoint x: 784, endPoint y: 440, distance: 64.6
click at [784, 440] on p "You speak clearly and your ideas are easy to follow, but try to avoid repeating…" at bounding box center [689, 446] width 976 height 43
click at [705, 635] on button "NEXT" at bounding box center [689, 619] width 121 height 47
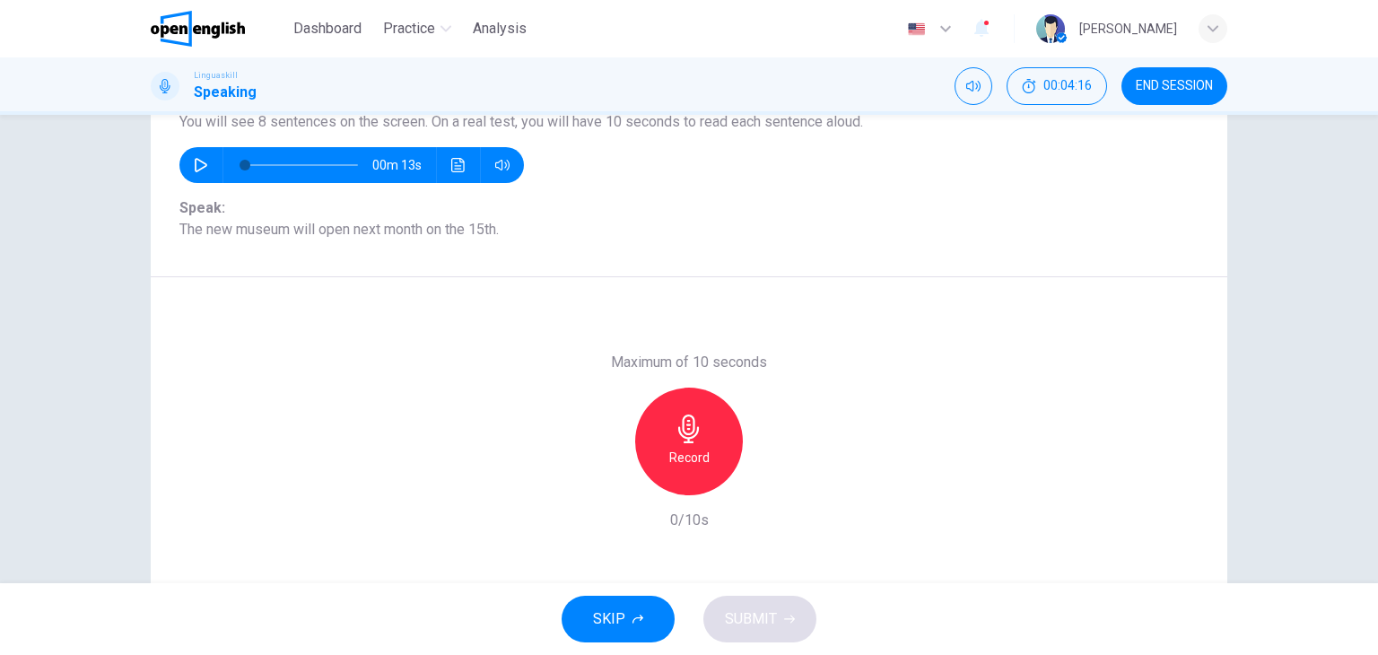
scroll to position [179, 0]
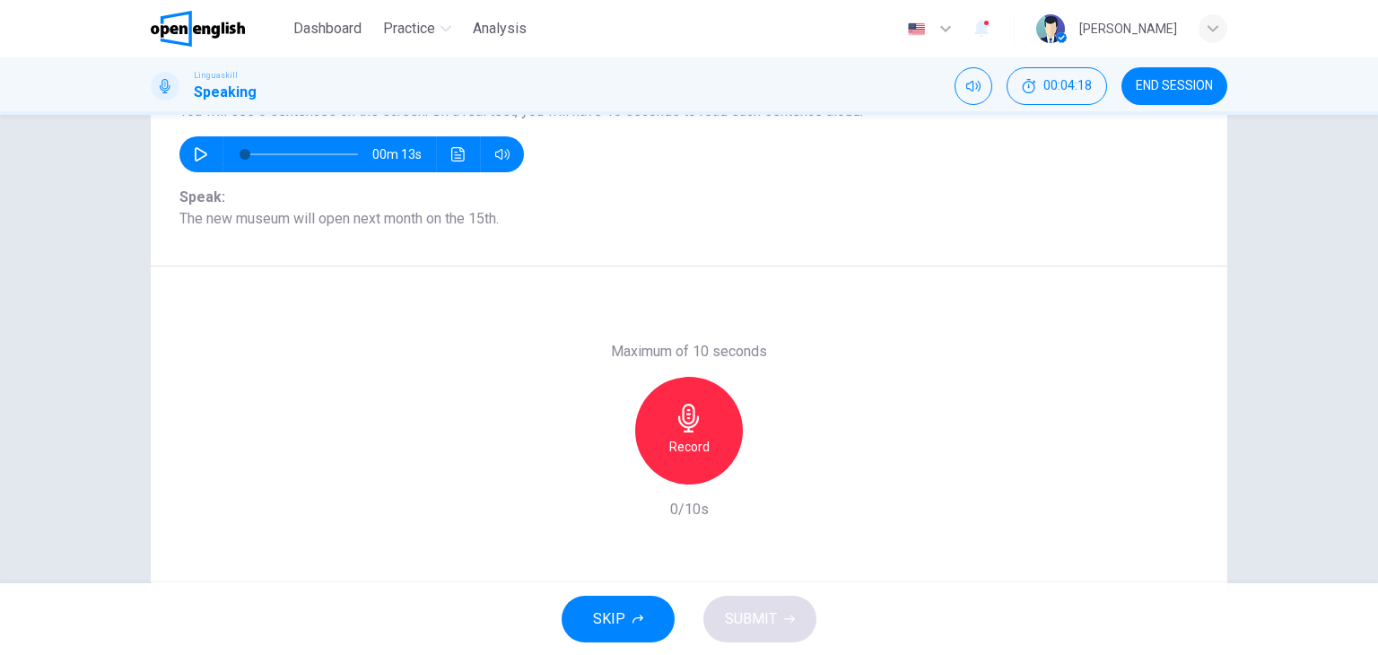
click at [201, 159] on icon "button" at bounding box center [201, 154] width 14 height 14
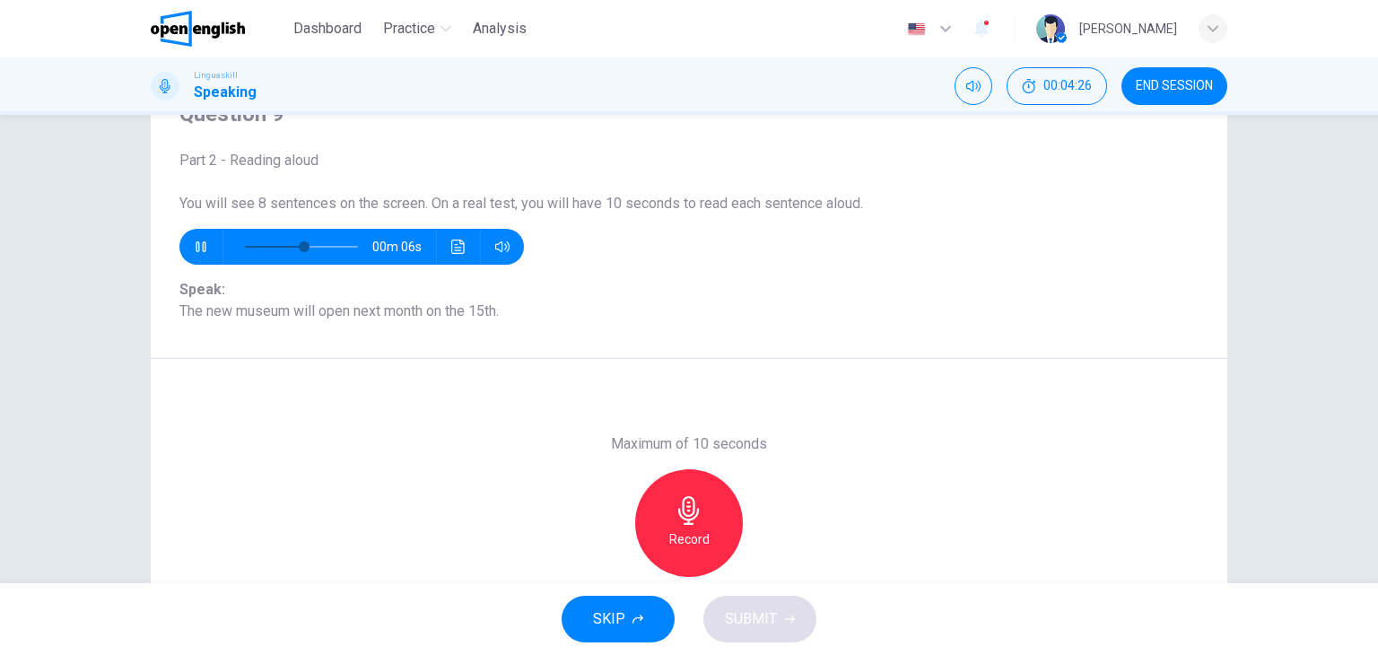
scroll to position [90, 0]
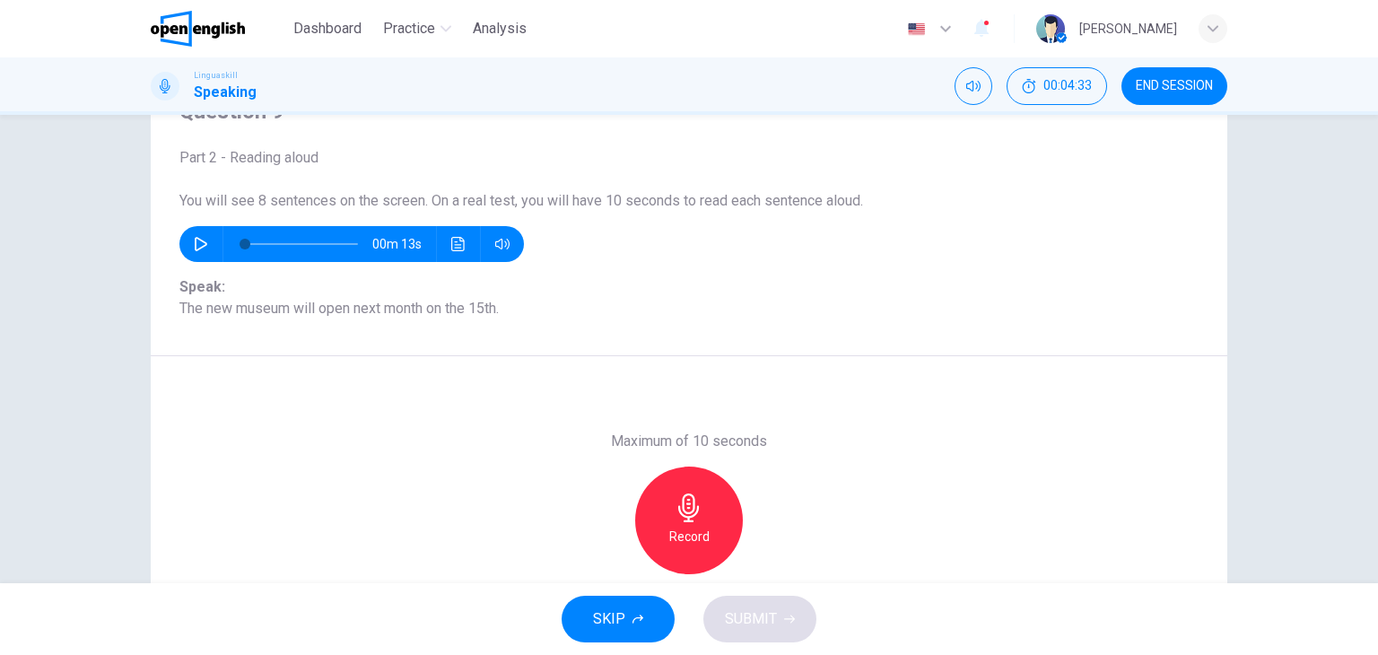
click at [694, 536] on h6 "Record" at bounding box center [689, 537] width 40 height 22
click at [685, 510] on icon "button" at bounding box center [689, 507] width 29 height 29
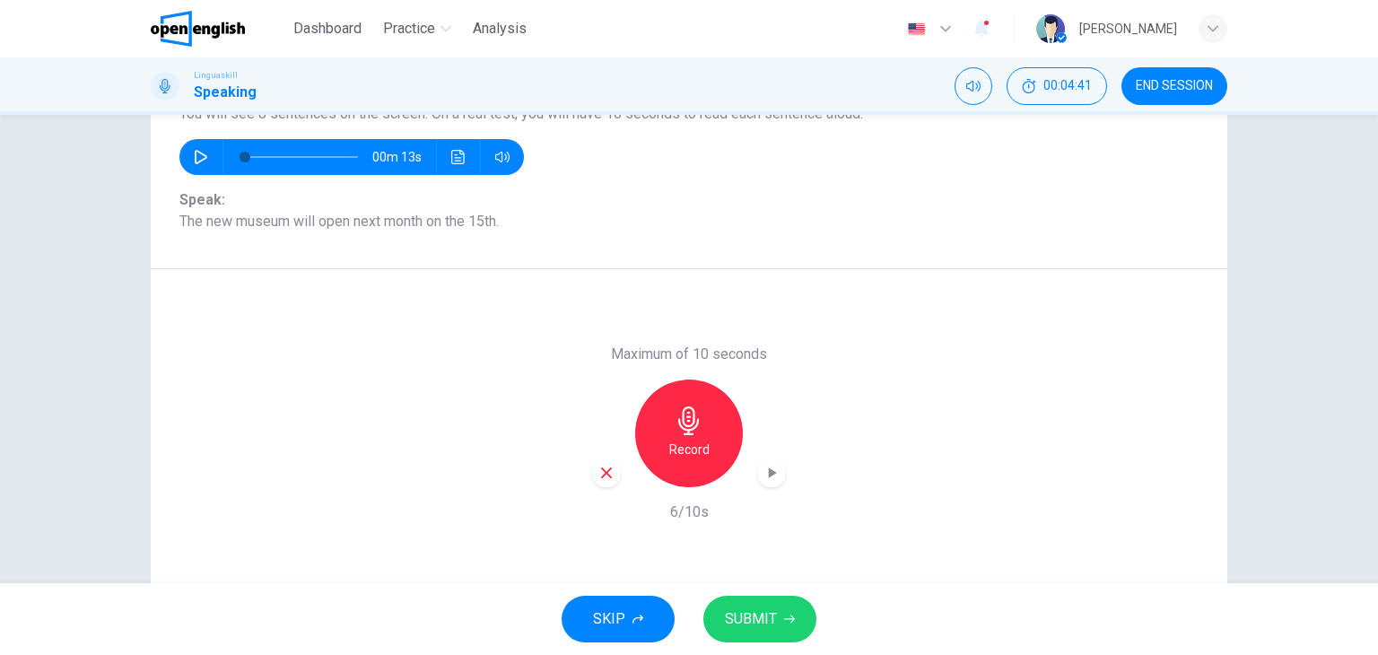
scroll to position [179, 0]
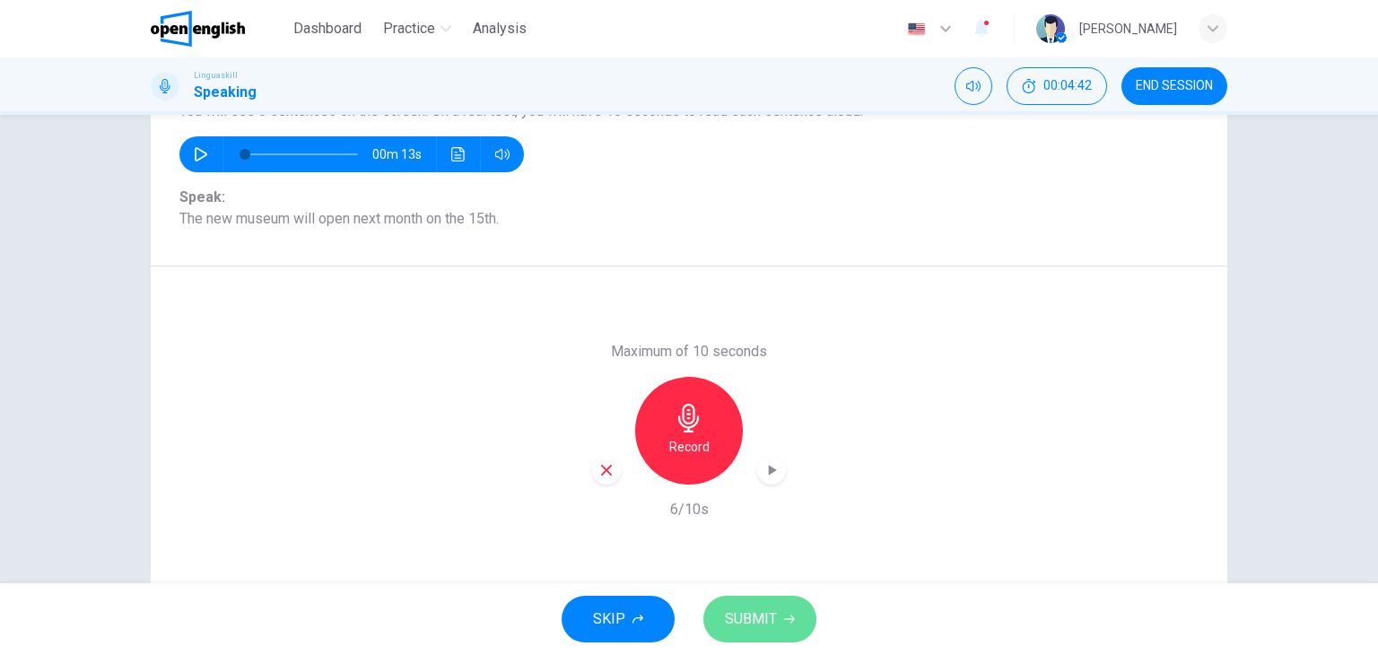
click at [770, 630] on span "SUBMIT" at bounding box center [751, 618] width 52 height 25
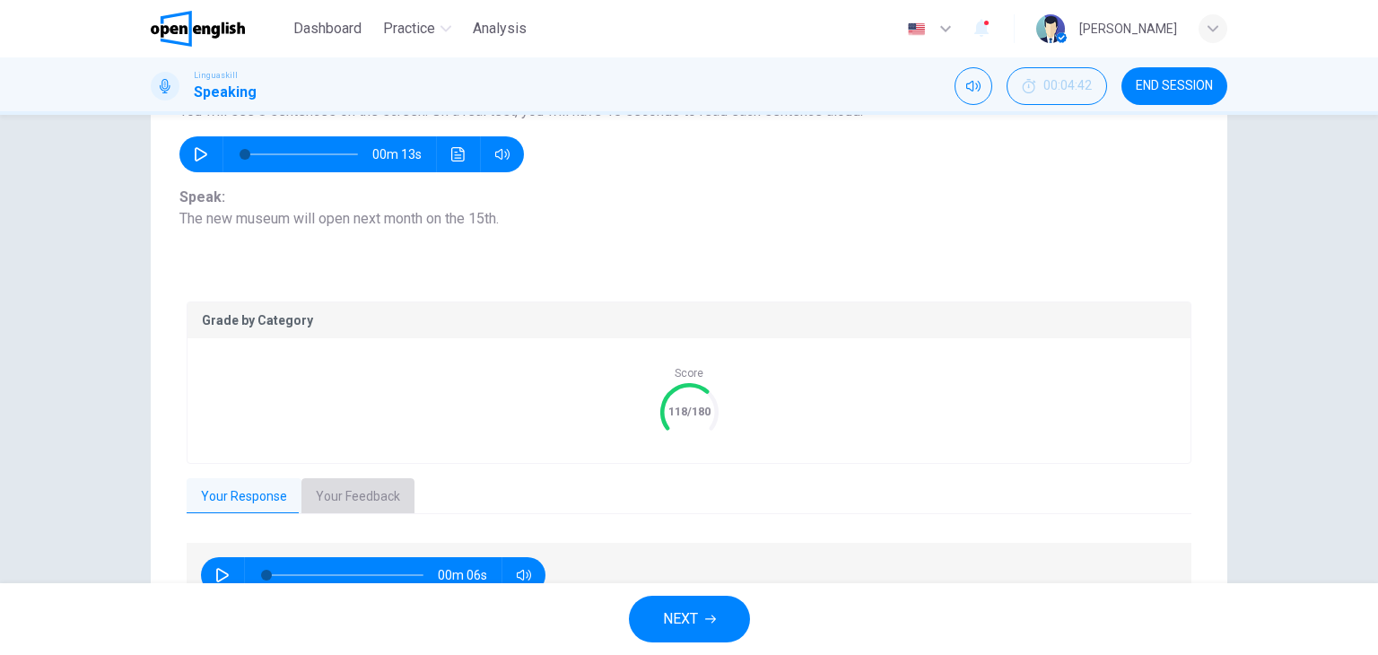
click at [387, 497] on button "Your Feedback" at bounding box center [357, 497] width 113 height 38
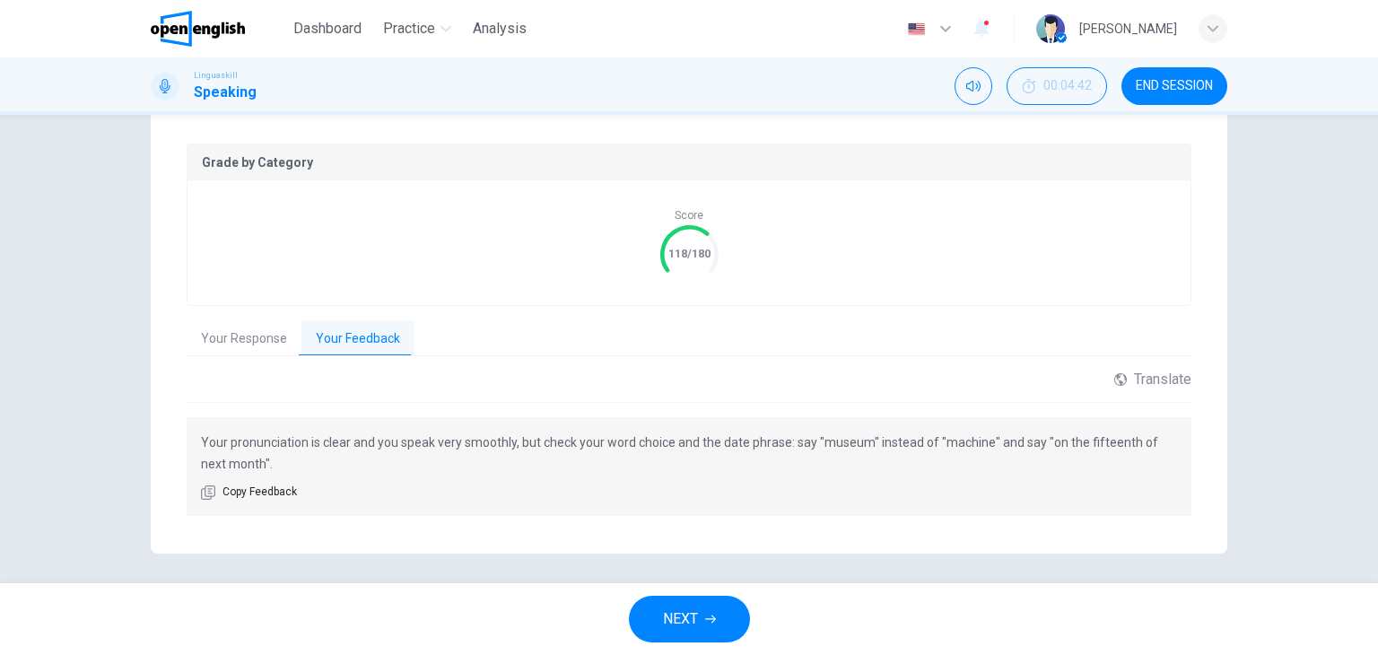
scroll to position [344, 0]
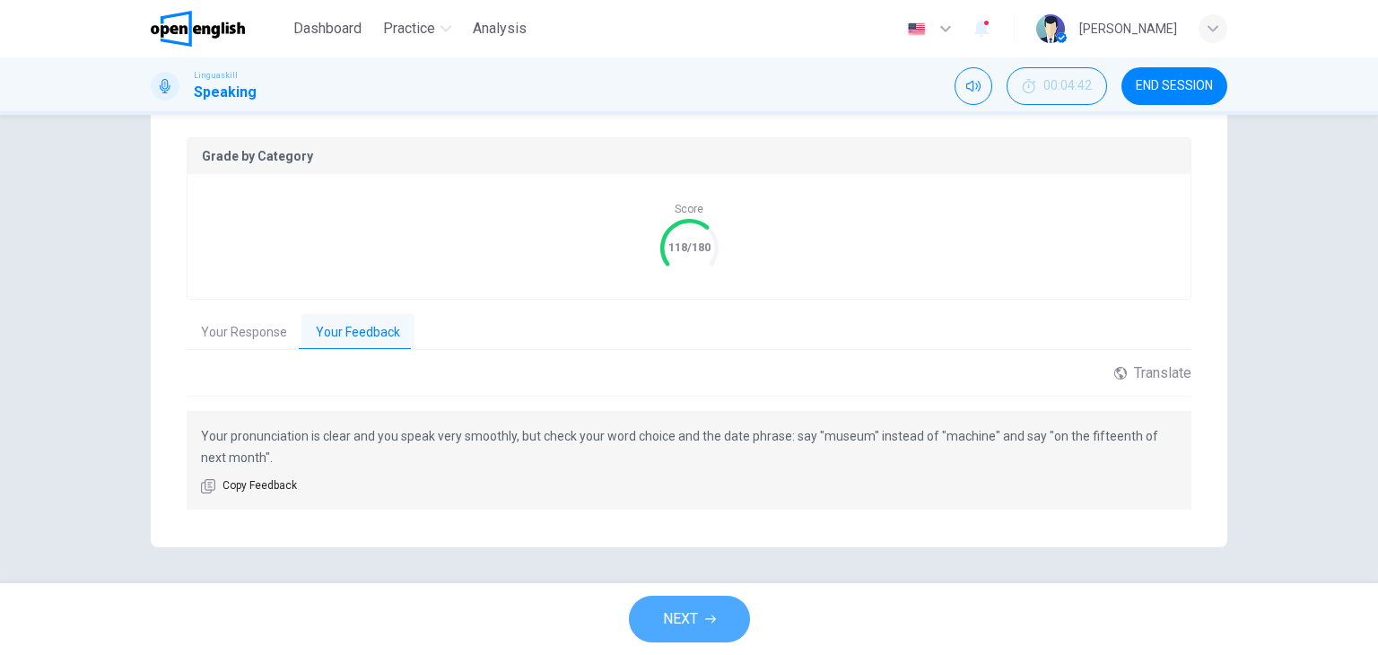
click at [718, 625] on button "NEXT" at bounding box center [689, 619] width 121 height 47
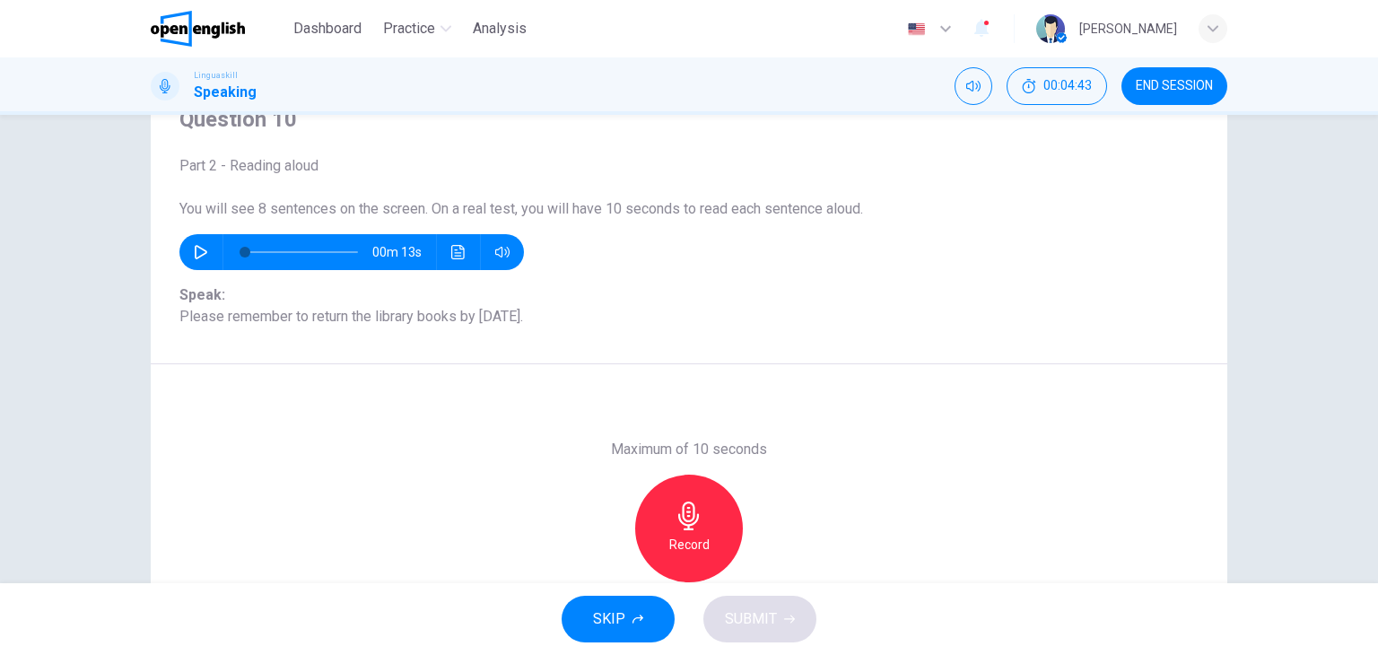
scroll to position [48, 0]
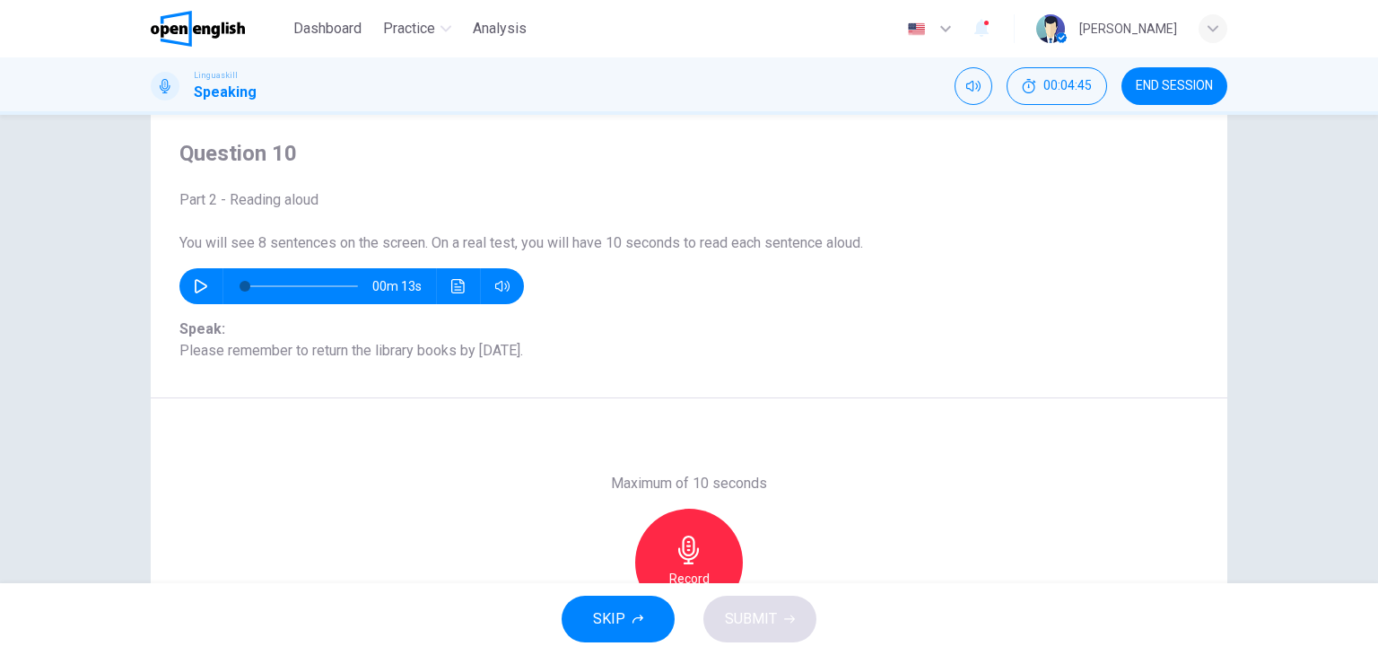
click at [194, 282] on icon "button" at bounding box center [201, 286] width 14 height 14
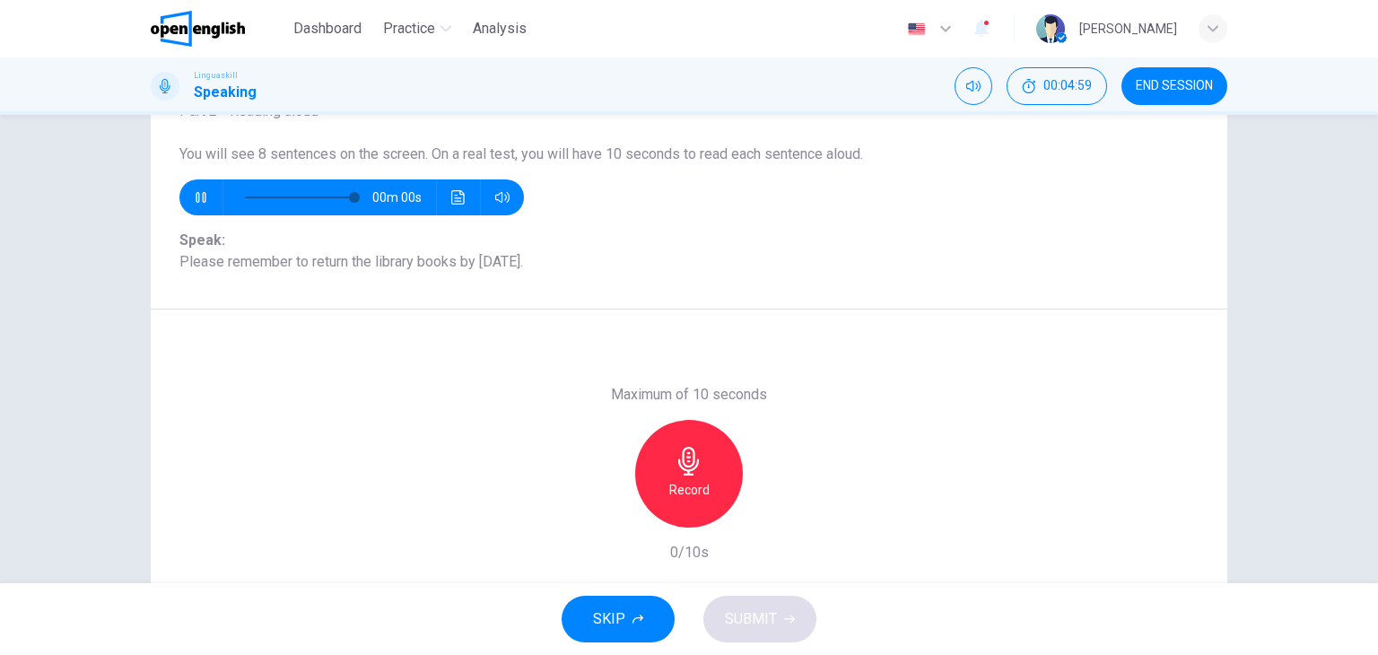
scroll to position [137, 0]
type input "*"
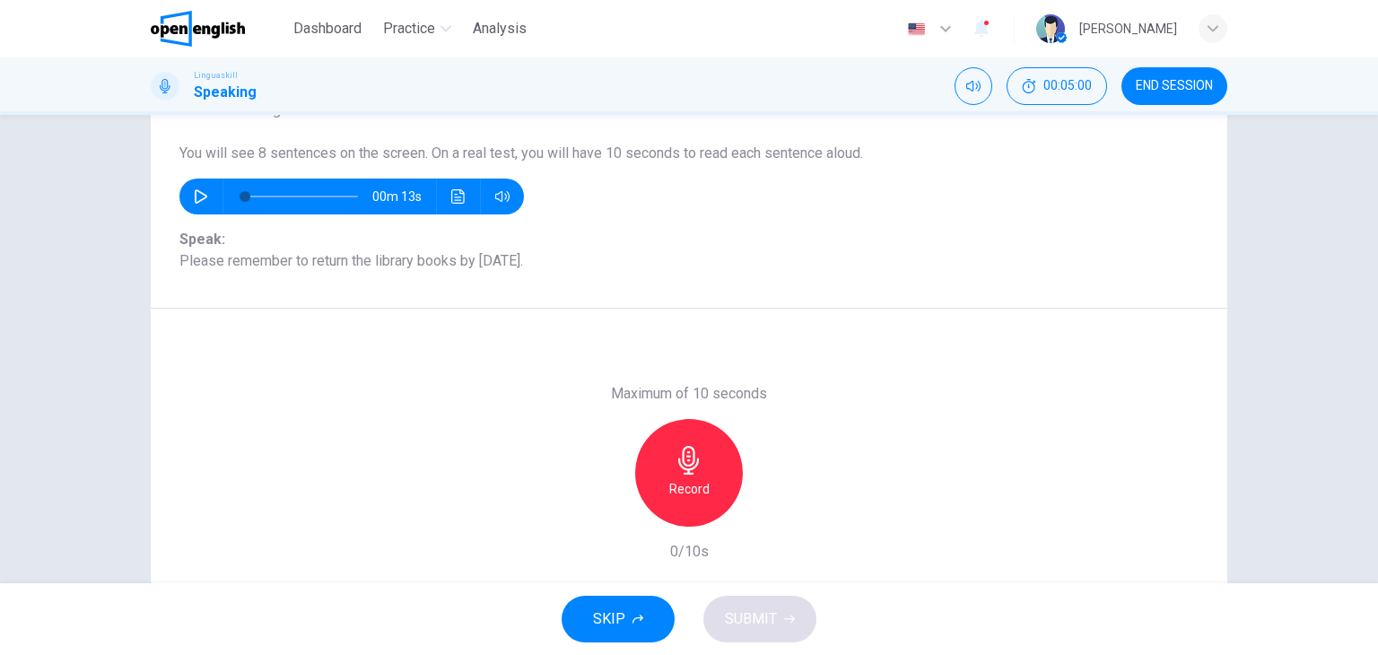
click at [681, 478] on h6 "Record" at bounding box center [689, 489] width 40 height 22
click at [664, 473] on div "Stop" at bounding box center [689, 473] width 108 height 108
click at [772, 620] on span "SUBMIT" at bounding box center [751, 618] width 52 height 25
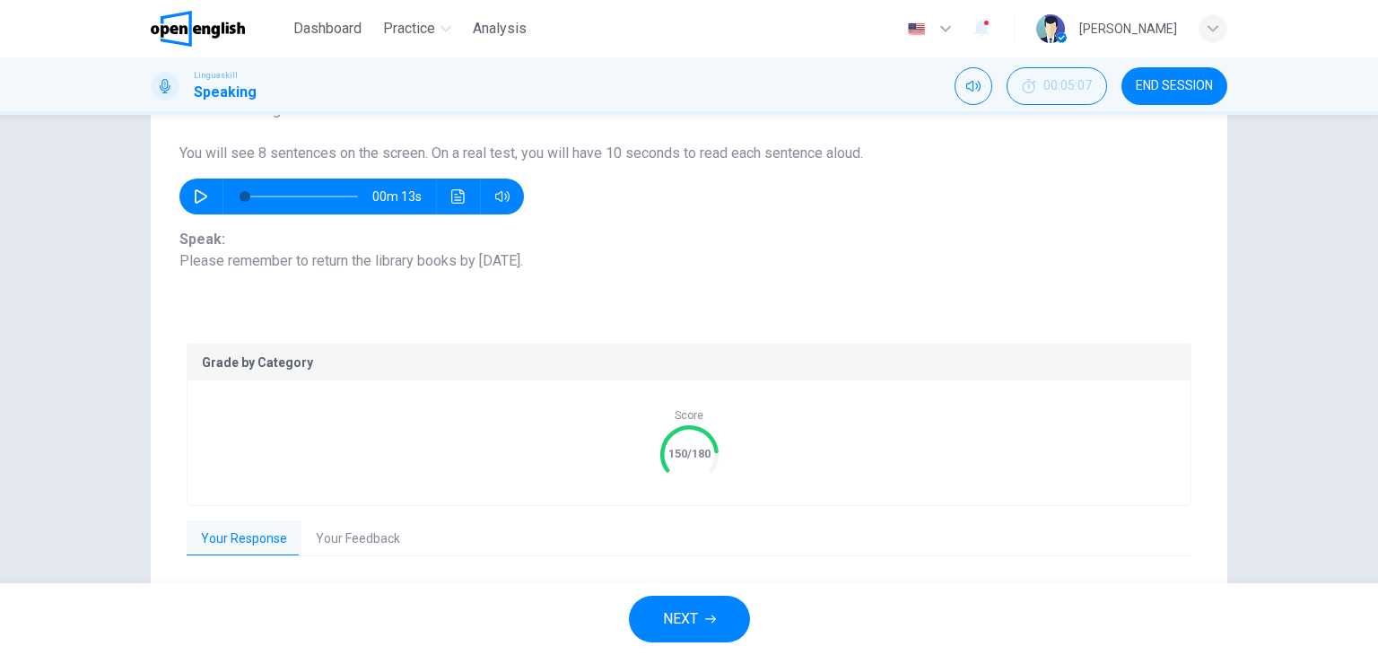
click at [365, 533] on button "Your Feedback" at bounding box center [357, 539] width 113 height 38
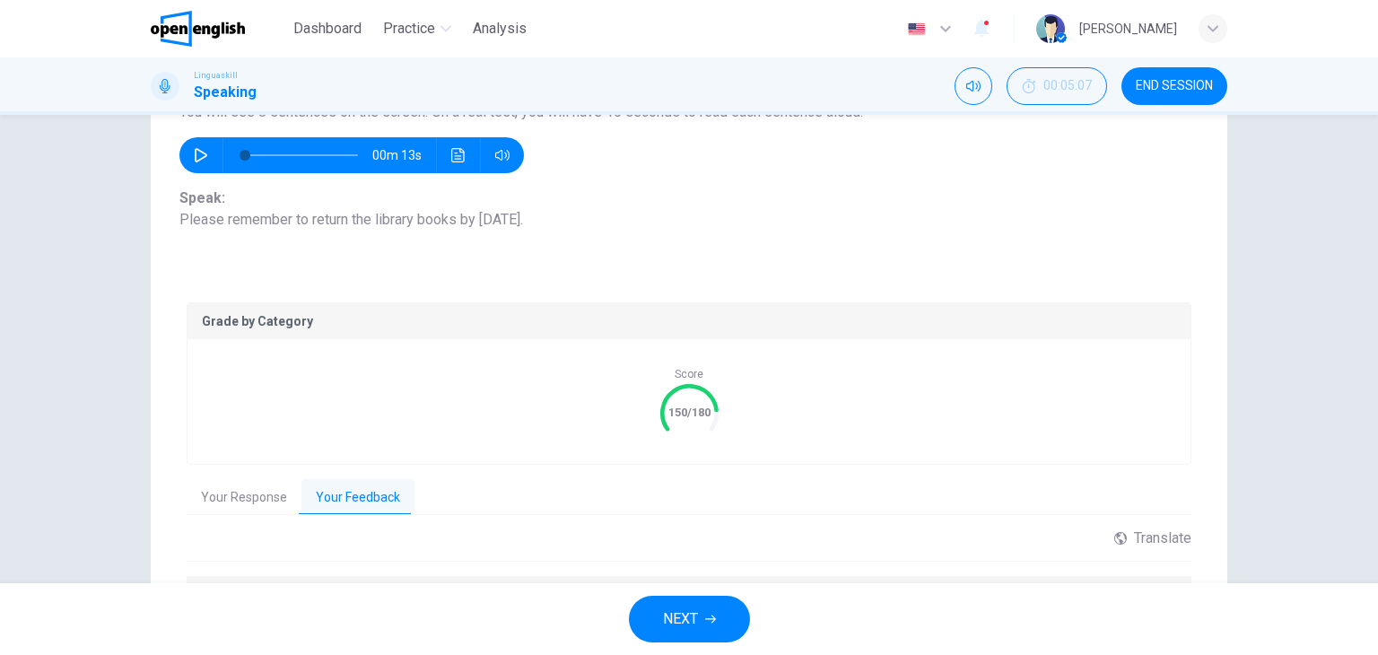
scroll to position [322, 0]
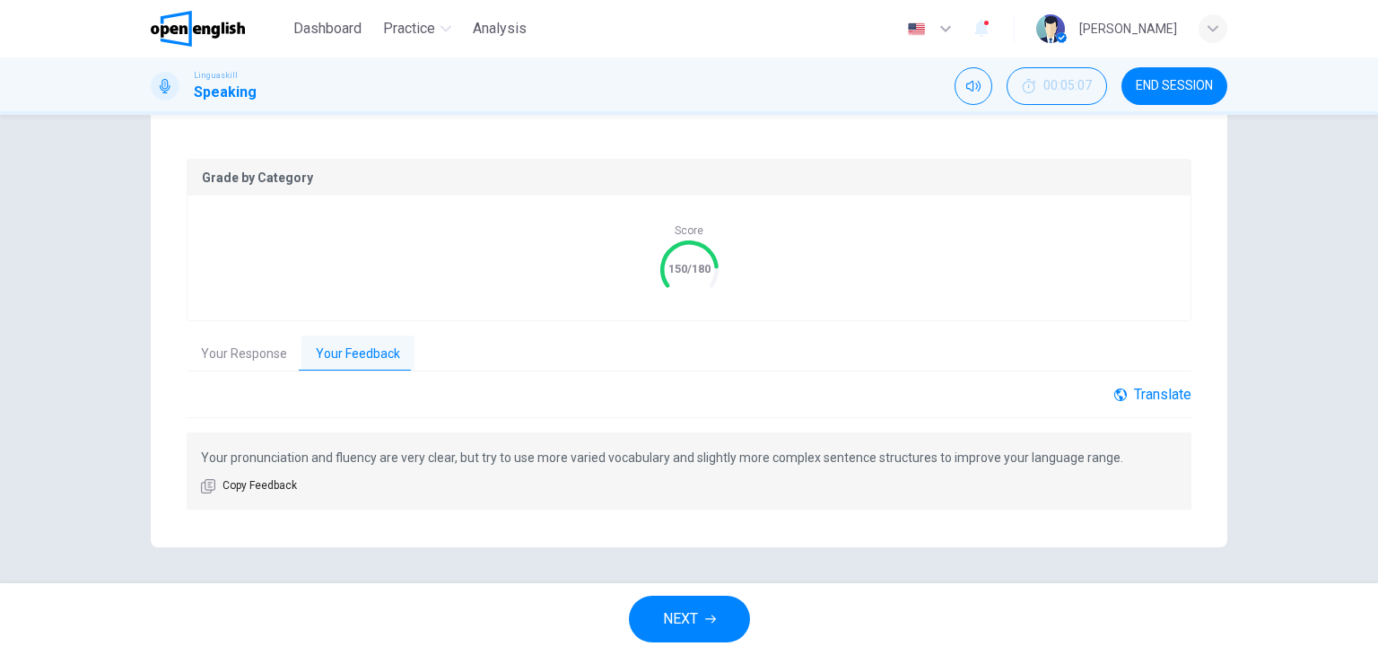
click at [1155, 396] on div "Translate" at bounding box center [1152, 394] width 77 height 17
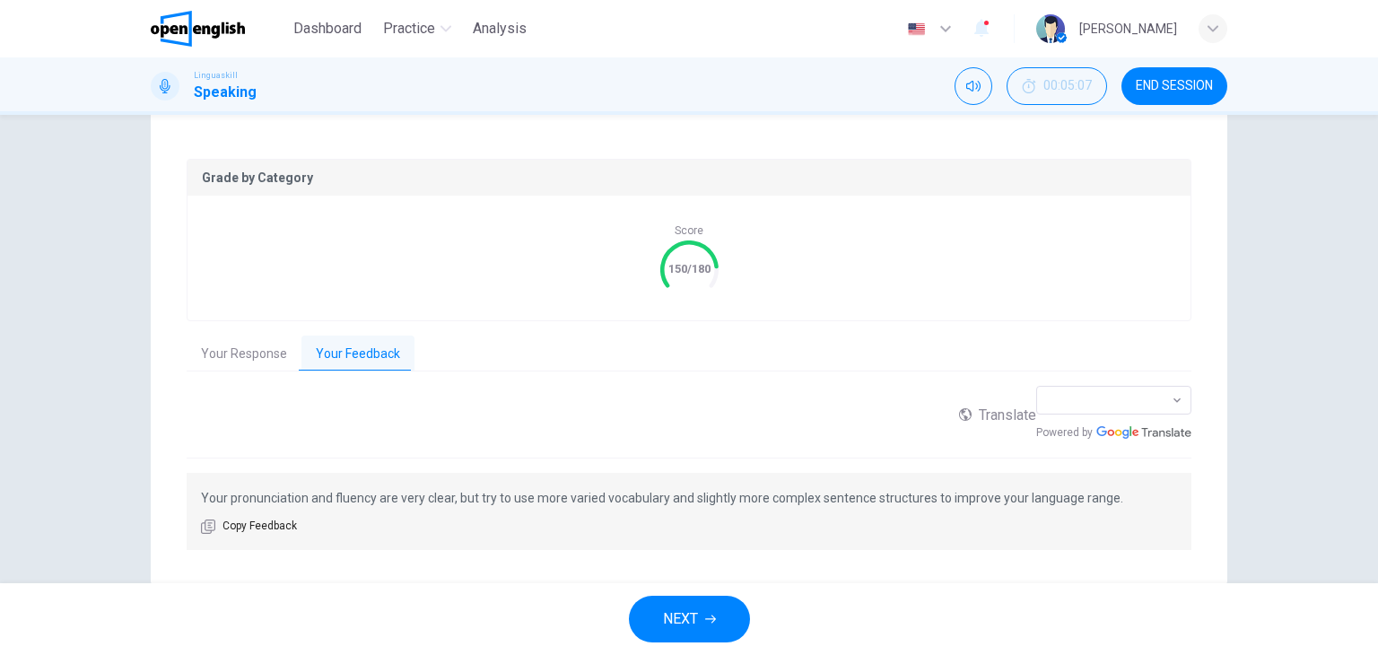
drag, startPoint x: 915, startPoint y: 457, endPoint x: 816, endPoint y: 464, distance: 98.9
click at [816, 487] on p "Your pronunciation and fluency are very clear, but try to use more varied vocab…" at bounding box center [689, 498] width 976 height 22
click at [1036, 401] on div "Translate" at bounding box center [997, 414] width 77 height 57
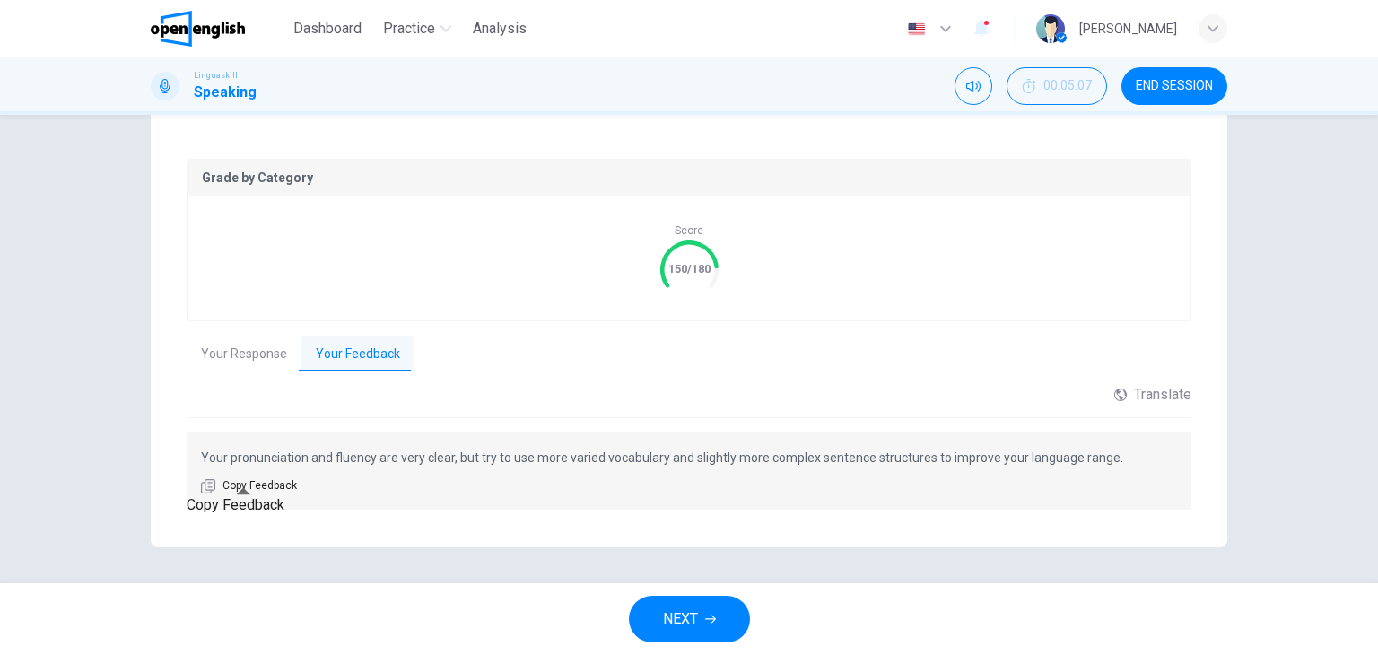
click at [243, 482] on span "Copy Feedback" at bounding box center [259, 486] width 74 height 18
click at [1157, 396] on div "Translate" at bounding box center [1152, 394] width 77 height 17
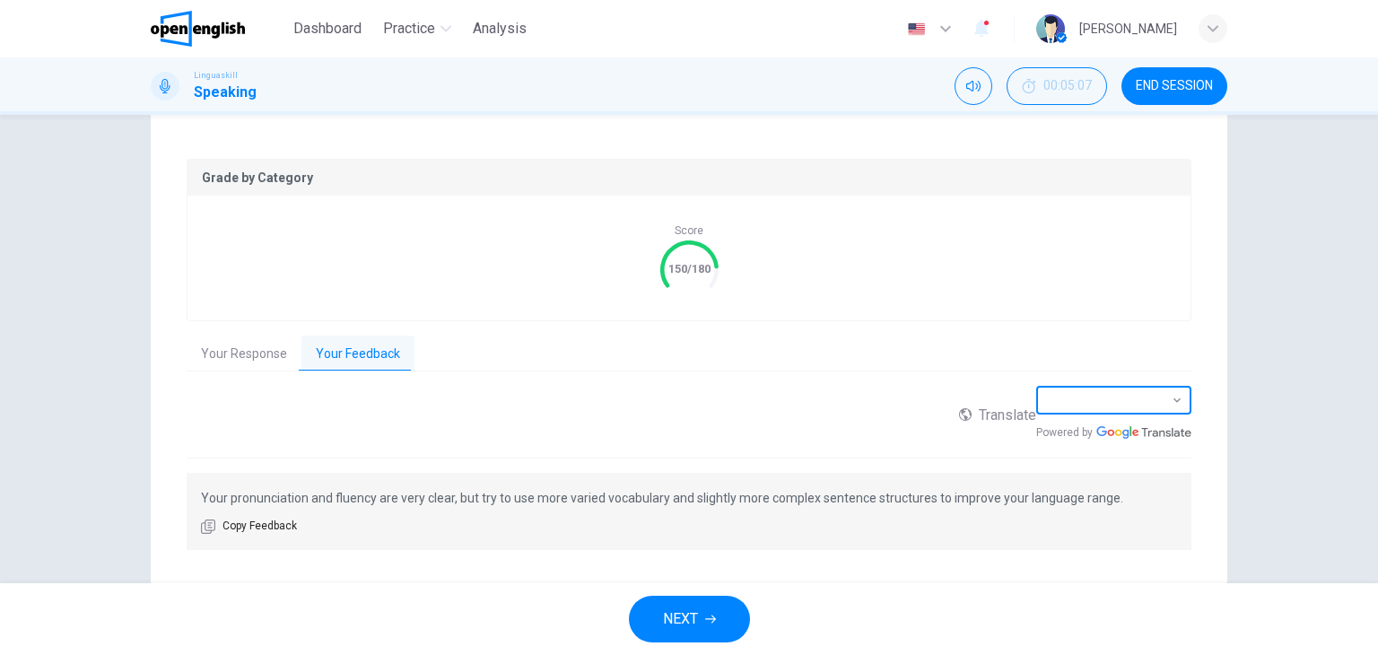
click at [1054, 445] on body "This site uses cookies, as explained in our Privacy Policy . If you agree to th…" at bounding box center [689, 327] width 1378 height 655
click at [908, 654] on div at bounding box center [689, 655] width 1378 height 0
click at [1036, 388] on div "Translate" at bounding box center [997, 414] width 77 height 57
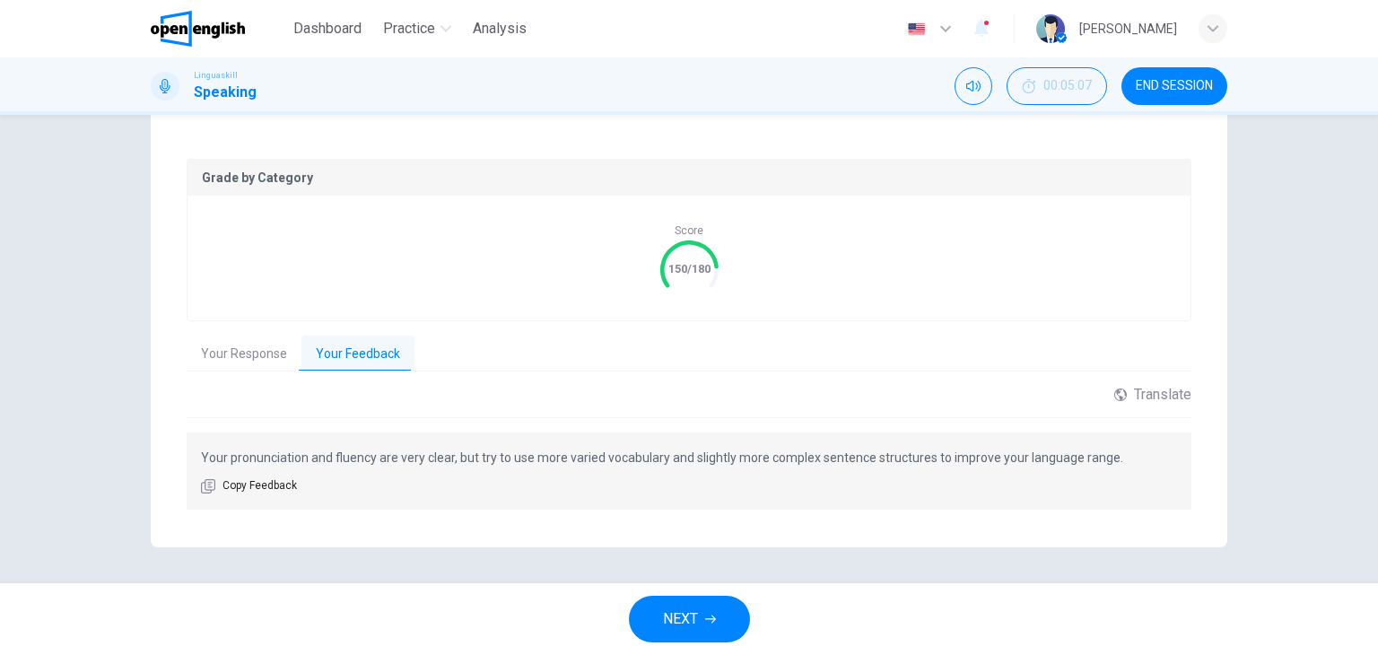
click at [690, 621] on span "NEXT" at bounding box center [680, 618] width 35 height 25
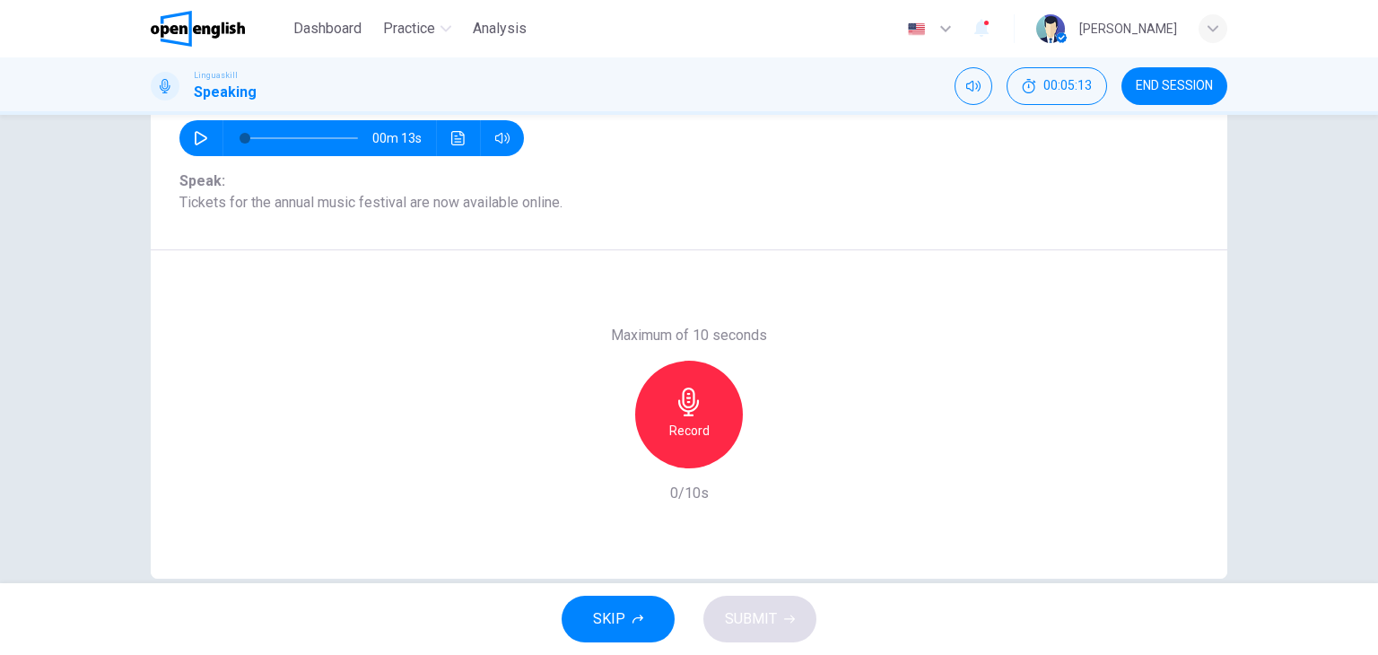
scroll to position [227, 0]
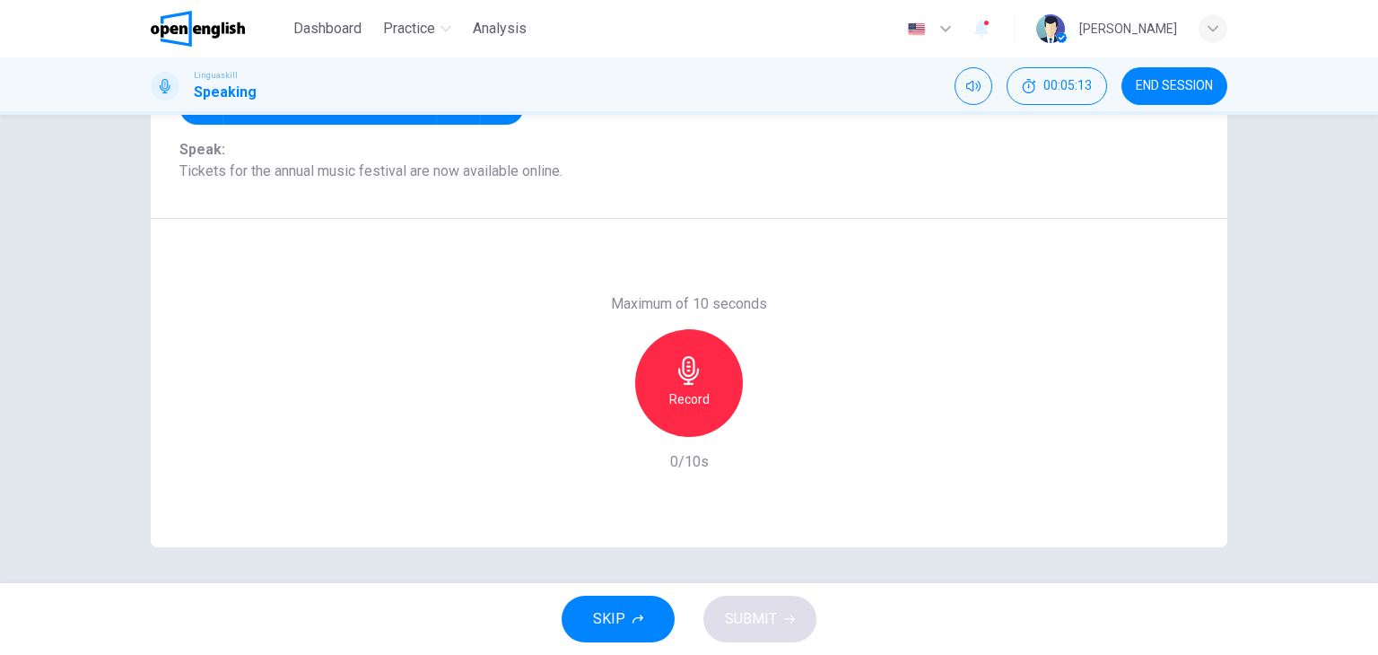
click at [701, 393] on h6 "Record" at bounding box center [689, 399] width 40 height 22
click at [696, 391] on h6 "Stop" at bounding box center [689, 399] width 27 height 22
click at [751, 608] on span "SUBMIT" at bounding box center [751, 618] width 52 height 25
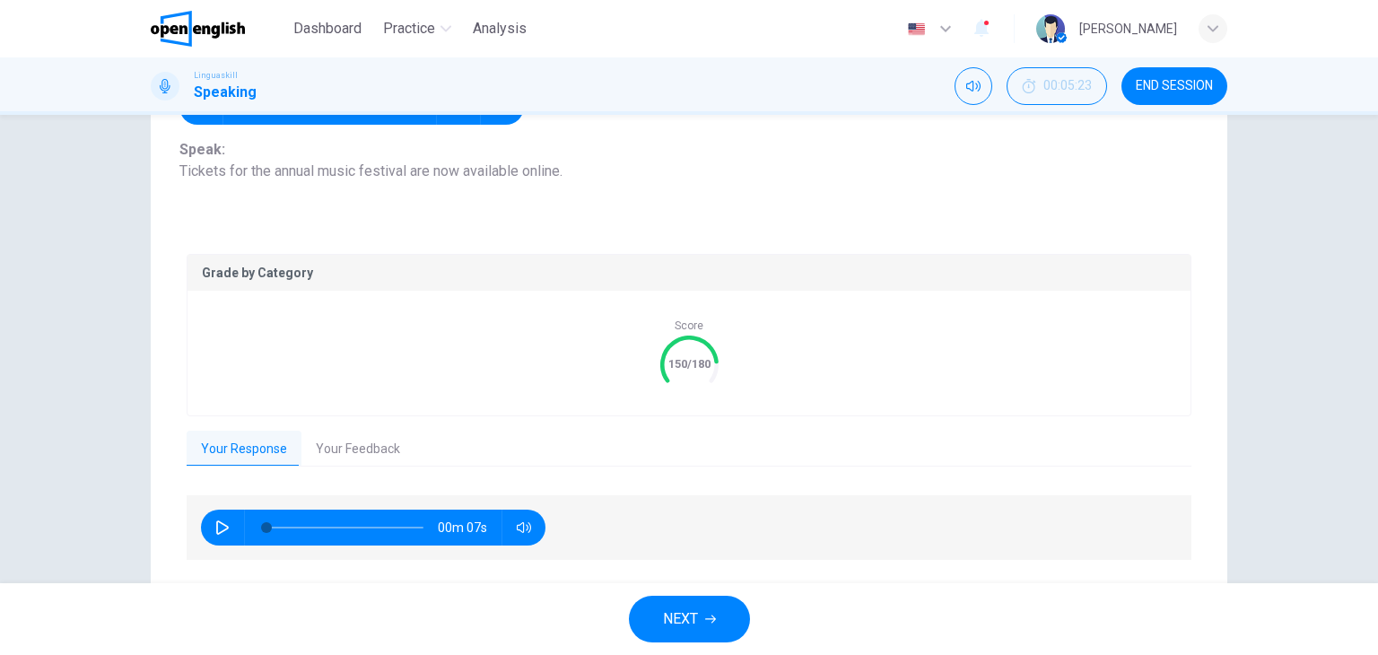
click at [350, 460] on button "Your Feedback" at bounding box center [357, 450] width 113 height 38
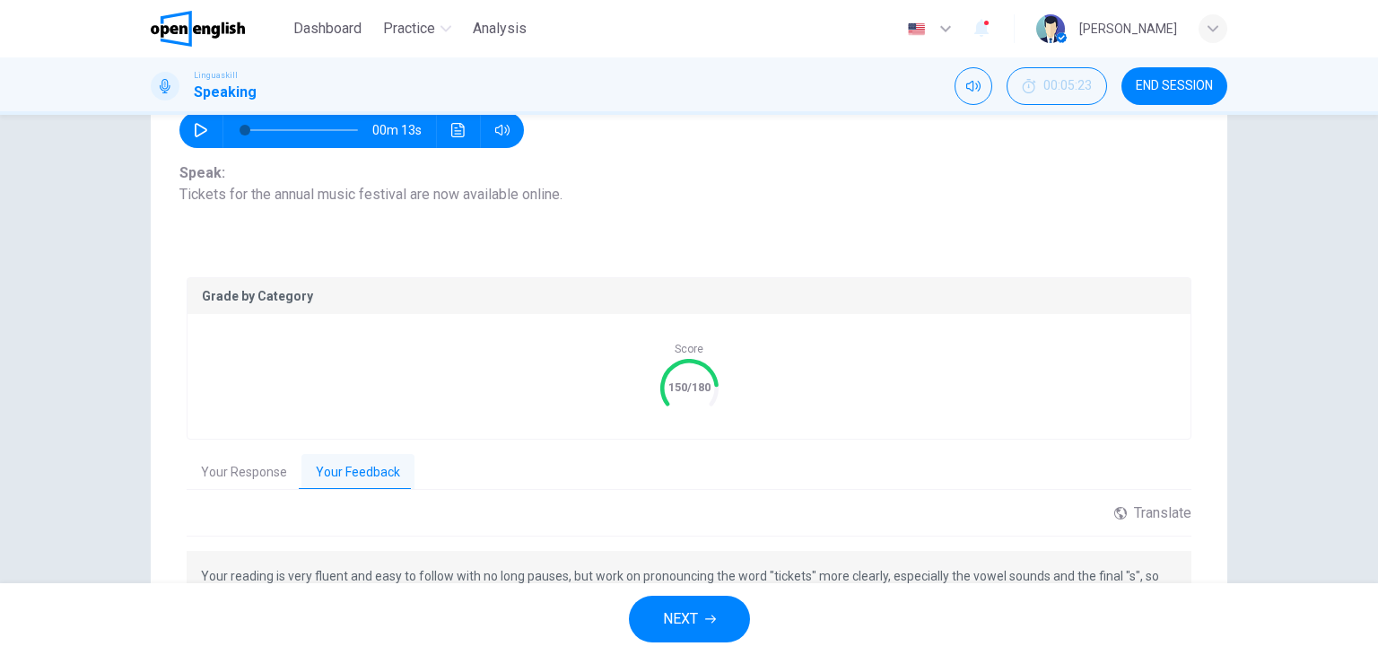
scroll to position [137, 0]
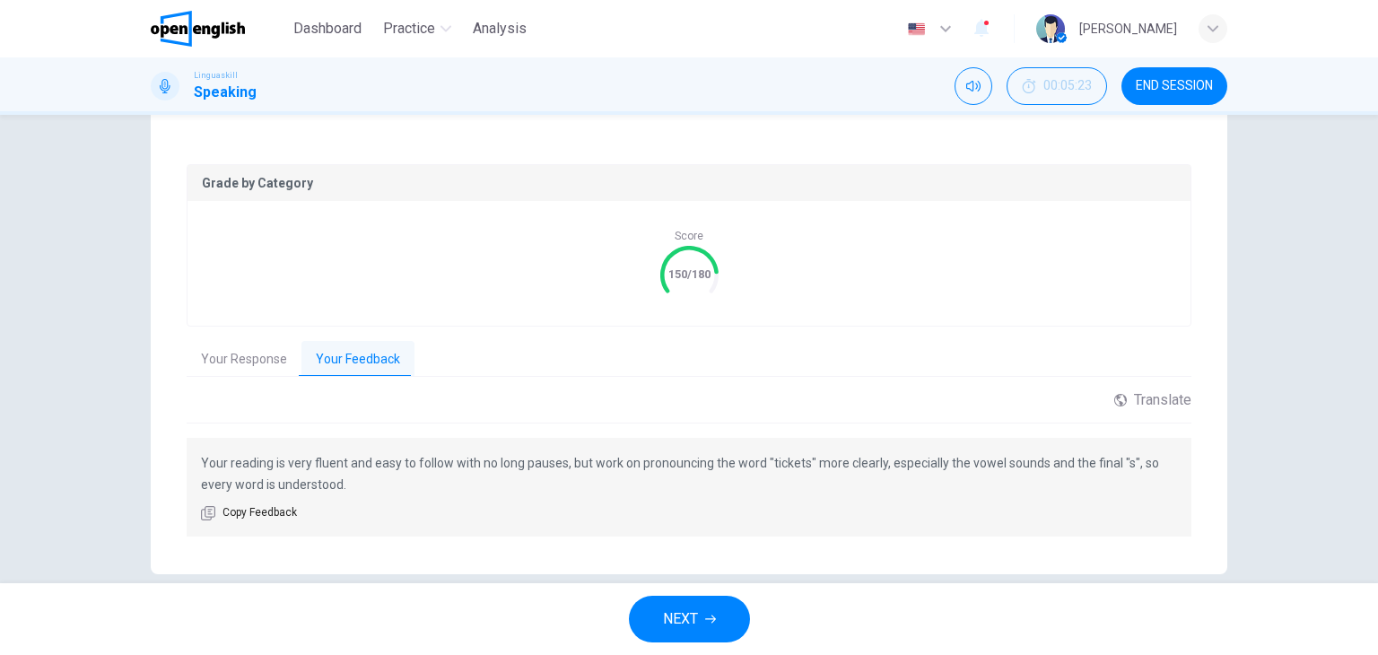
click at [702, 620] on button "NEXT" at bounding box center [689, 619] width 121 height 47
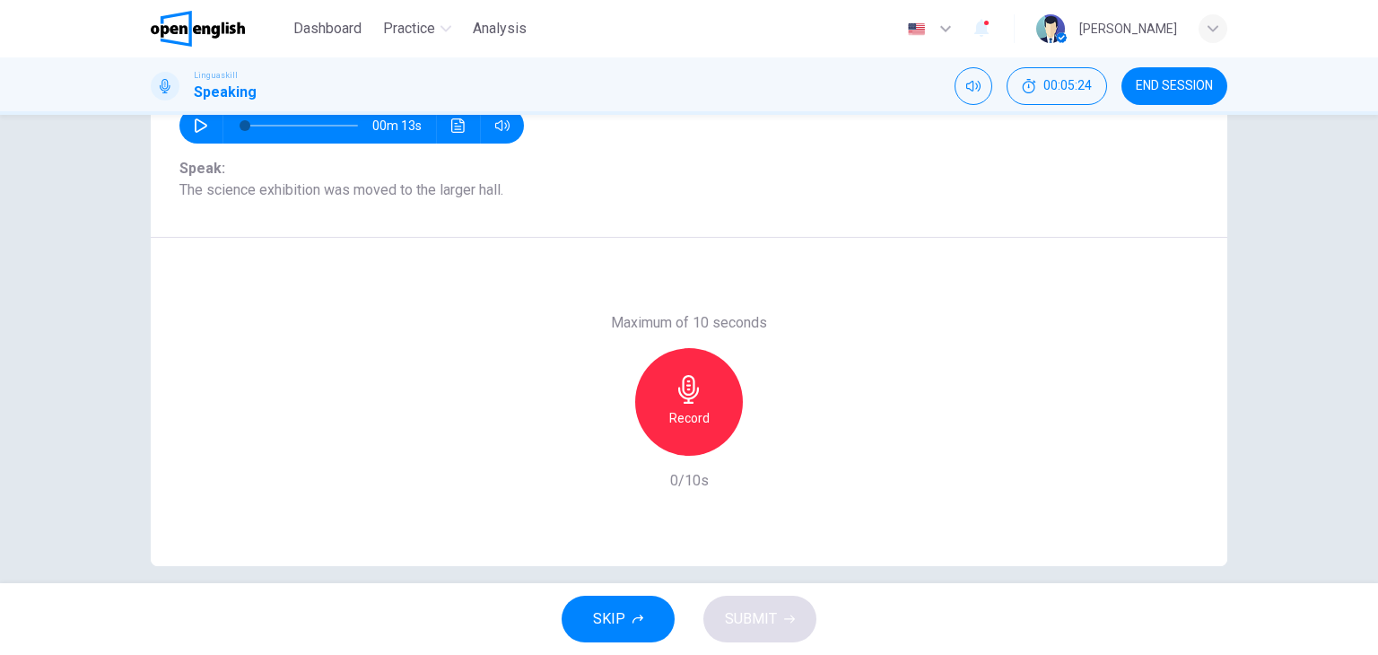
scroll to position [227, 0]
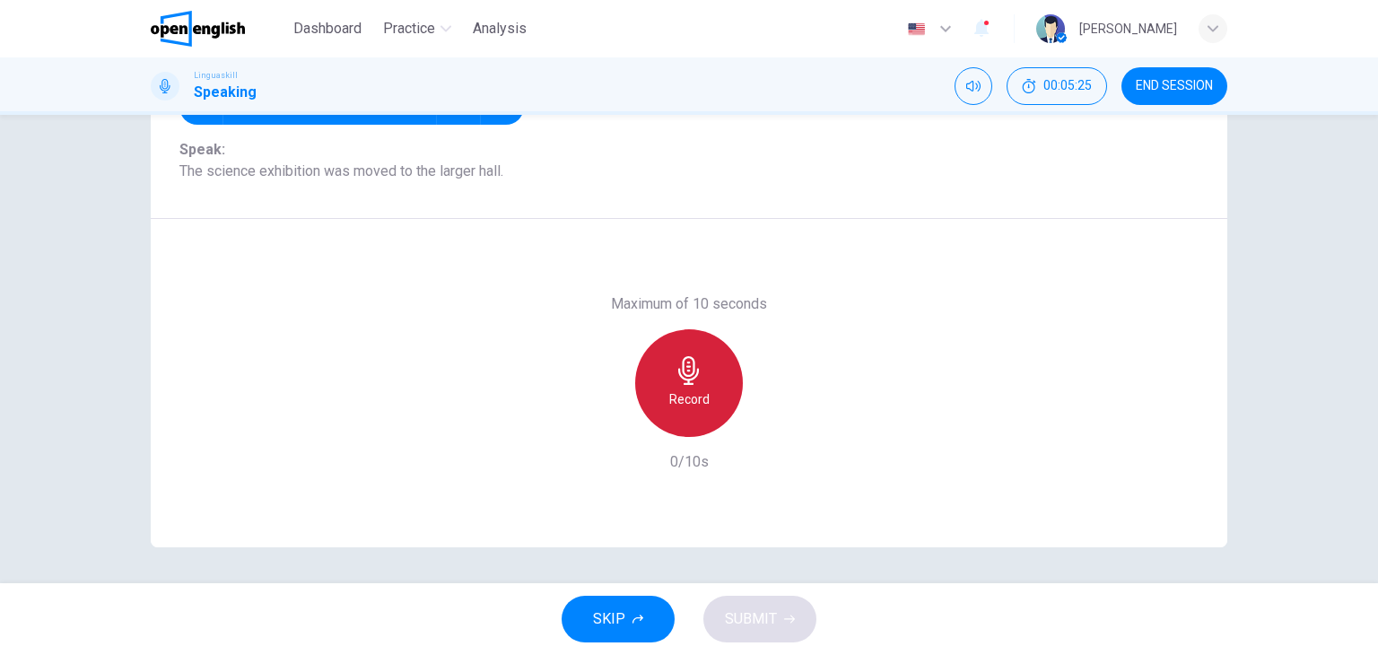
click at [685, 379] on icon "button" at bounding box center [688, 370] width 21 height 29
click at [706, 392] on div "Stop" at bounding box center [689, 383] width 108 height 108
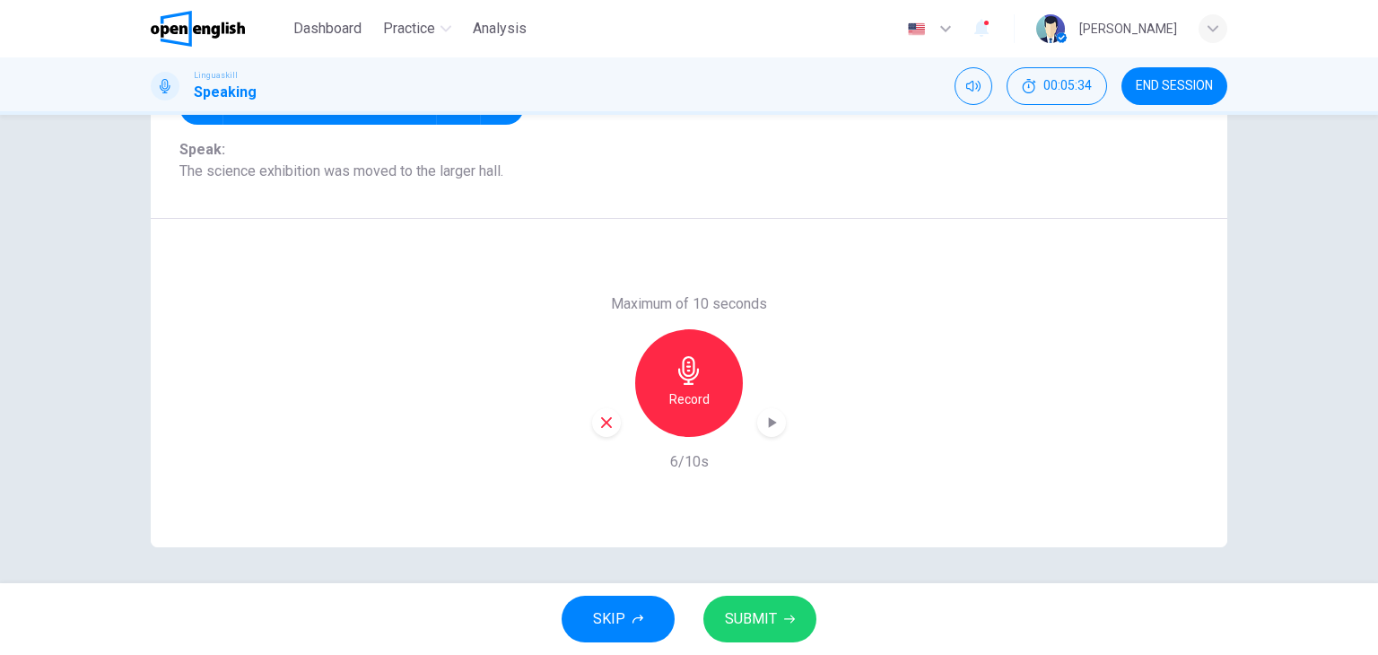
click at [768, 622] on span "SUBMIT" at bounding box center [751, 618] width 52 height 25
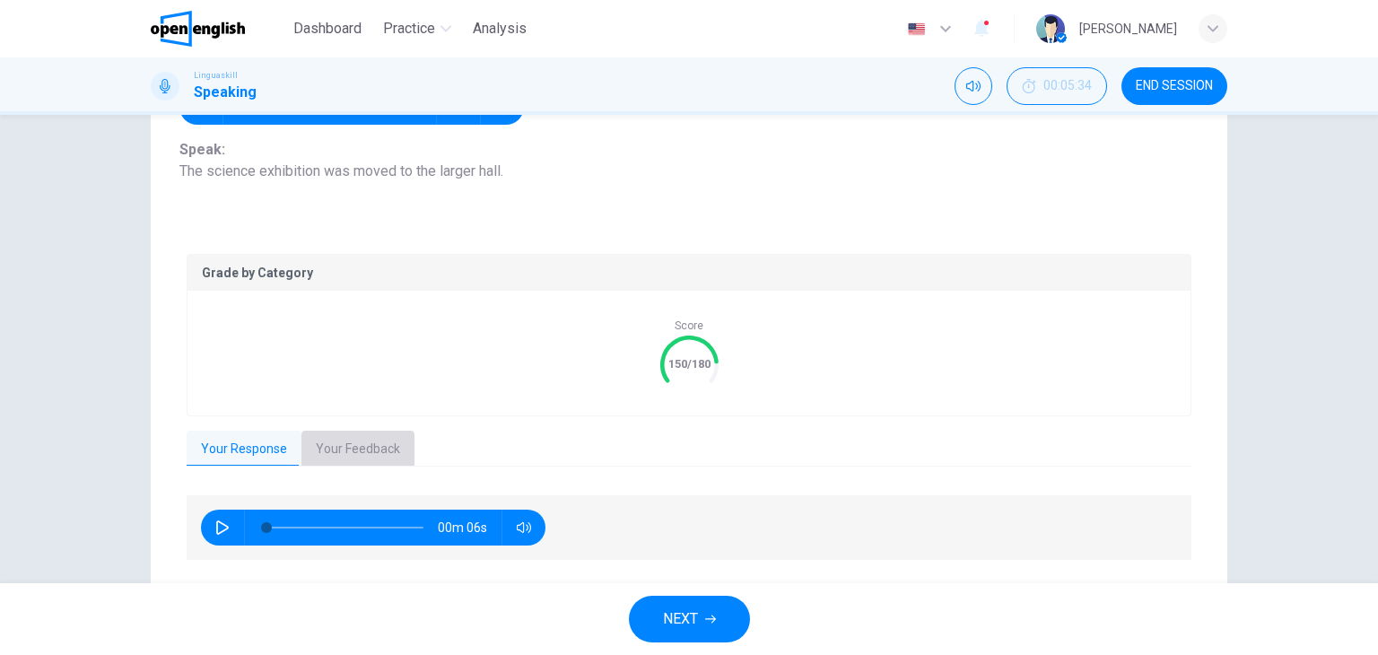
click at [355, 440] on button "Your Feedback" at bounding box center [357, 450] width 113 height 38
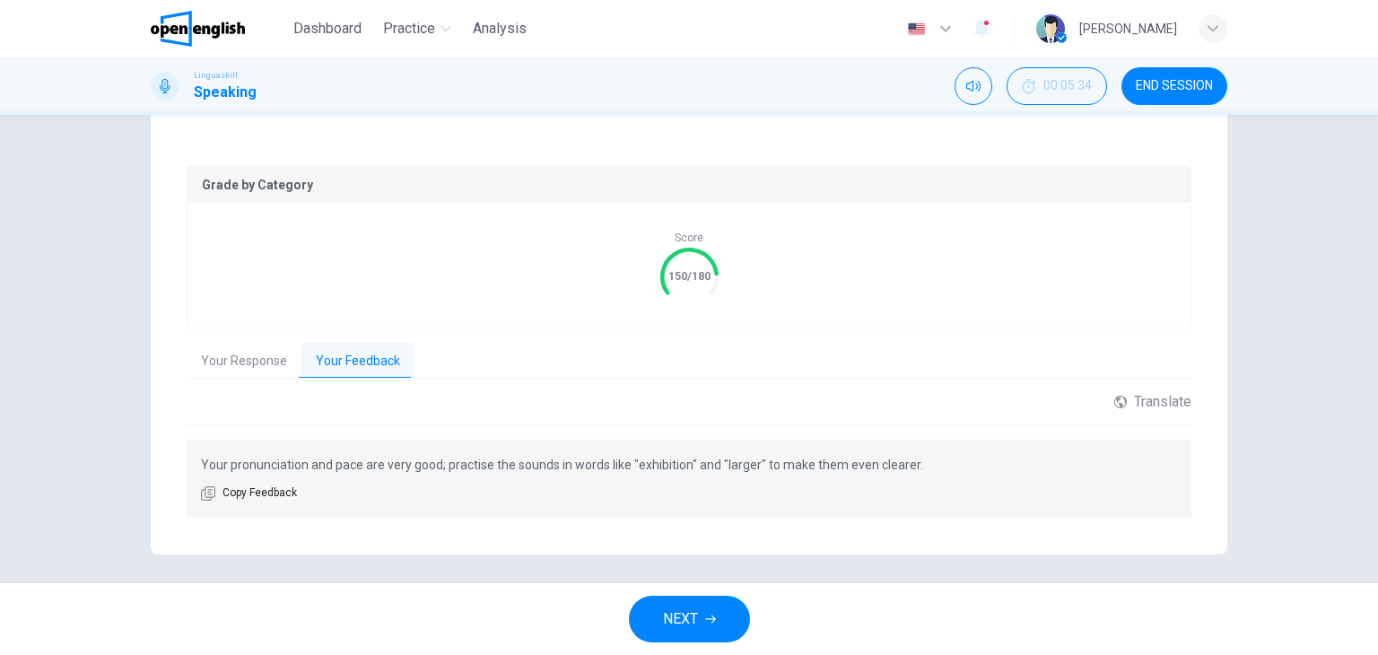
scroll to position [317, 0]
click at [724, 618] on button "NEXT" at bounding box center [689, 619] width 121 height 47
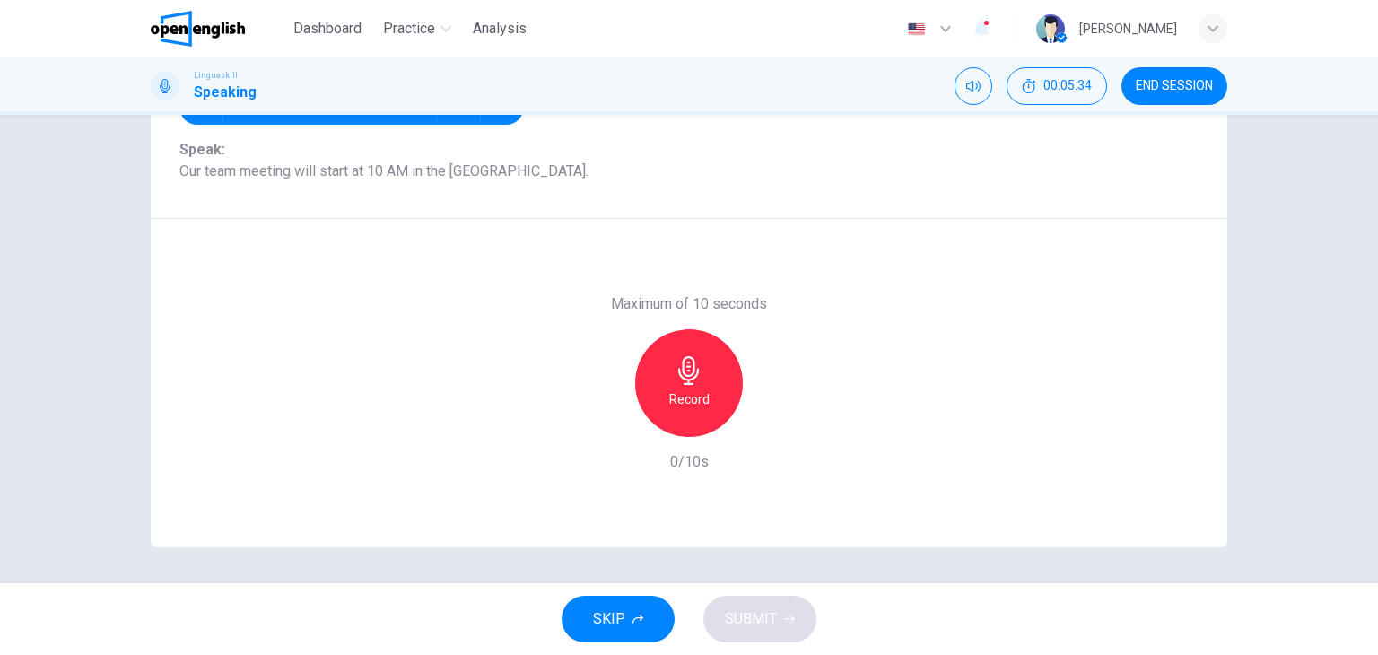
scroll to position [227, 0]
click at [659, 410] on div "Record" at bounding box center [689, 383] width 108 height 108
click at [690, 396] on h6 "Stop" at bounding box center [689, 399] width 27 height 22
click at [787, 615] on icon "button" at bounding box center [789, 619] width 11 height 11
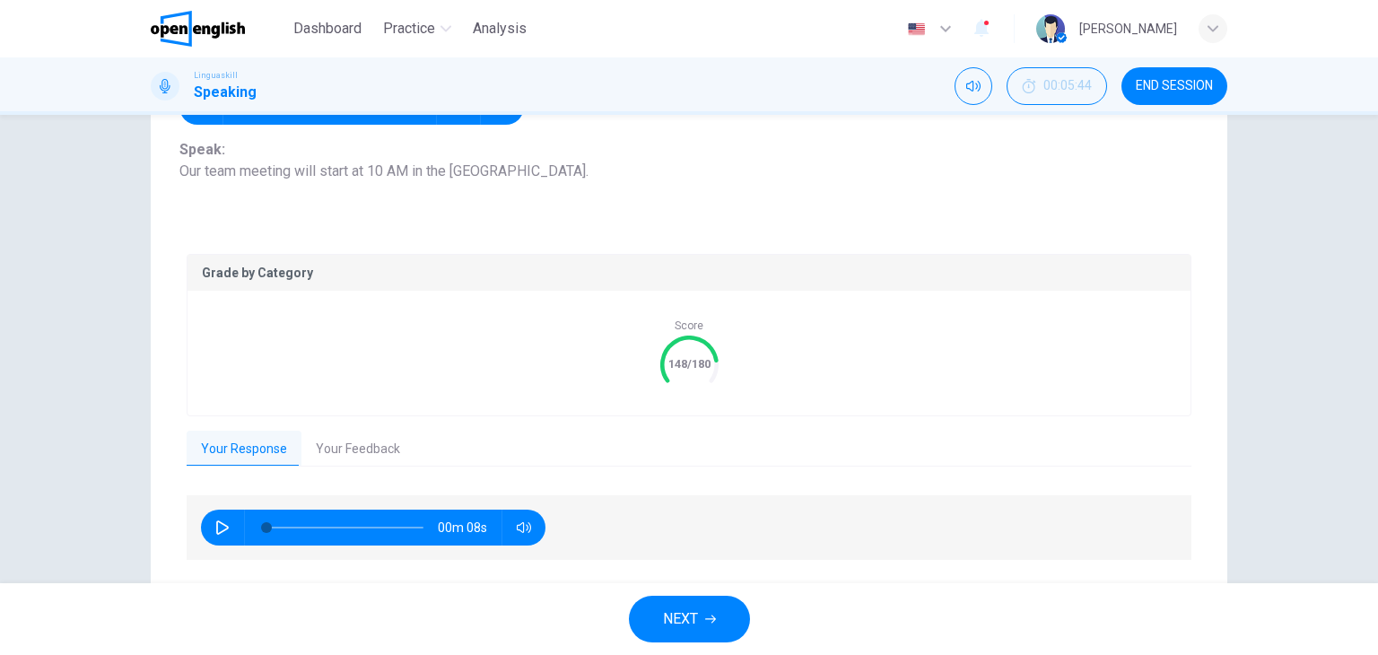
click at [344, 441] on button "Your Feedback" at bounding box center [357, 450] width 113 height 38
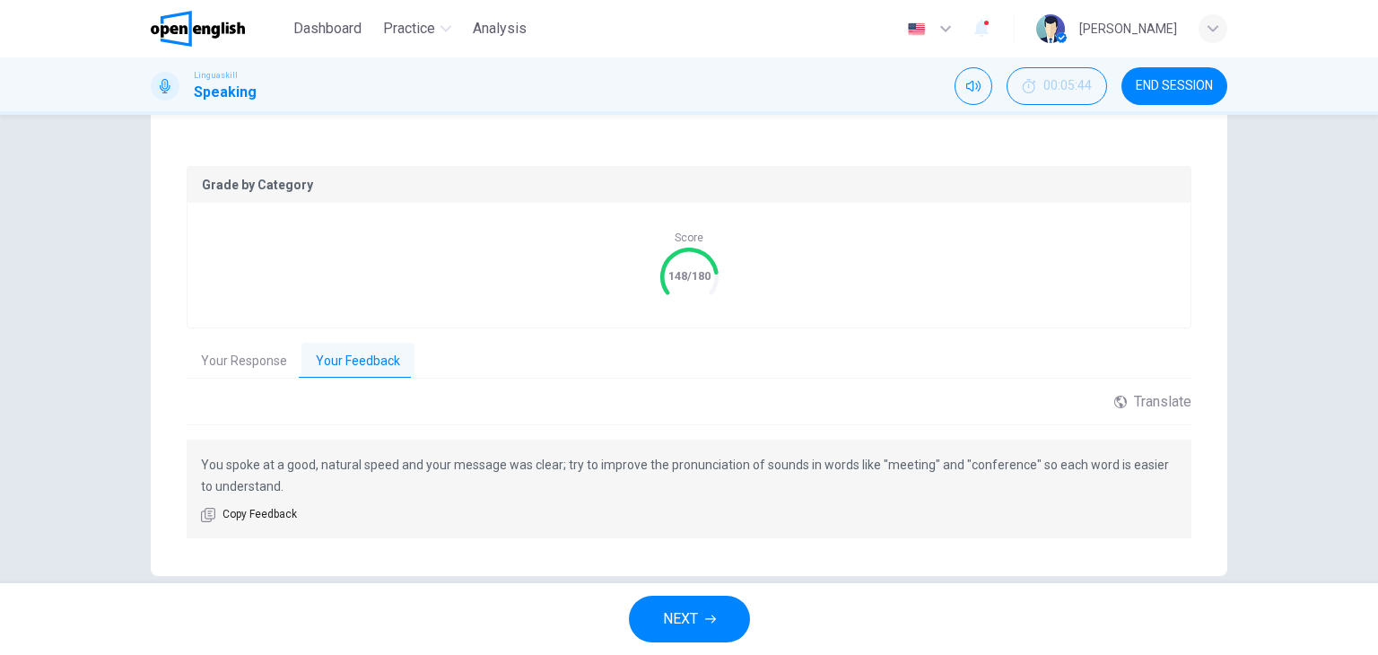
scroll to position [317, 0]
click at [704, 610] on button "NEXT" at bounding box center [689, 619] width 121 height 47
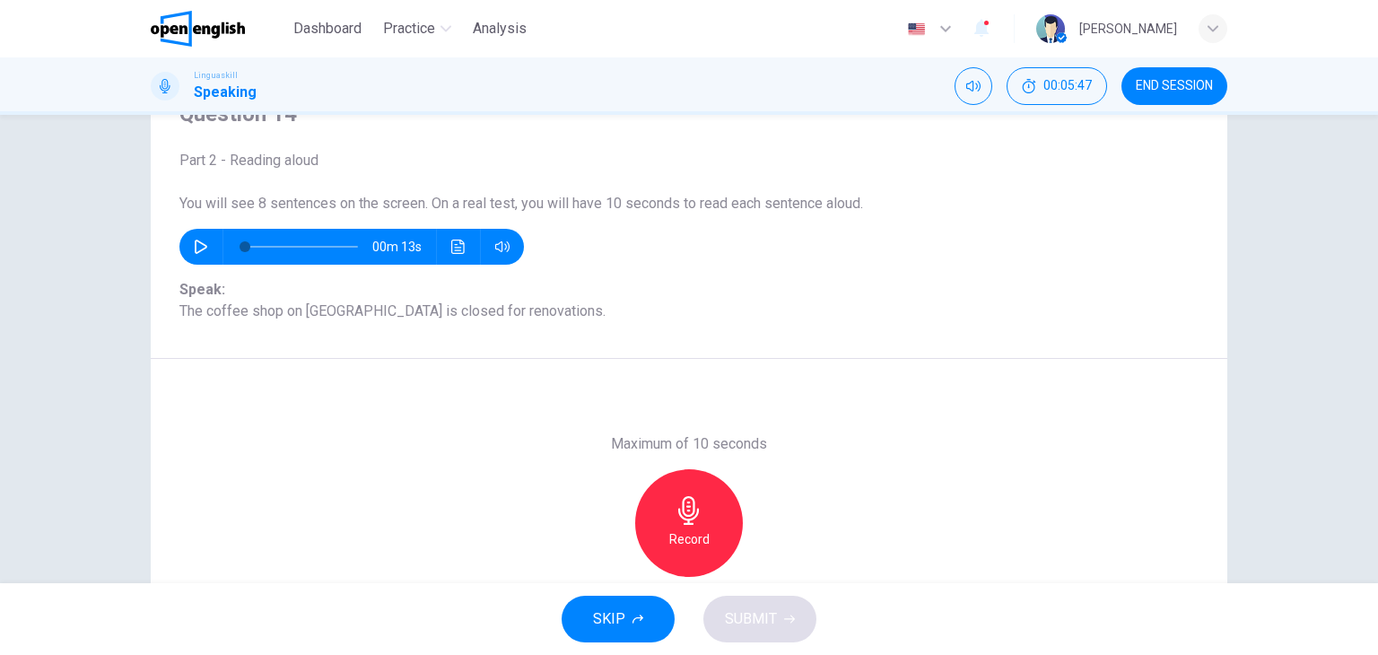
scroll to position [137, 0]
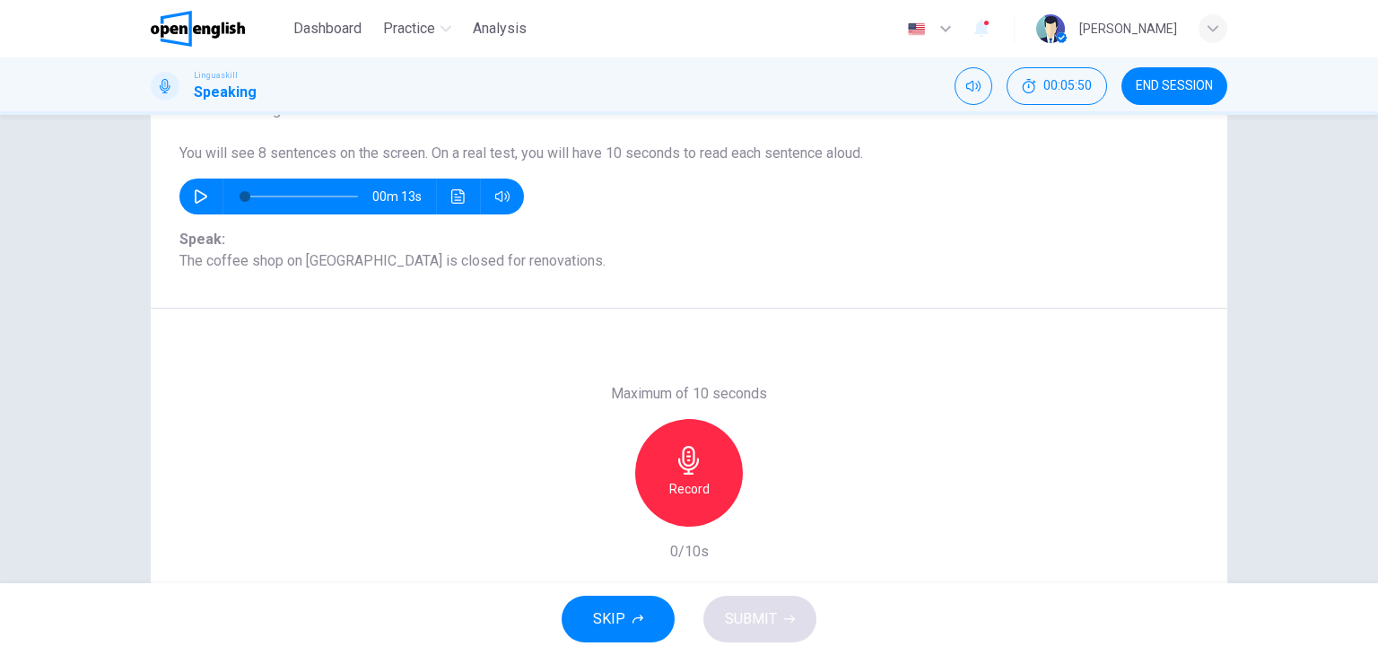
click at [700, 479] on h6 "Record" at bounding box center [689, 489] width 40 height 22
click at [681, 494] on h6 "Stop" at bounding box center [689, 489] width 27 height 22
click at [754, 609] on span "SUBMIT" at bounding box center [751, 618] width 52 height 25
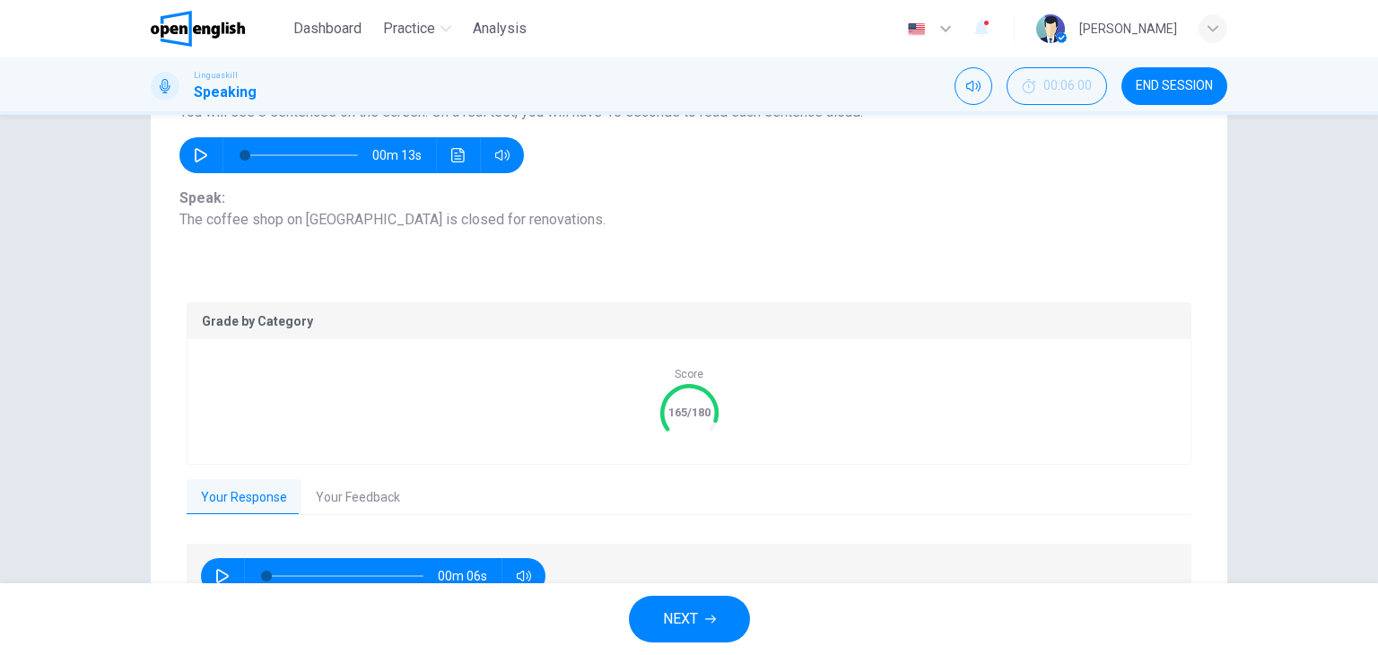
scroll to position [227, 0]
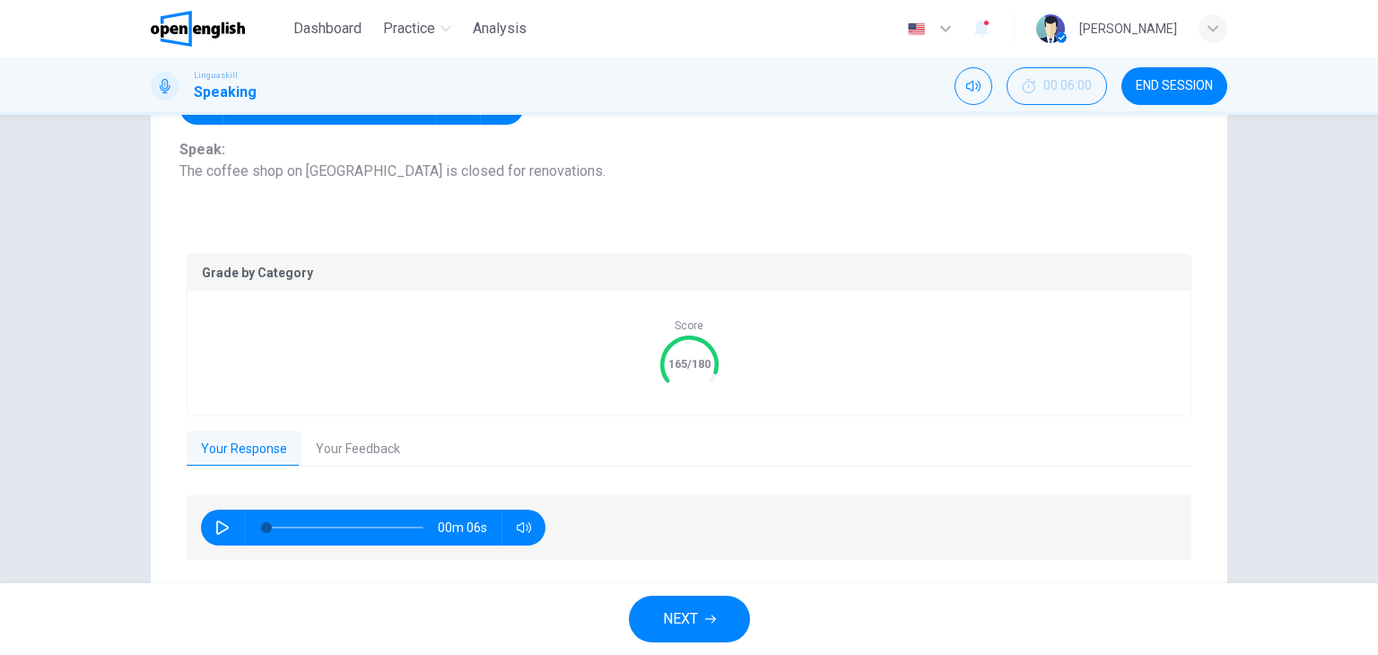
click at [368, 457] on button "Your Feedback" at bounding box center [357, 450] width 113 height 38
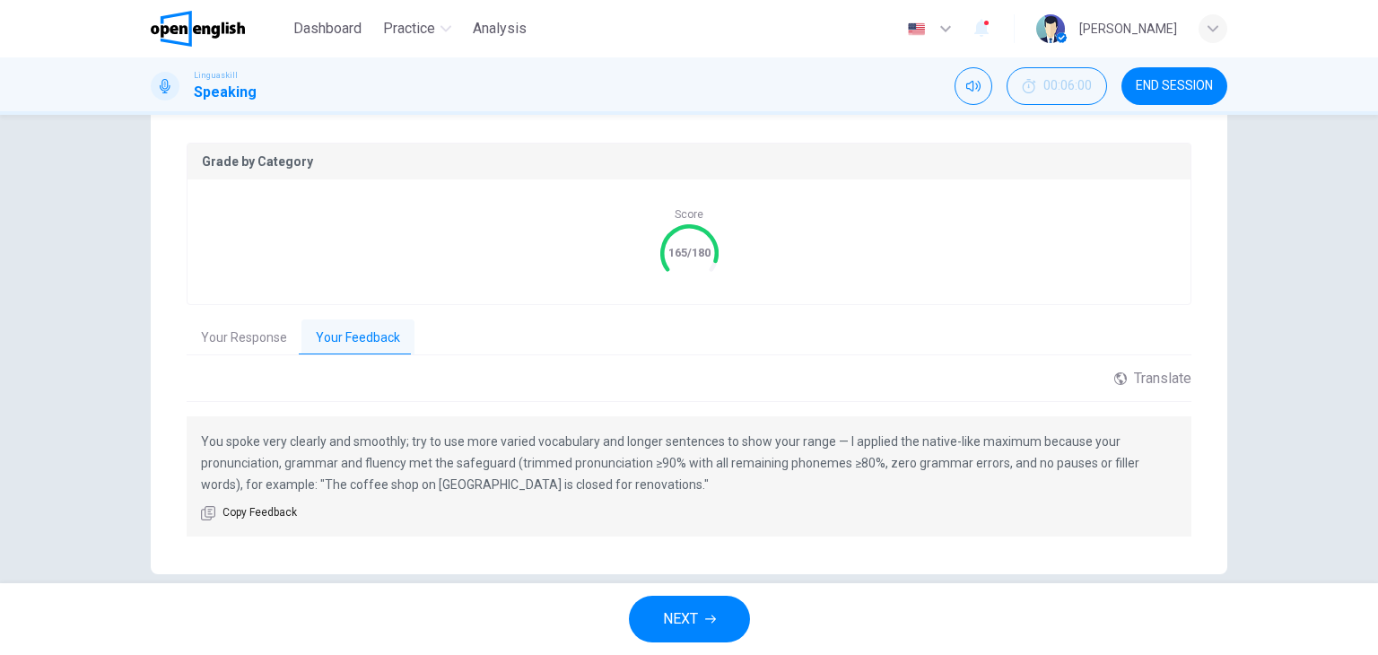
scroll to position [365, 0]
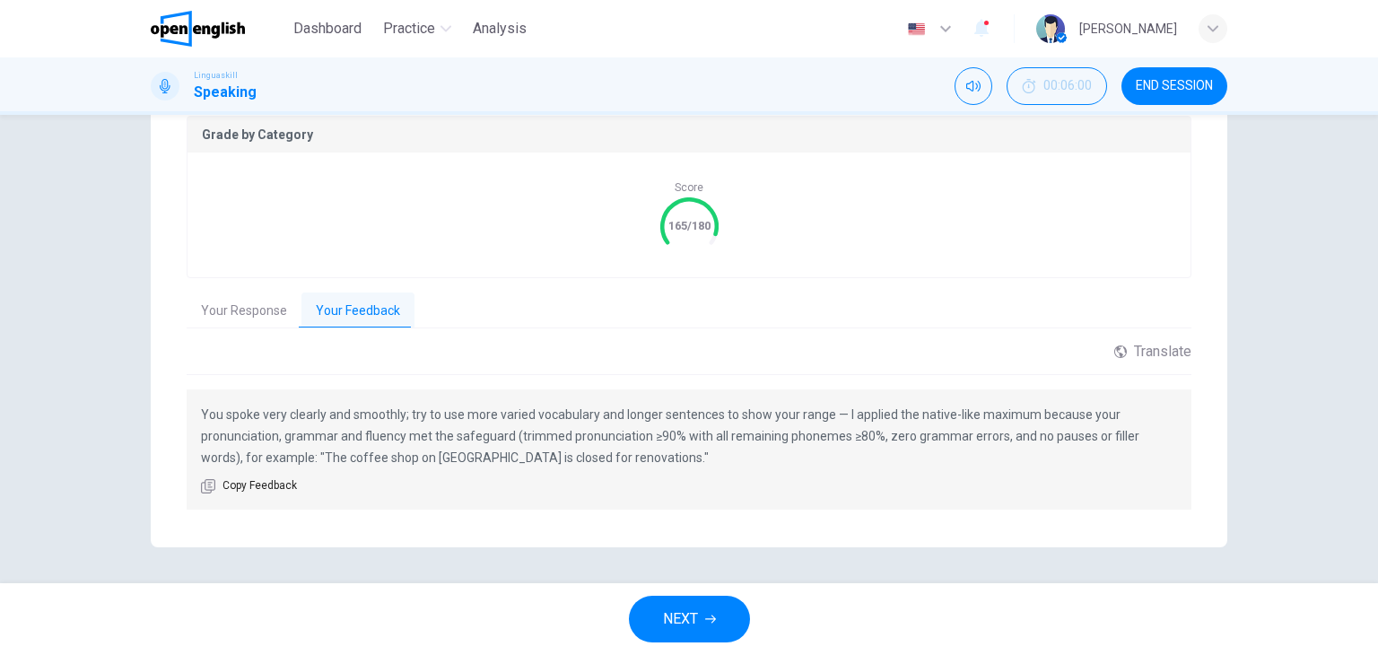
click at [693, 616] on span "NEXT" at bounding box center [680, 618] width 35 height 25
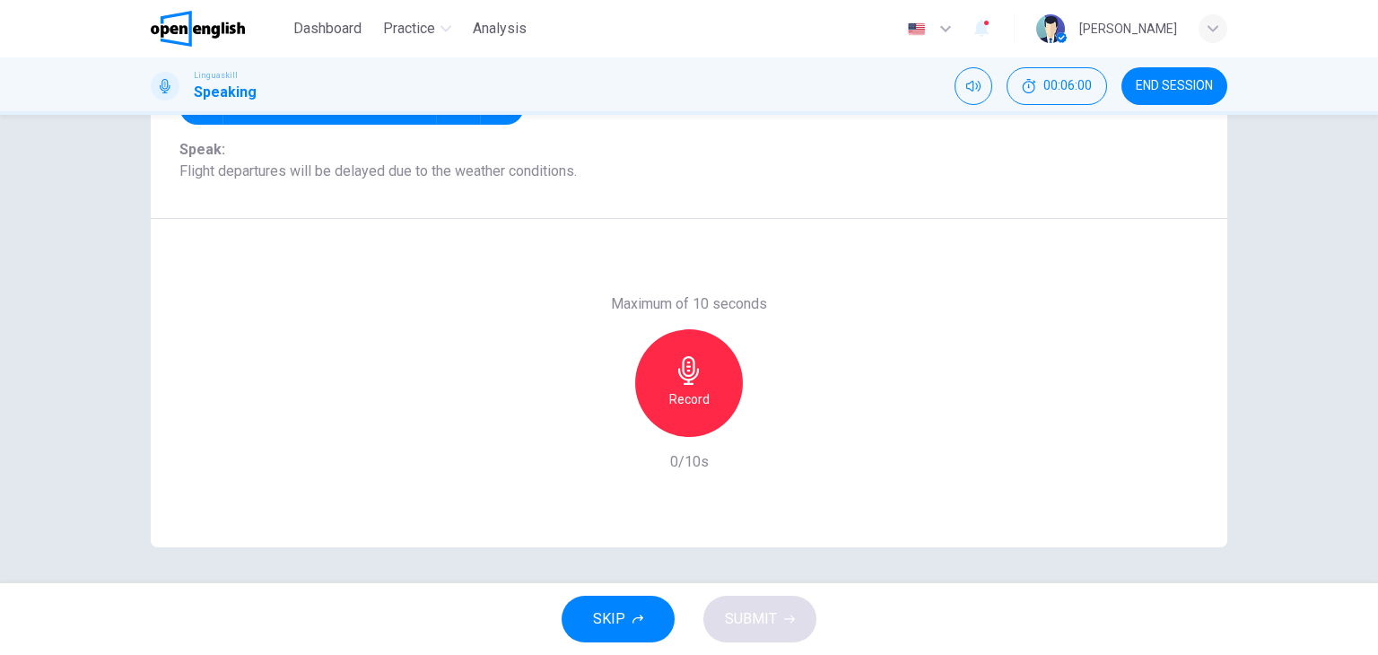
scroll to position [227, 0]
click at [665, 378] on div "Record" at bounding box center [689, 383] width 108 height 108
click at [678, 378] on icon "button" at bounding box center [688, 370] width 21 height 29
click at [754, 615] on span "SUBMIT" at bounding box center [751, 618] width 52 height 25
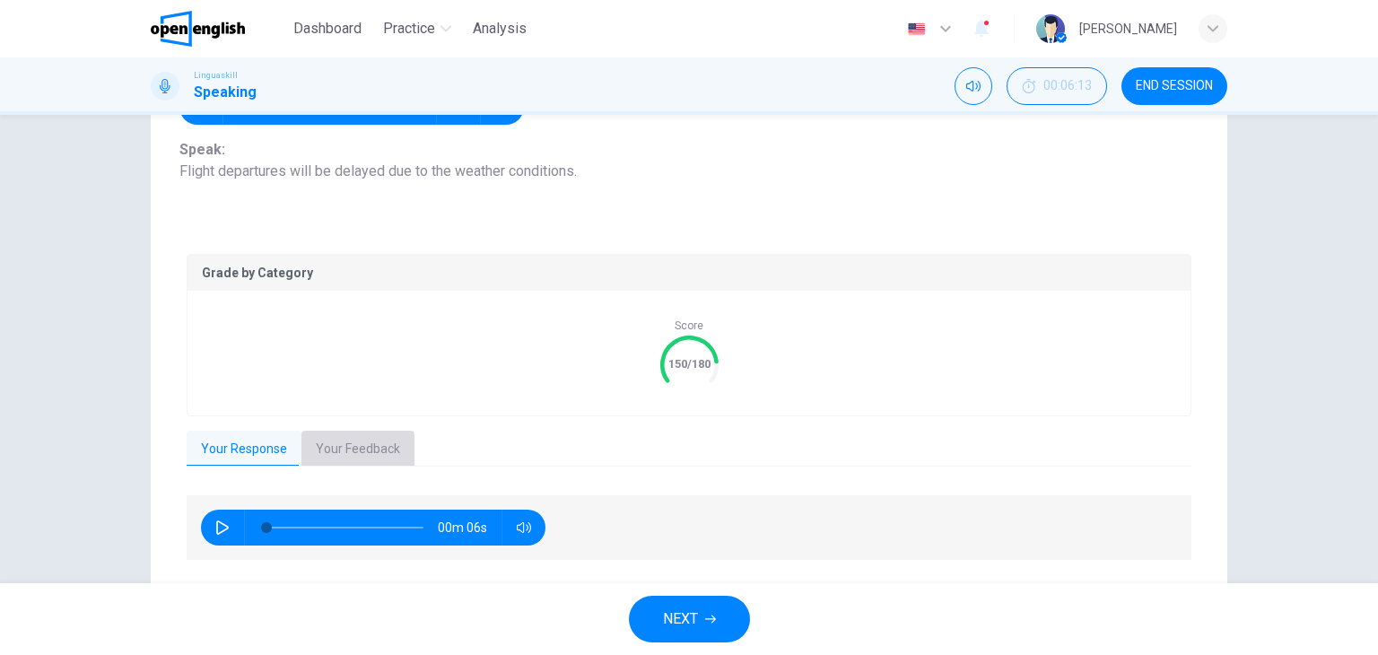
click at [362, 449] on button "Your Feedback" at bounding box center [357, 450] width 113 height 38
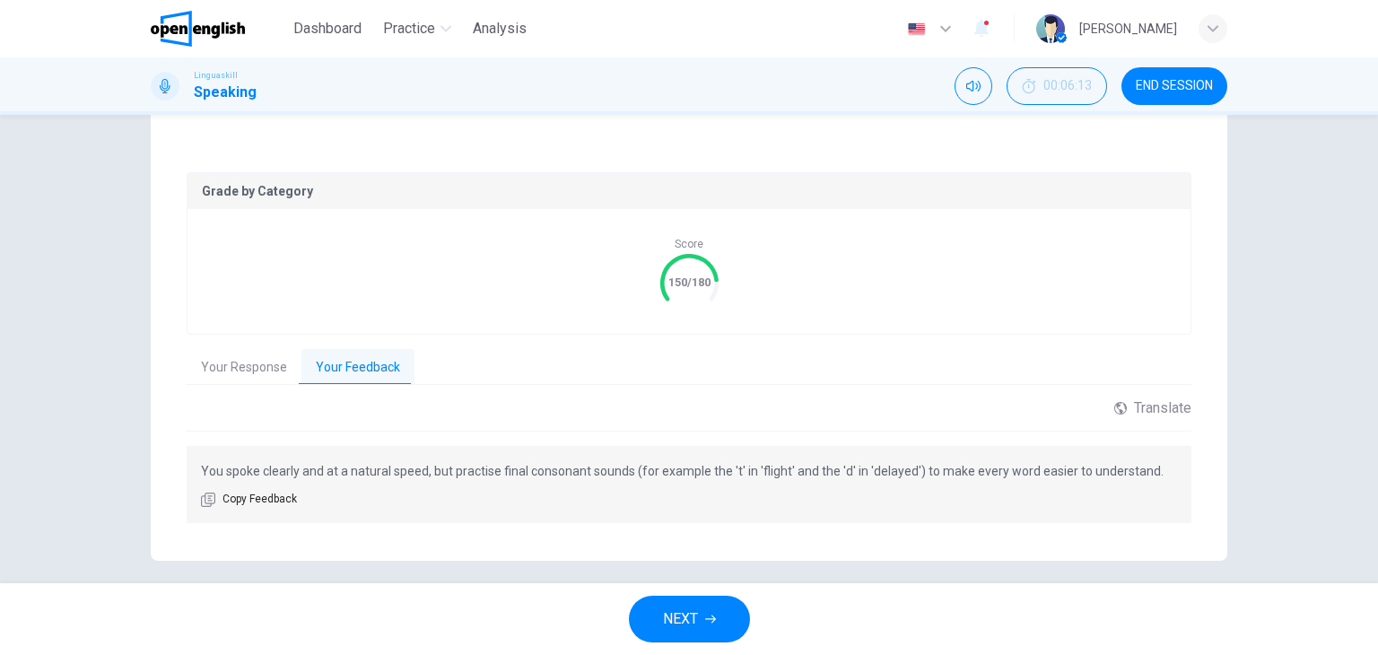
scroll to position [322, 0]
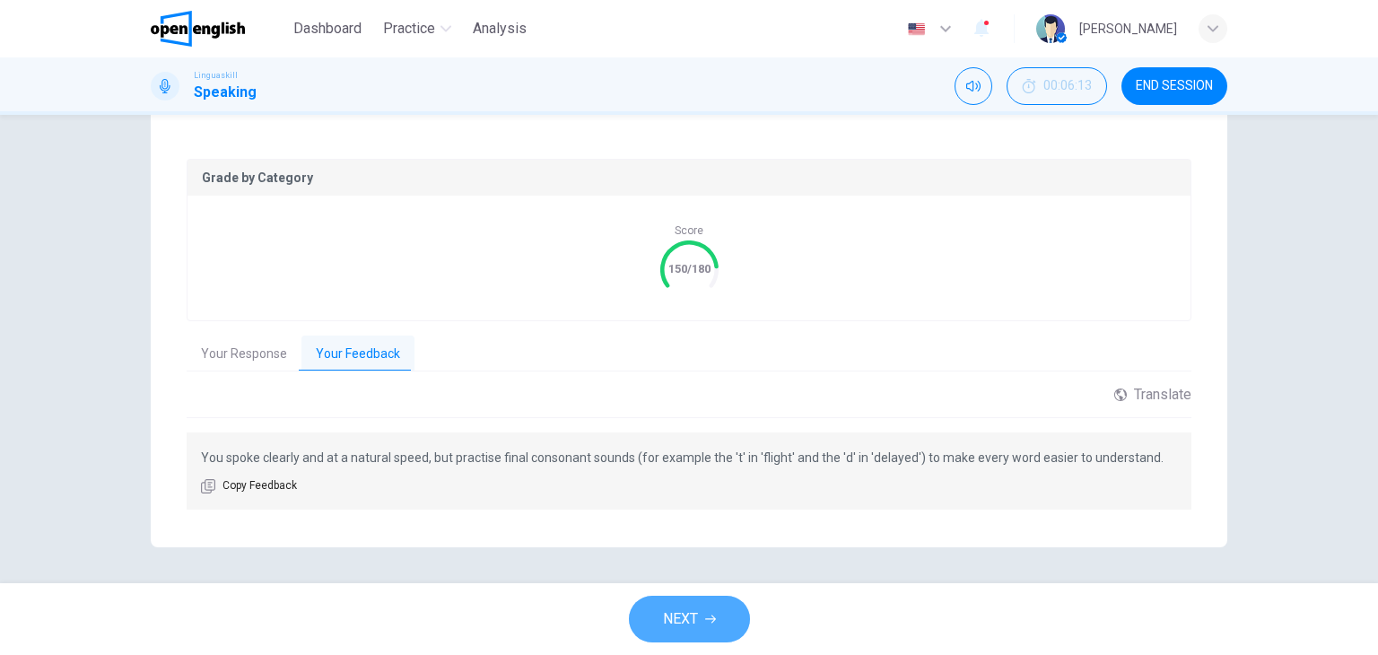
click at [700, 623] on button "NEXT" at bounding box center [689, 619] width 121 height 47
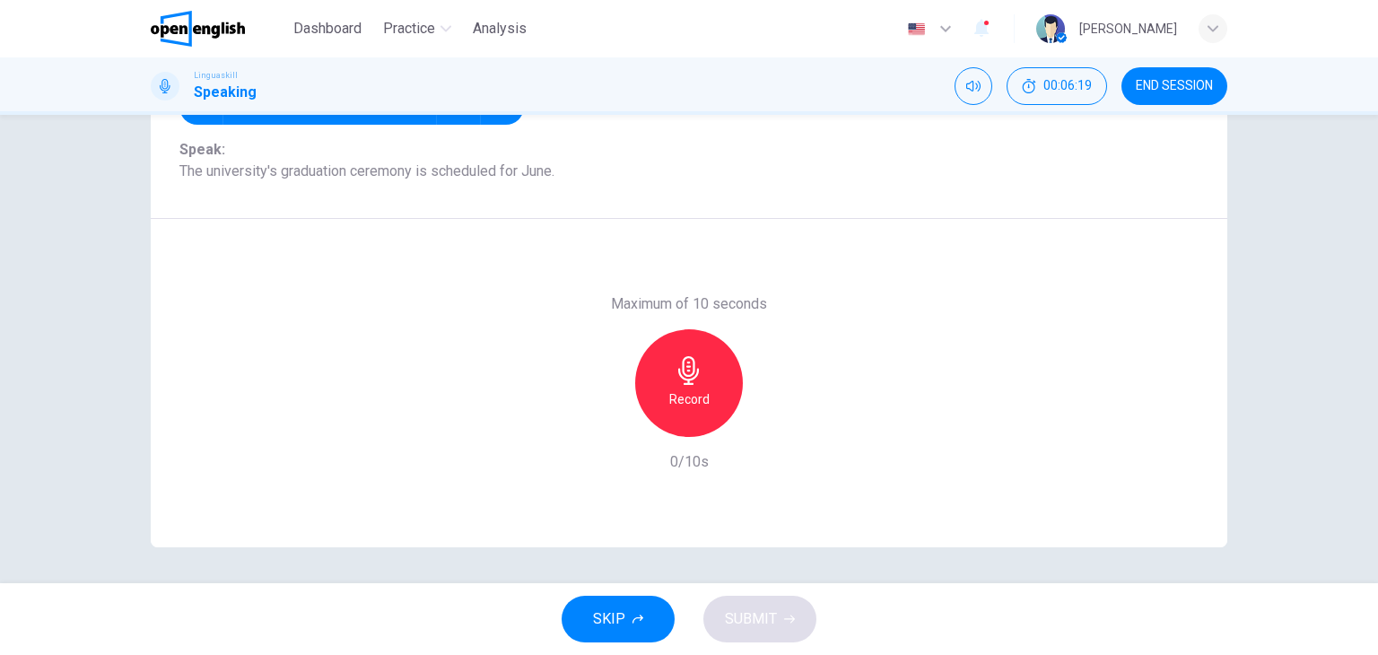
click at [685, 384] on icon "button" at bounding box center [688, 370] width 21 height 29
click at [686, 393] on h6 "Stop" at bounding box center [689, 399] width 27 height 22
click at [738, 615] on span "SUBMIT" at bounding box center [751, 618] width 52 height 25
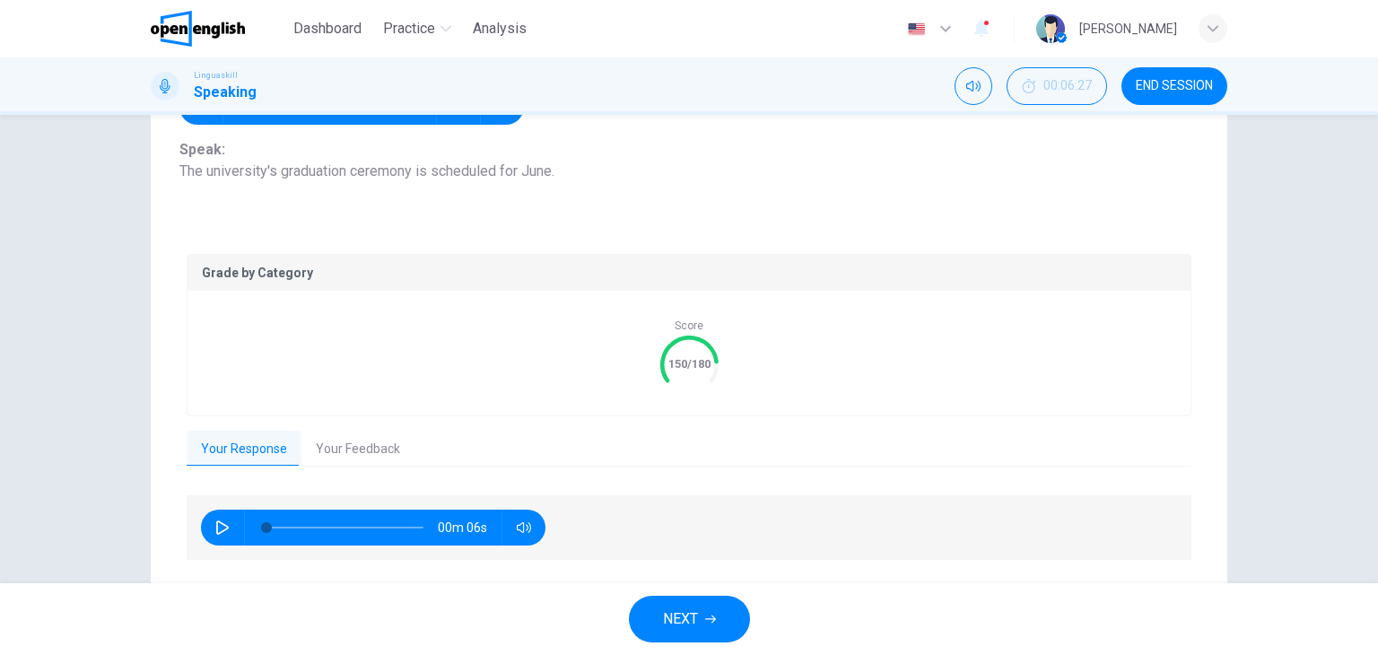
click at [361, 449] on button "Your Feedback" at bounding box center [357, 450] width 113 height 38
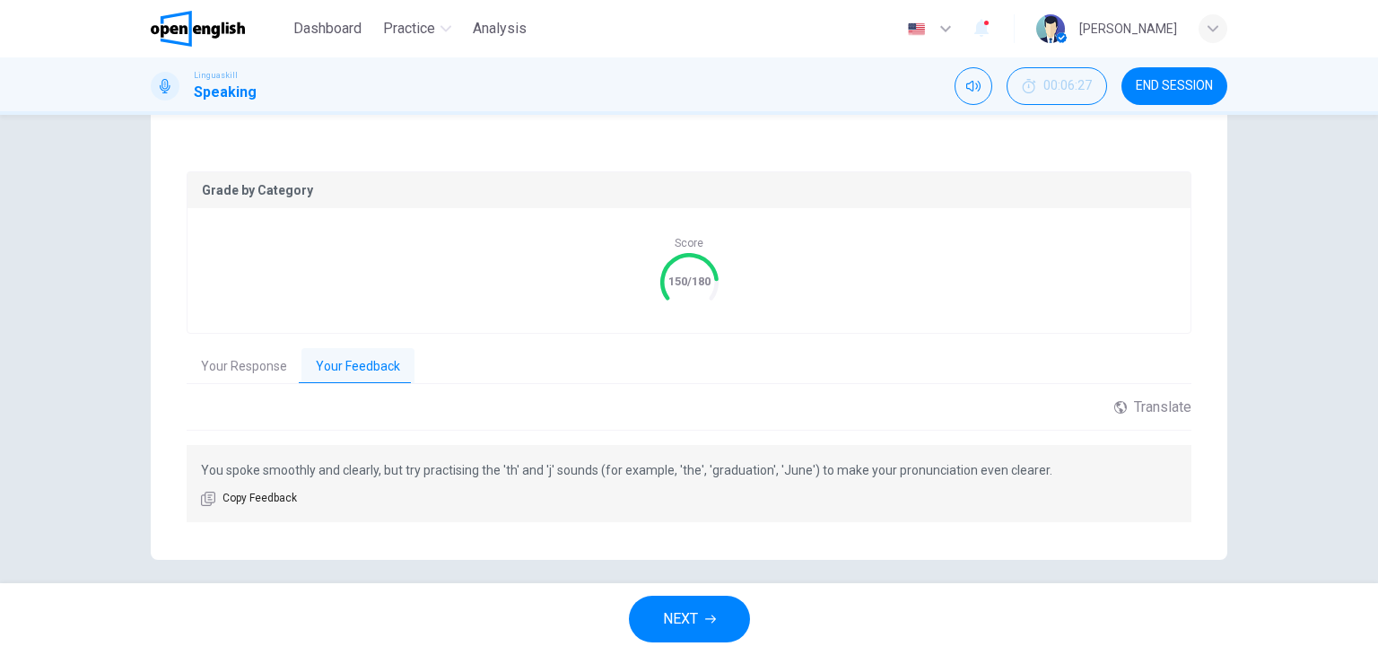
scroll to position [317, 0]
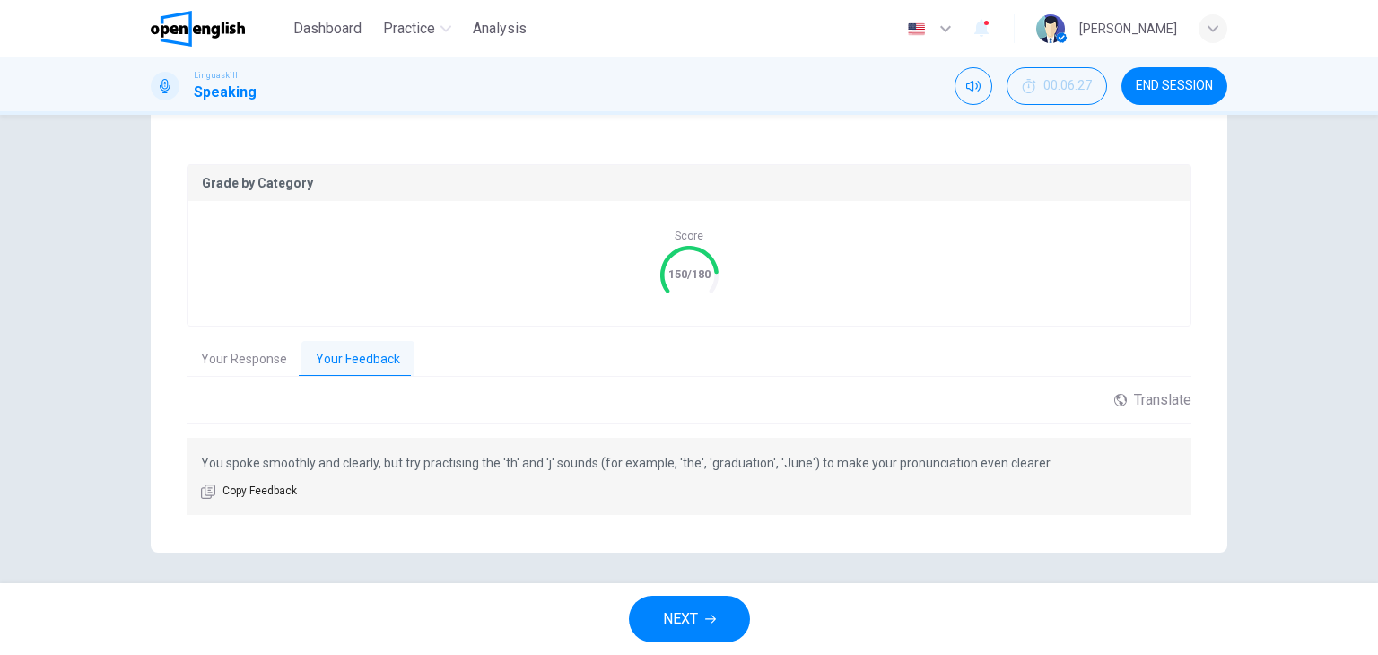
click at [713, 623] on icon "button" at bounding box center [710, 619] width 11 height 11
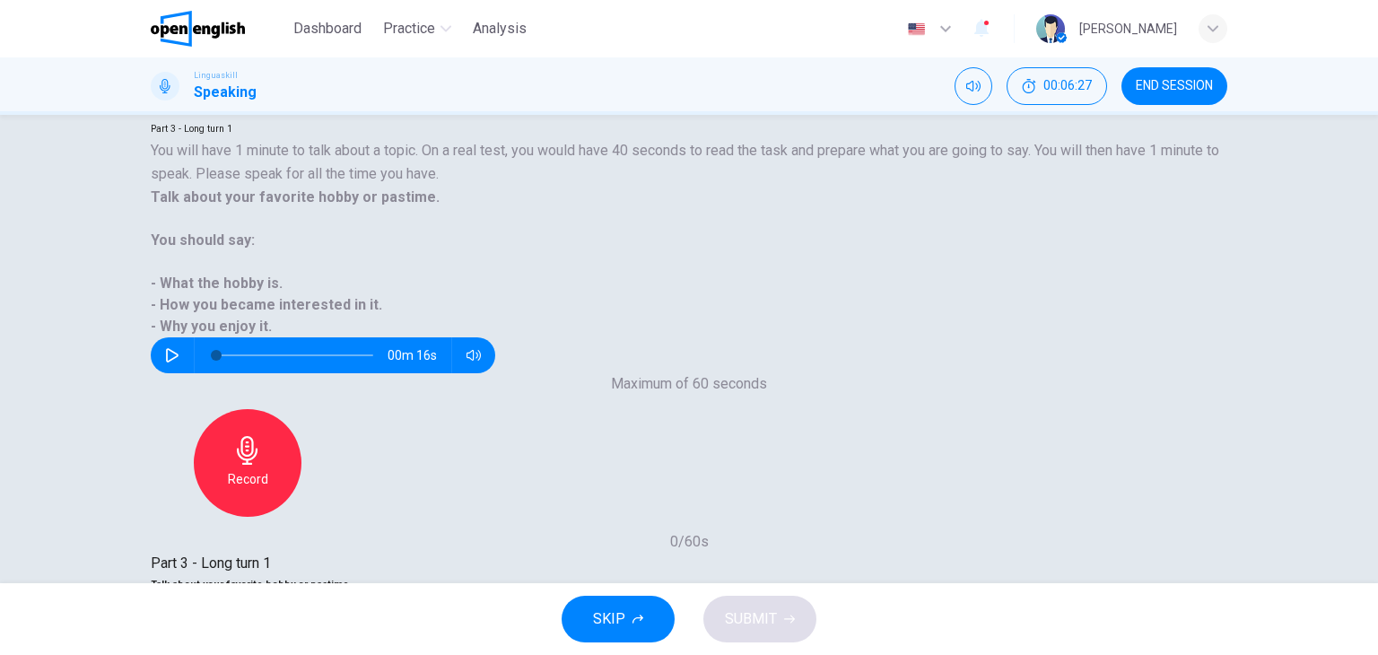
scroll to position [90, 0]
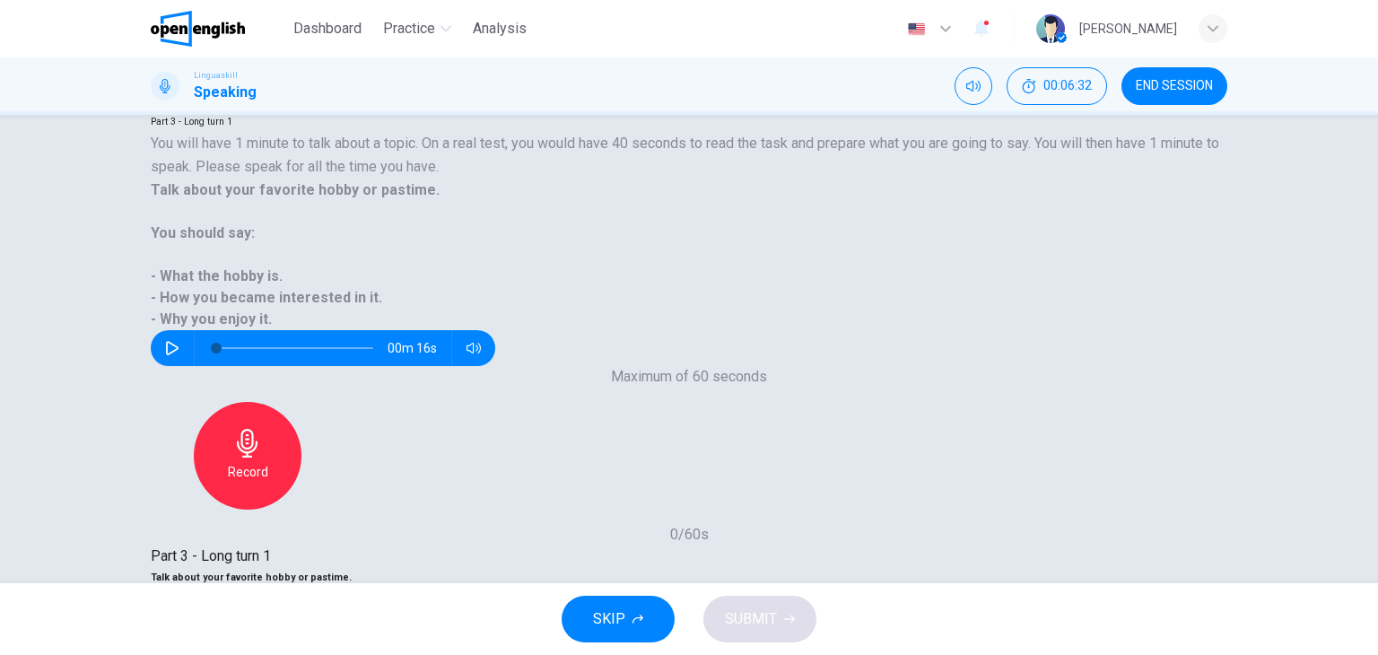
click at [179, 341] on icon "button" at bounding box center [172, 348] width 14 height 14
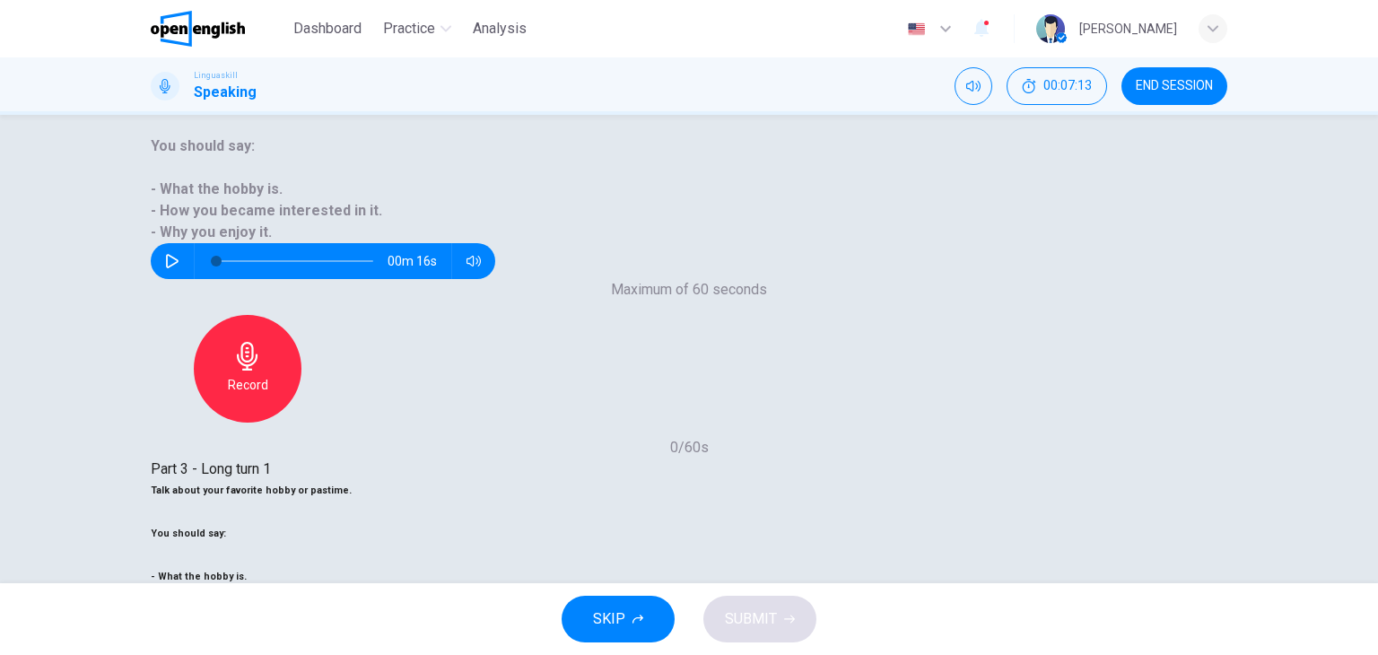
scroll to position [179, 0]
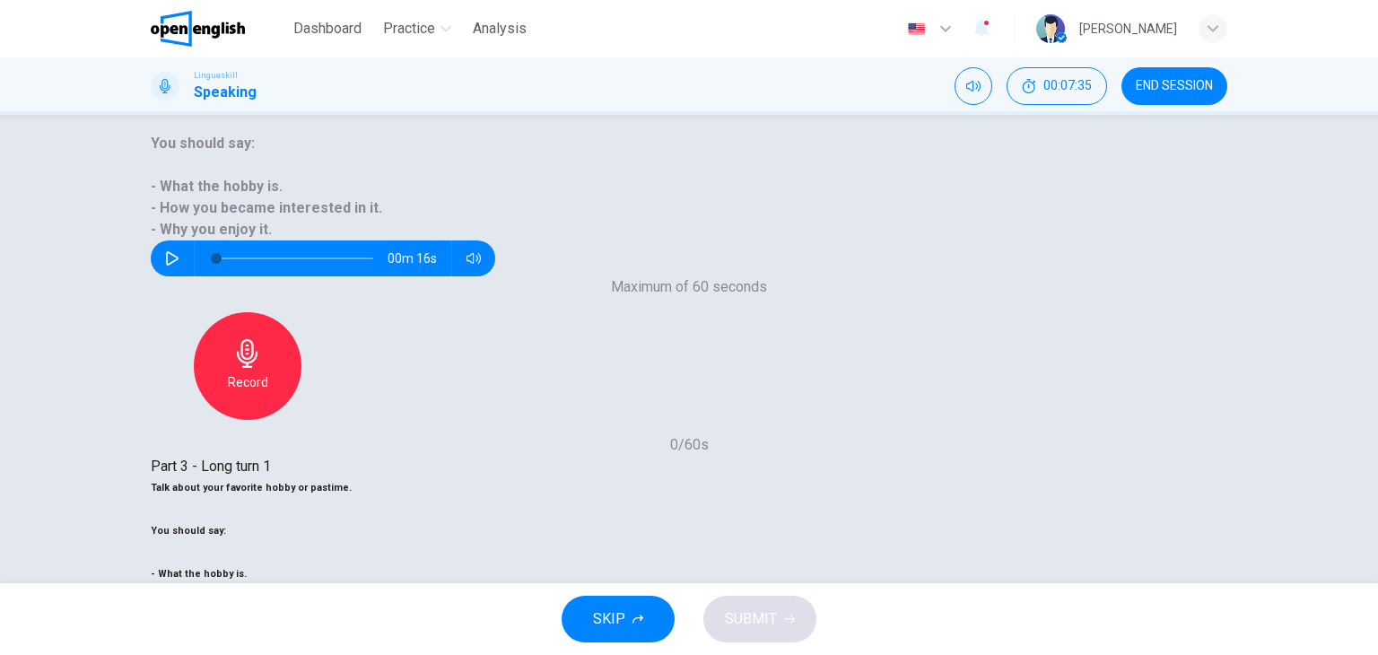
drag, startPoint x: 419, startPoint y: 283, endPoint x: 381, endPoint y: 284, distance: 37.7
click at [381, 477] on h6 "Talk about your favorite hobby or pastime." at bounding box center [689, 488] width 1077 height 22
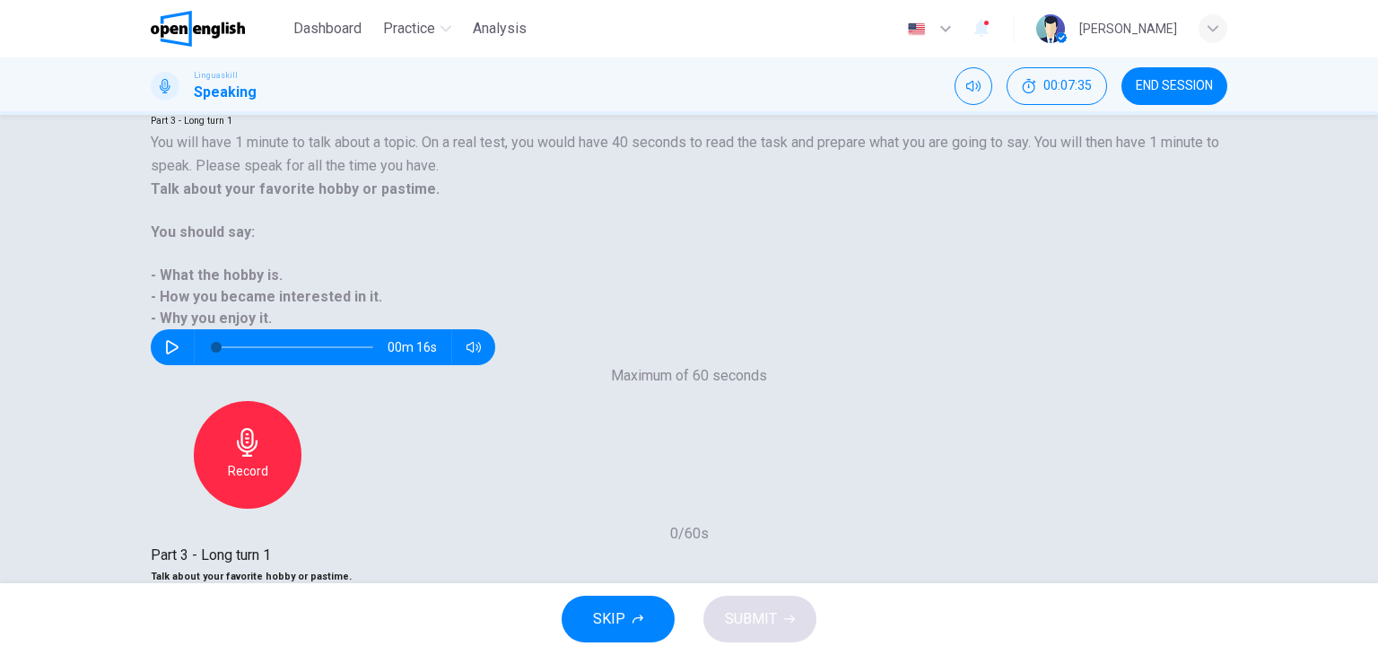
scroll to position [90, 0]
click at [179, 341] on icon "button" at bounding box center [172, 348] width 14 height 14
type input "*"
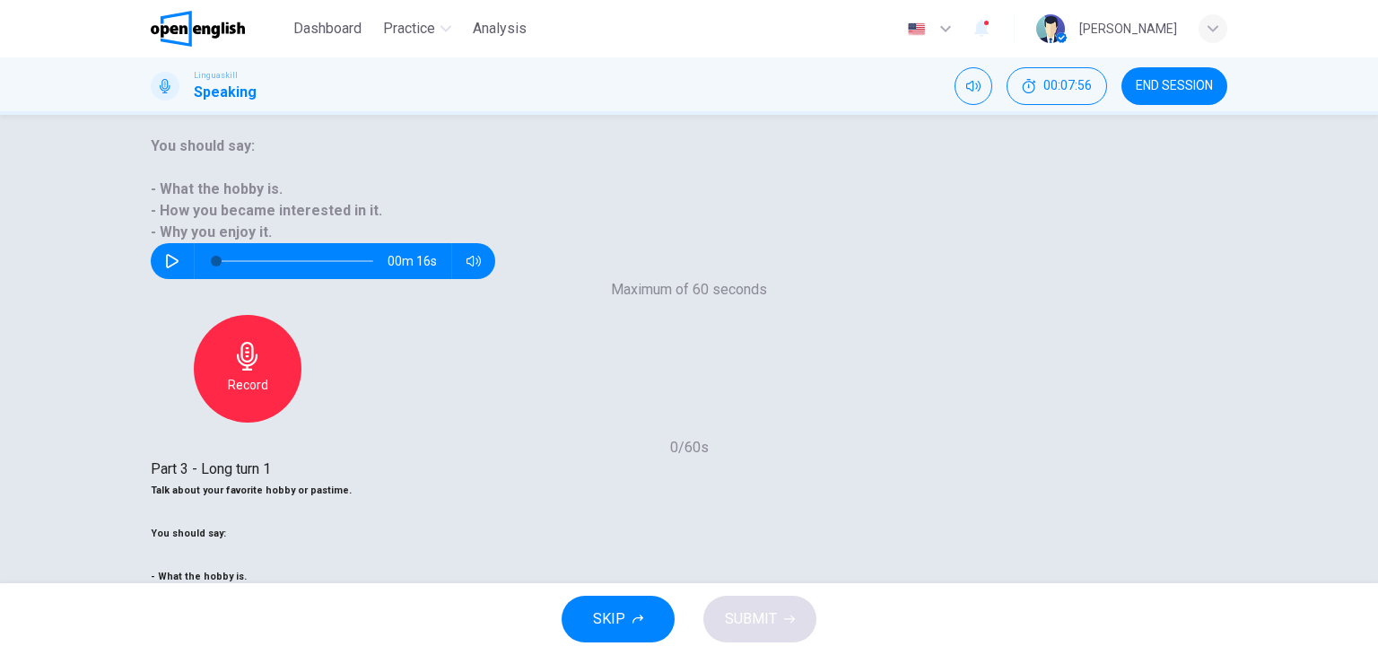
scroll to position [179, 0]
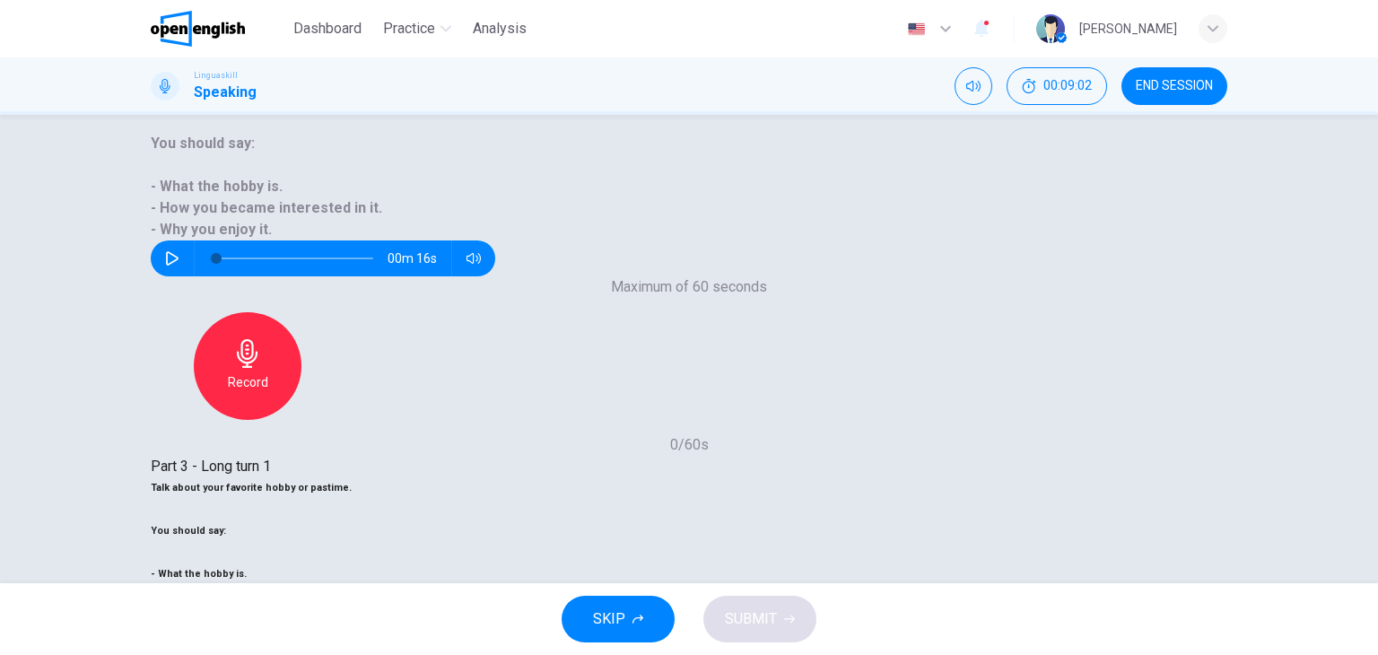
click at [782, 616] on button "SUBMIT" at bounding box center [759, 619] width 113 height 47
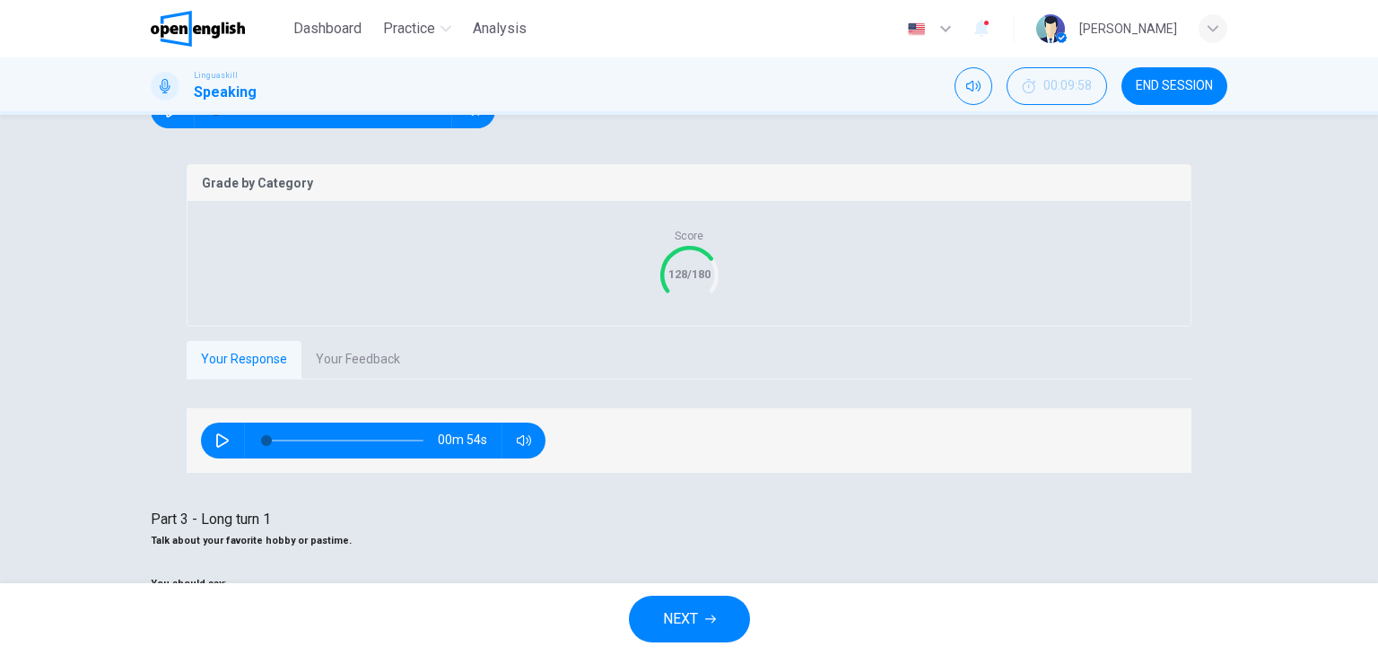
scroll to position [329, 0]
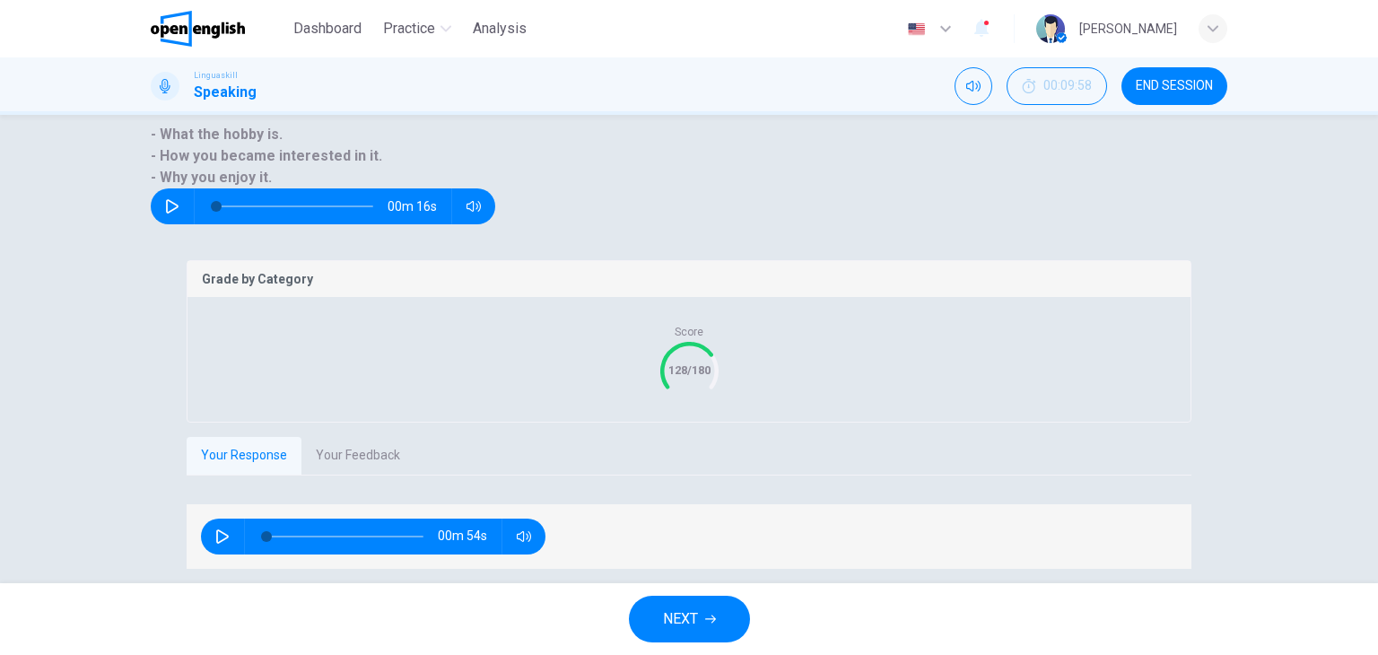
scroll to position [208, 0]
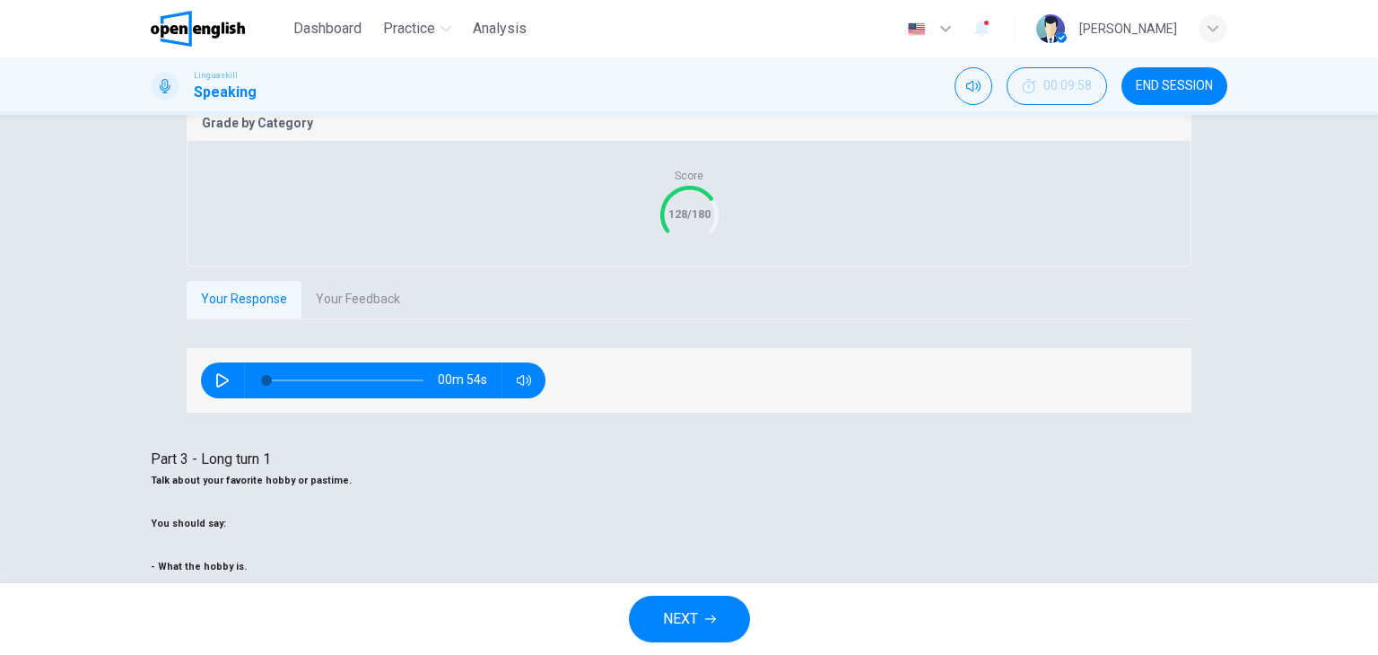
click at [718, 615] on button "NEXT" at bounding box center [689, 619] width 121 height 47
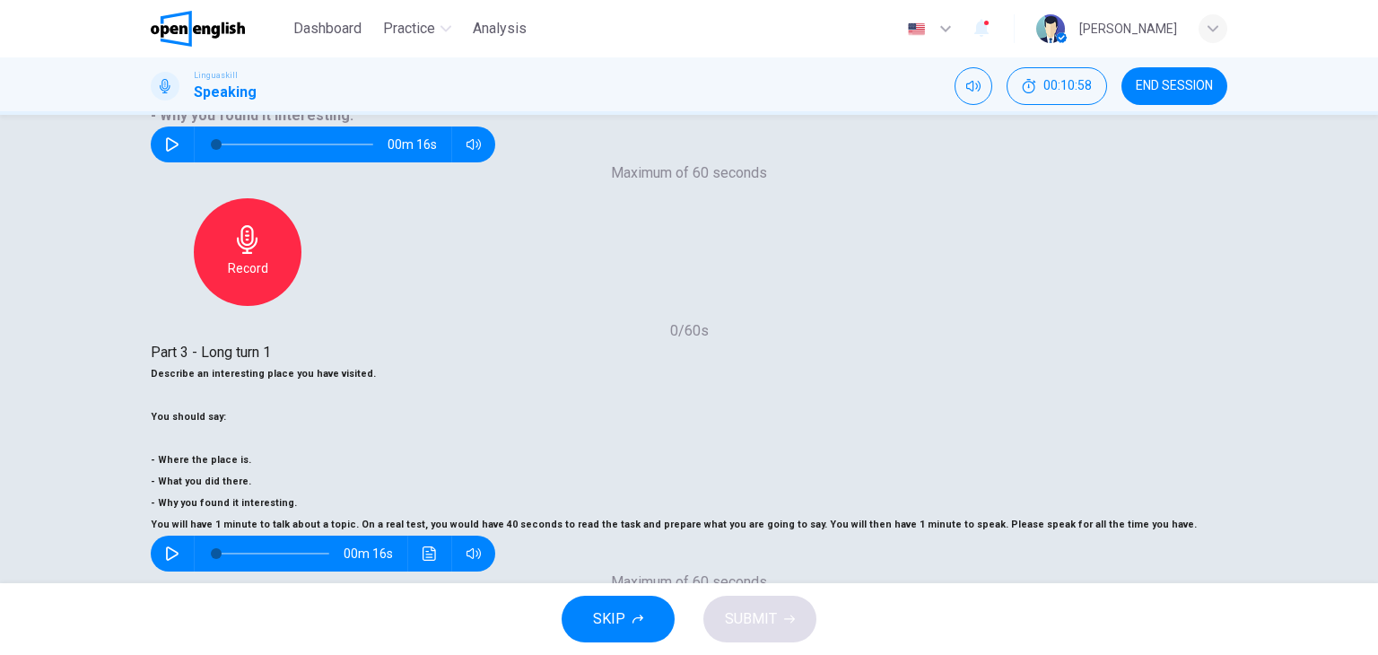
click at [764, 615] on span "SUBMIT" at bounding box center [751, 618] width 52 height 25
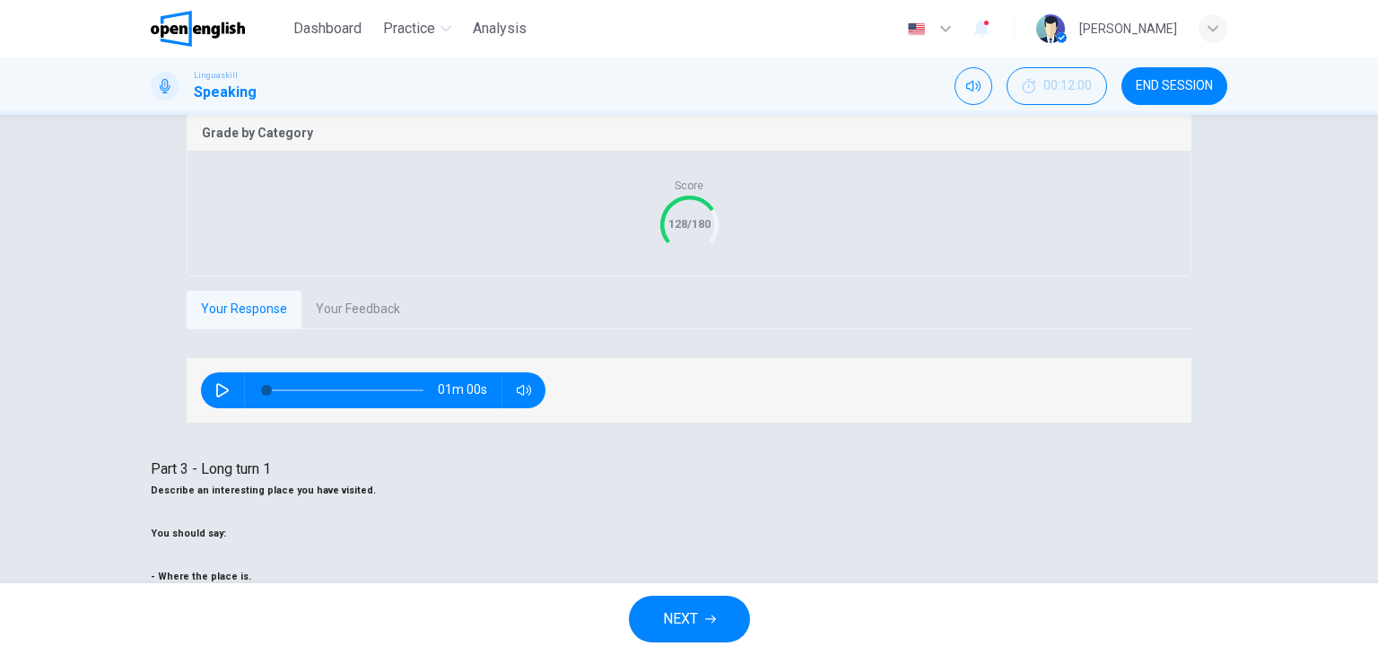
scroll to position [388, 0]
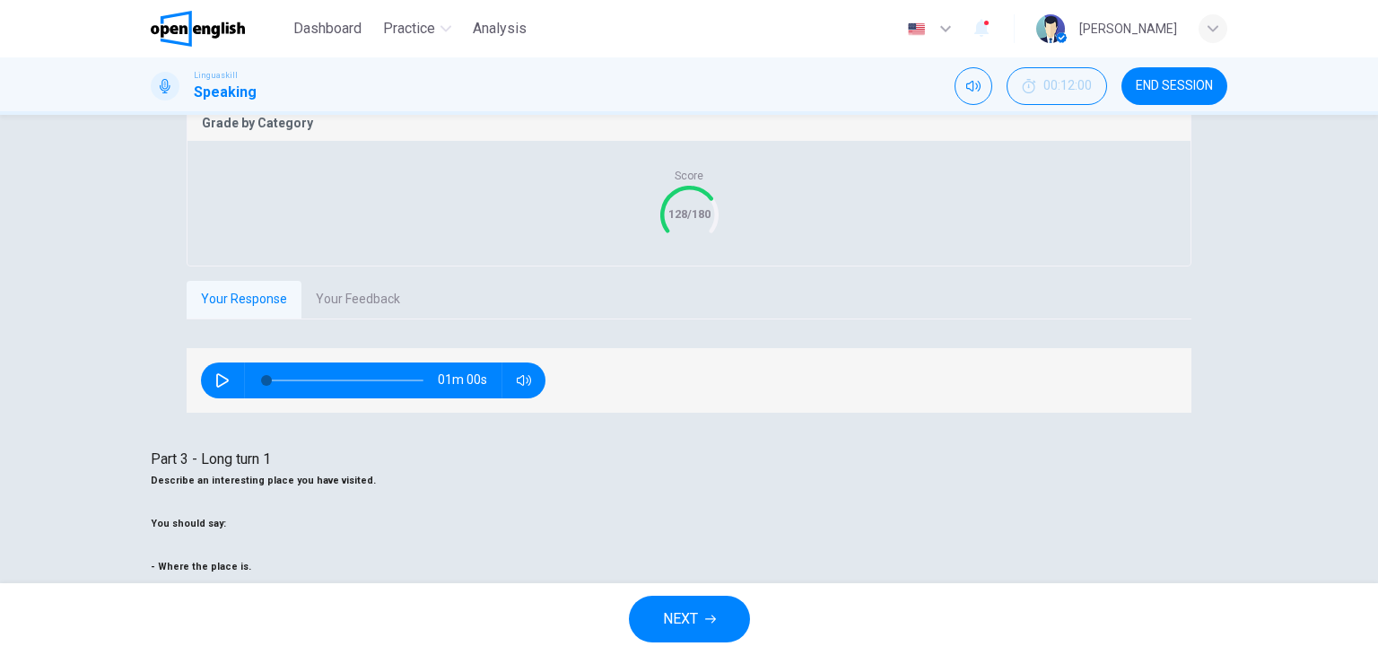
click at [664, 623] on span "NEXT" at bounding box center [680, 618] width 35 height 25
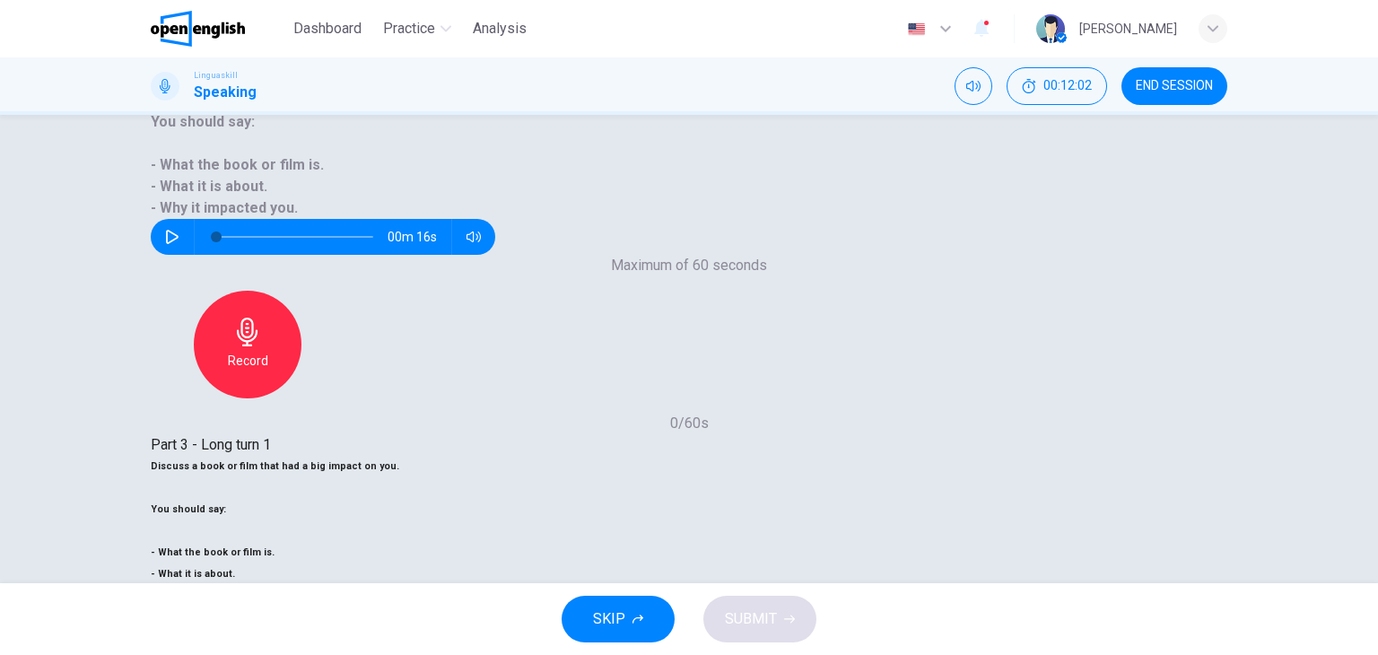
scroll to position [204, 0]
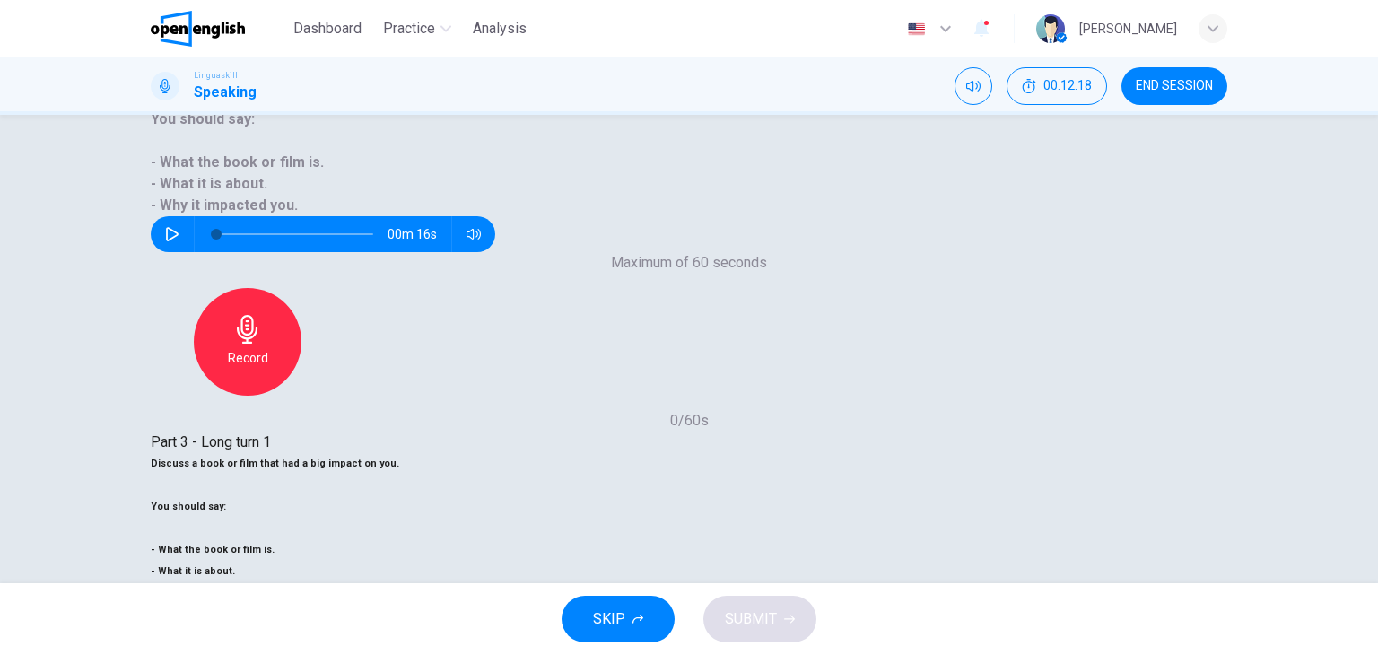
click at [766, 625] on span "SUBMIT" at bounding box center [751, 618] width 52 height 25
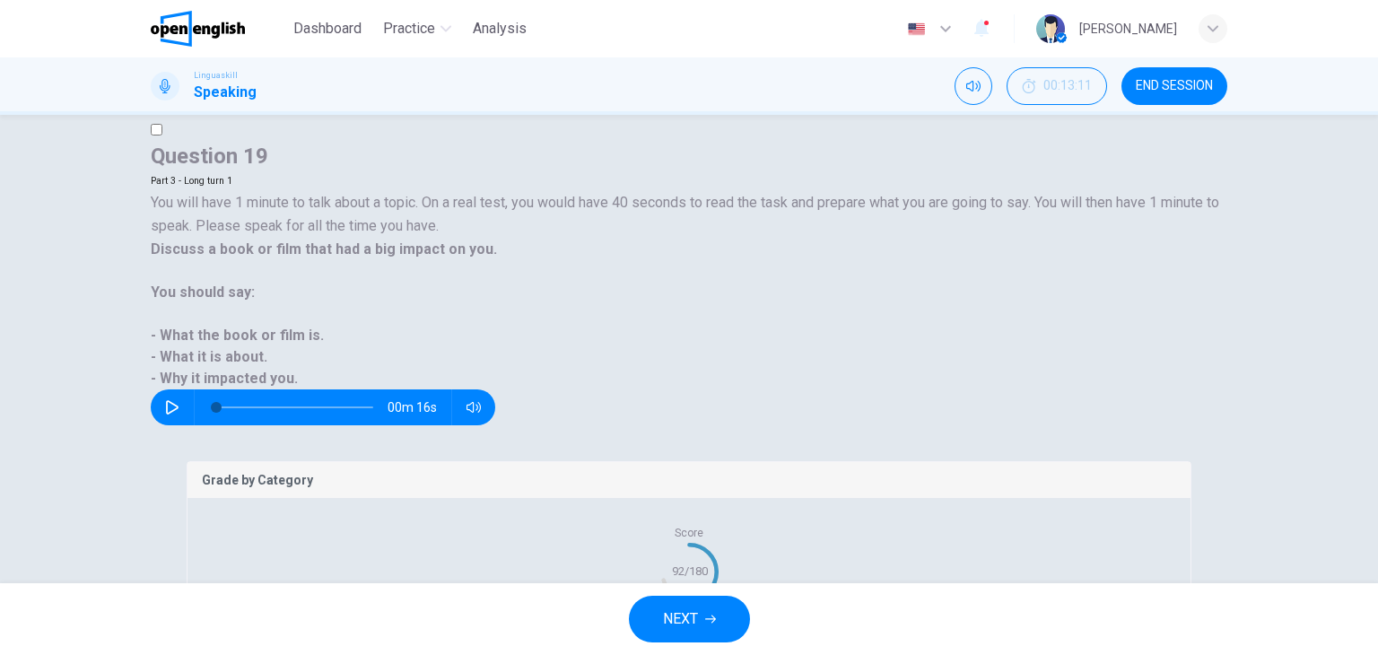
scroll to position [7, 0]
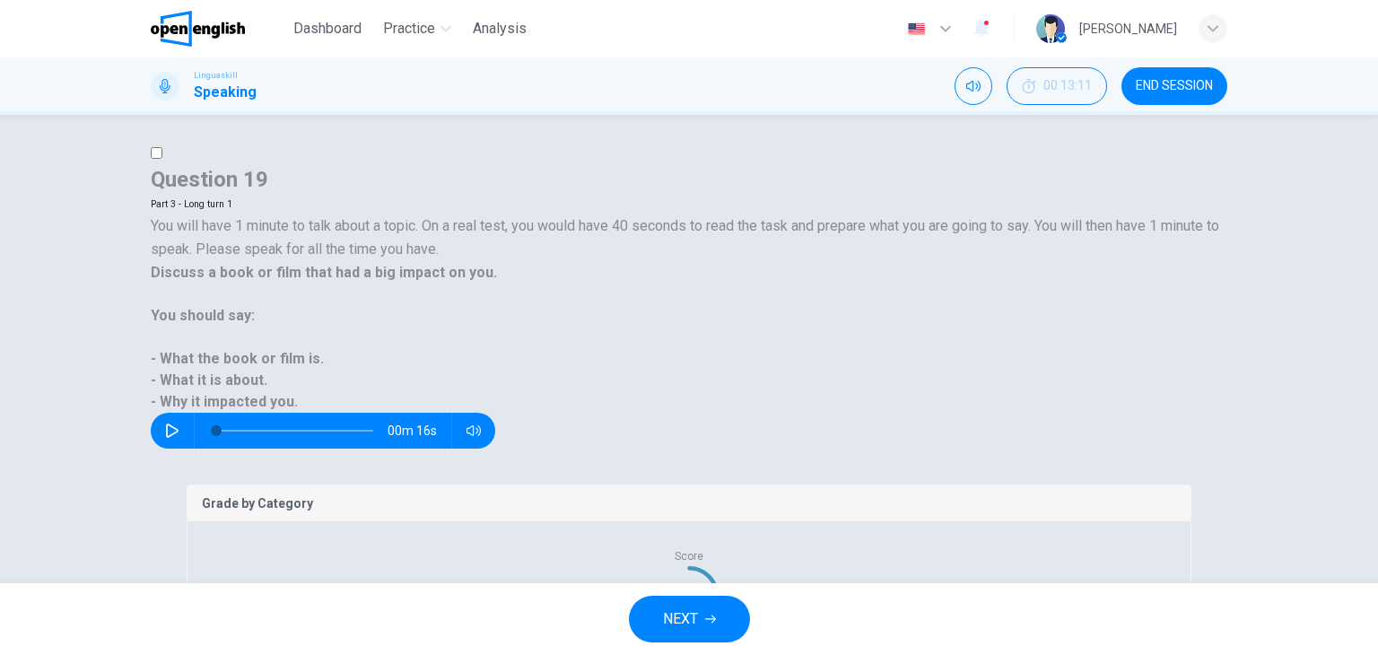
click at [711, 611] on button "NEXT" at bounding box center [689, 619] width 121 height 47
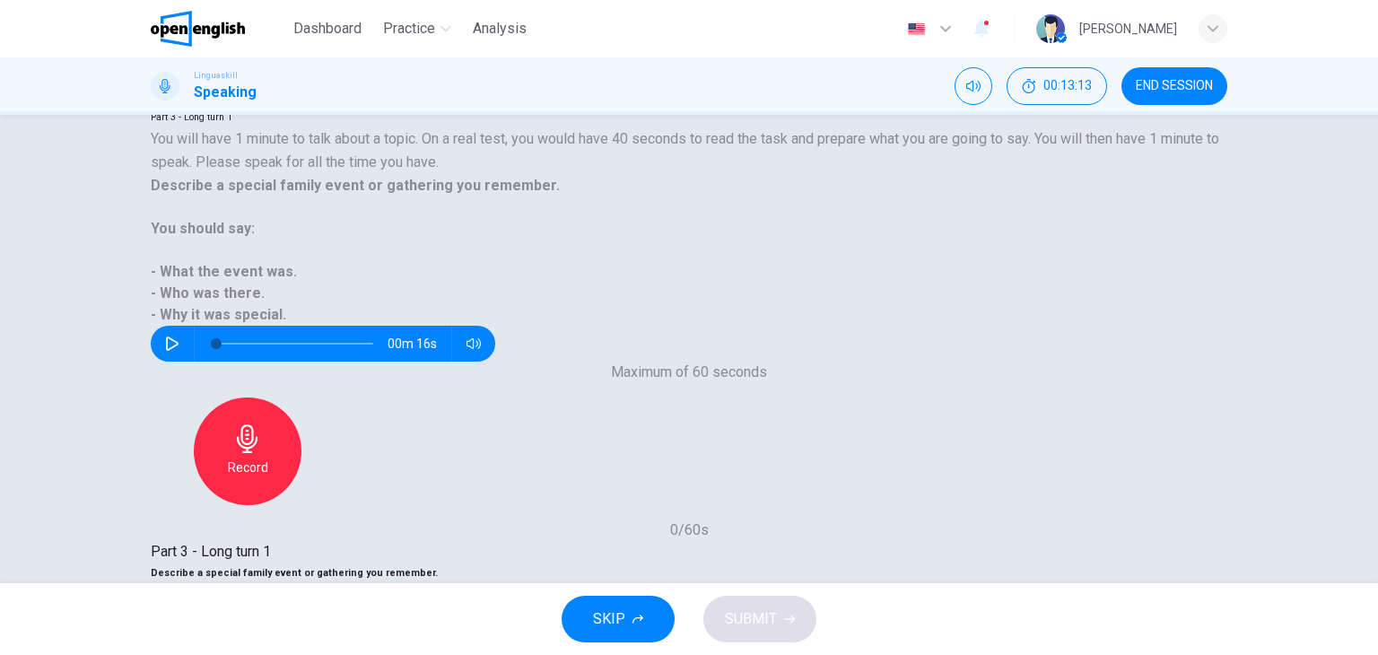
scroll to position [97, 0]
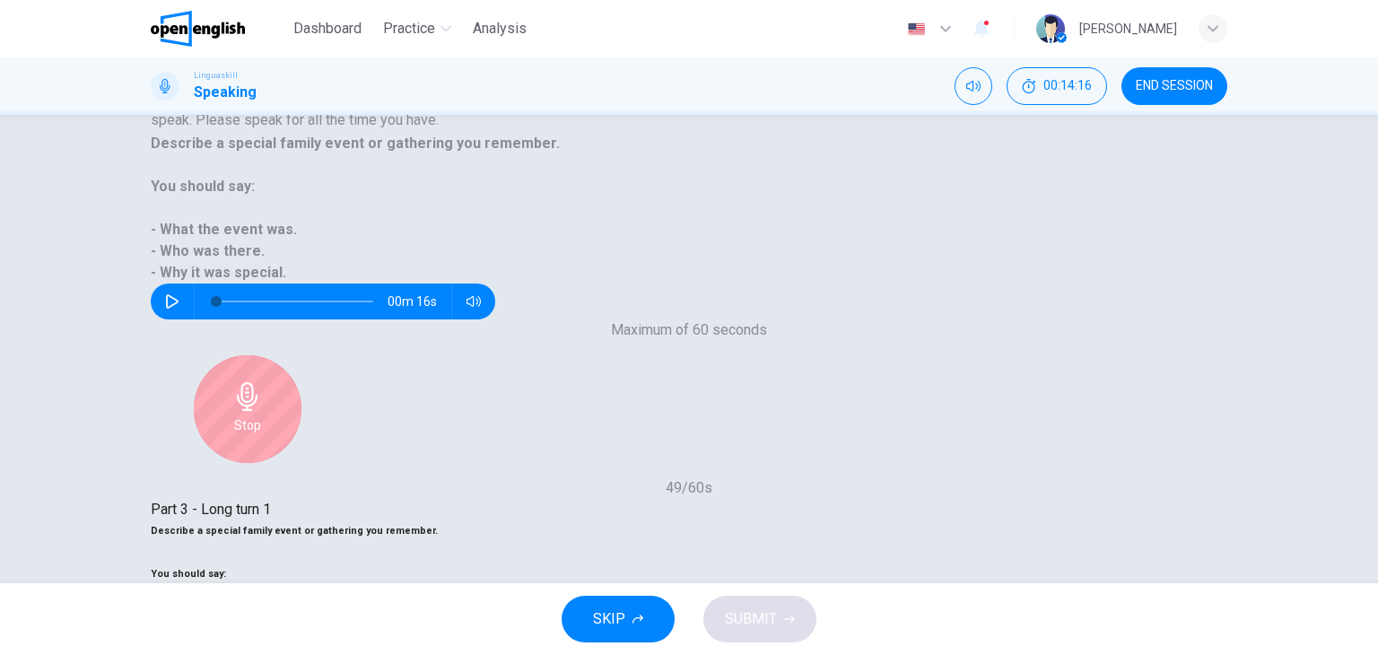
scroll to position [187, 0]
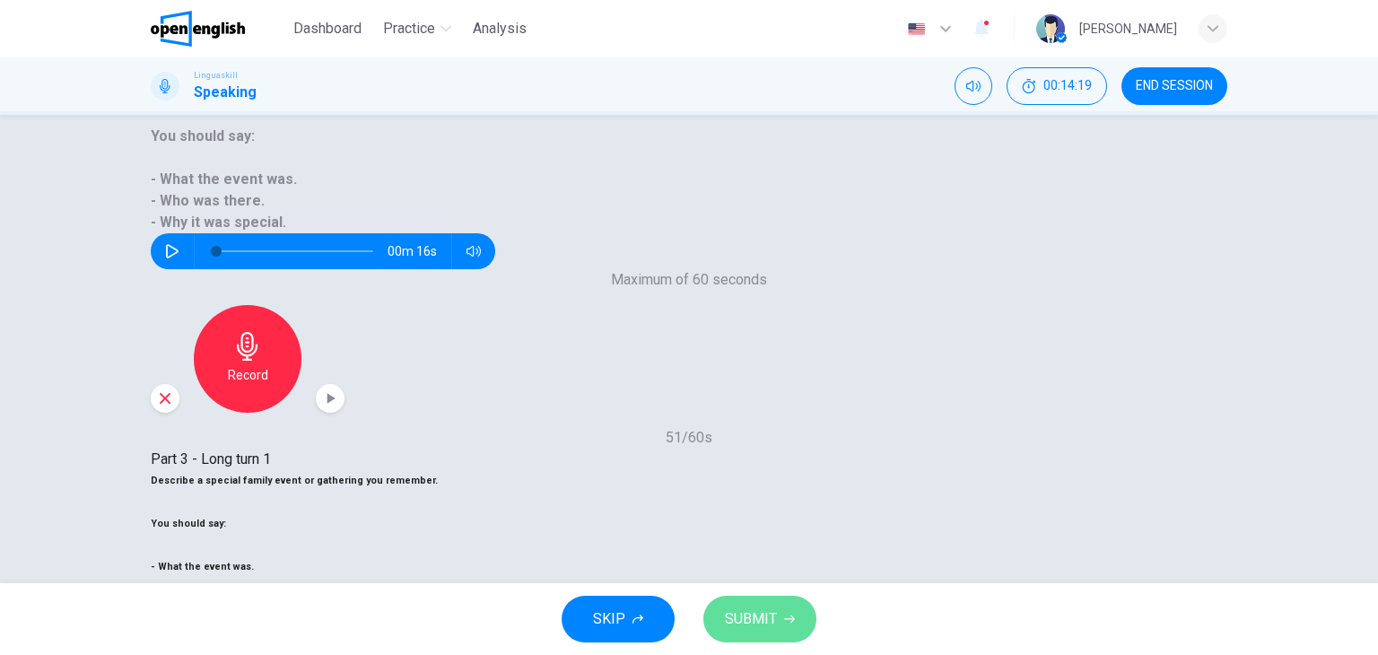
click at [764, 616] on span "SUBMIT" at bounding box center [751, 618] width 52 height 25
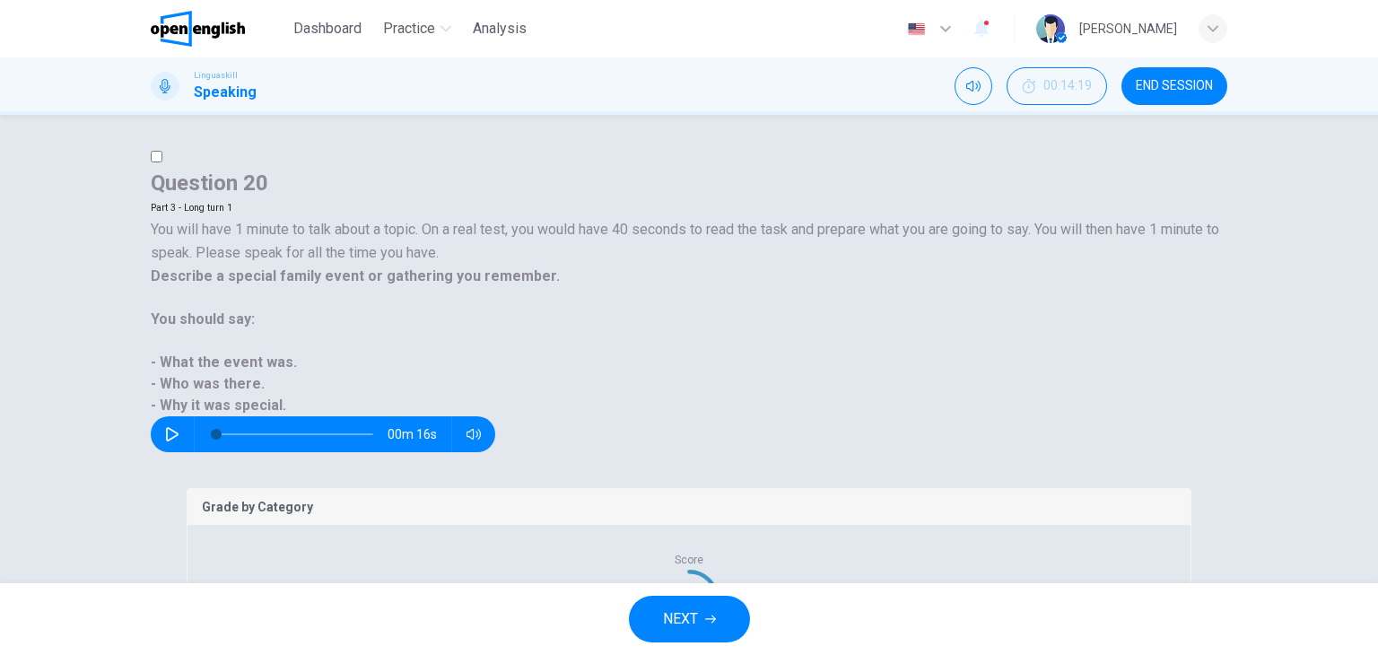
scroll to position [0, 0]
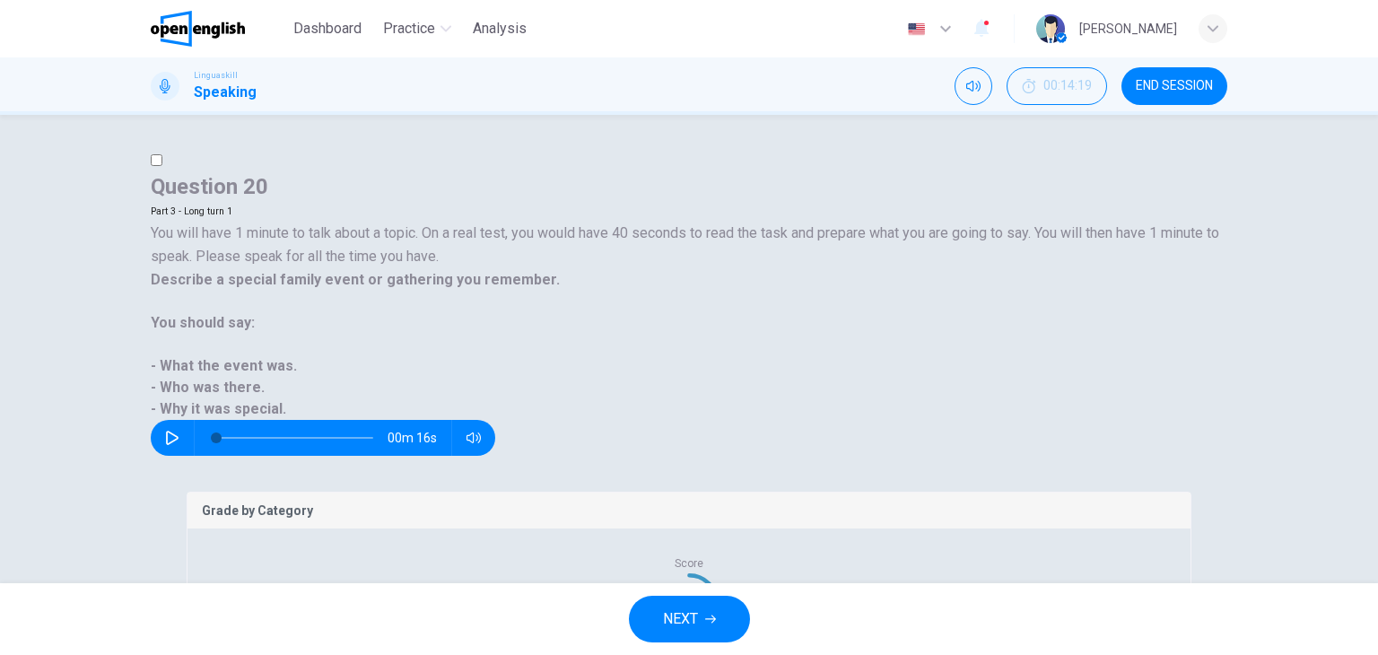
click at [1156, 91] on span "END SESSION" at bounding box center [1174, 86] width 77 height 14
